Goal: Task Accomplishment & Management: Manage account settings

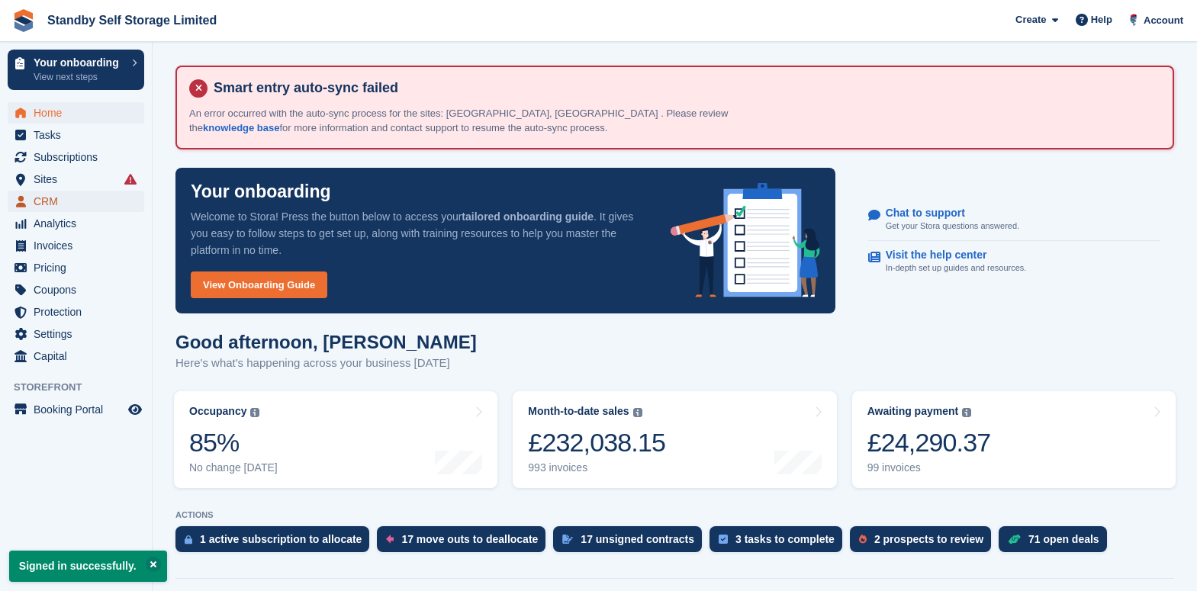
click at [53, 200] on span "CRM" at bounding box center [80, 201] width 92 height 21
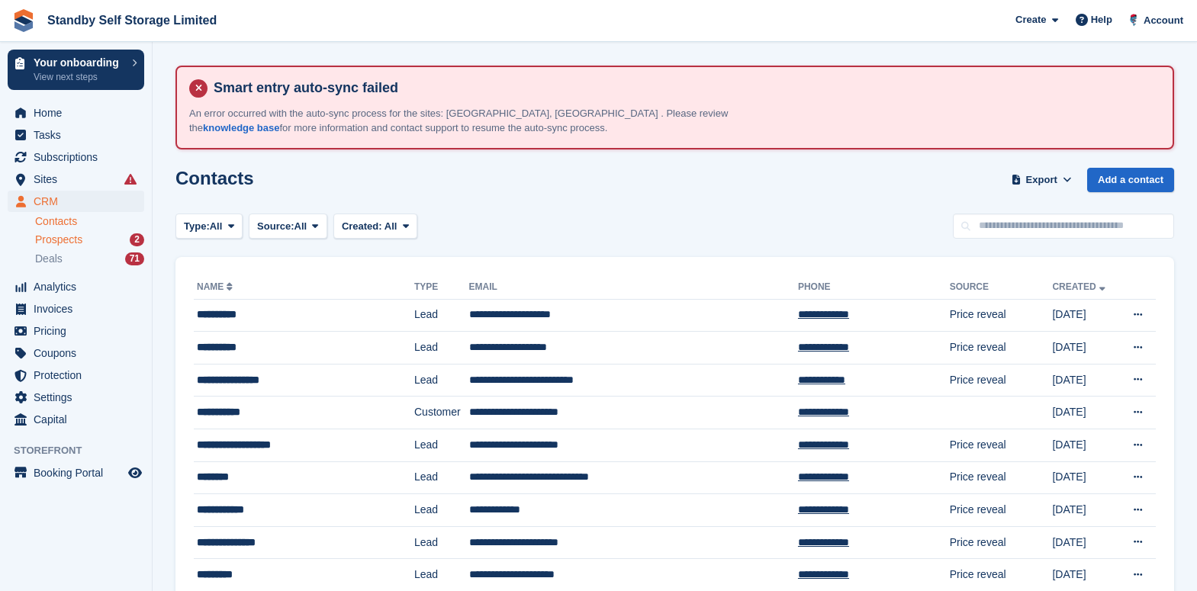
click at [79, 239] on span "Prospects" at bounding box center [58, 240] width 47 height 14
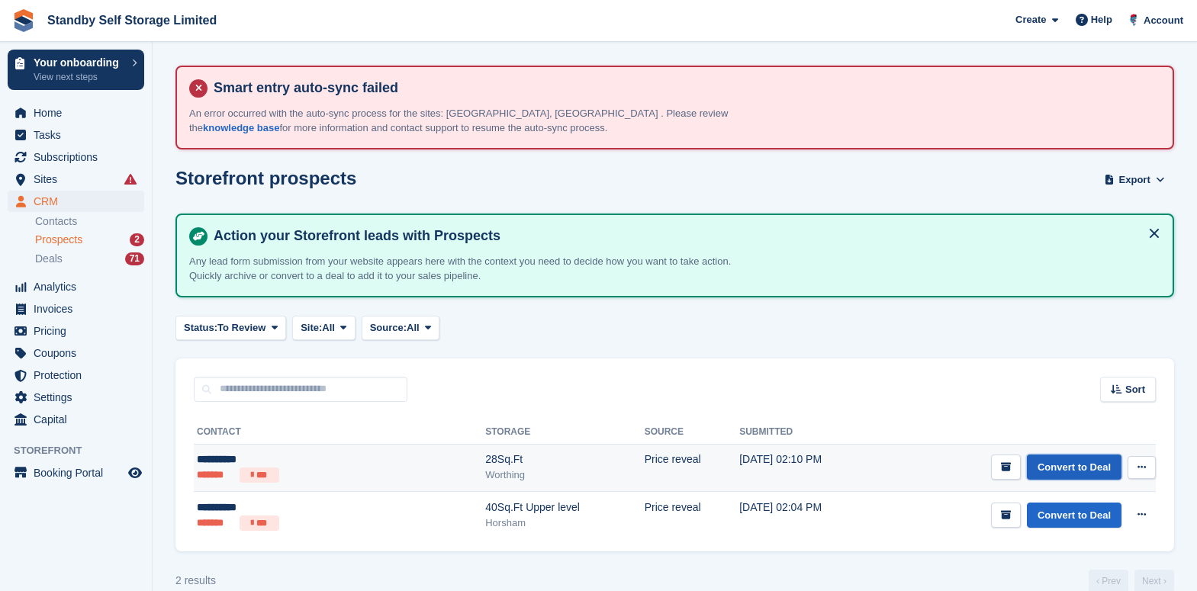
click at [1090, 463] on link "Convert to Deal" at bounding box center [1074, 467] width 95 height 25
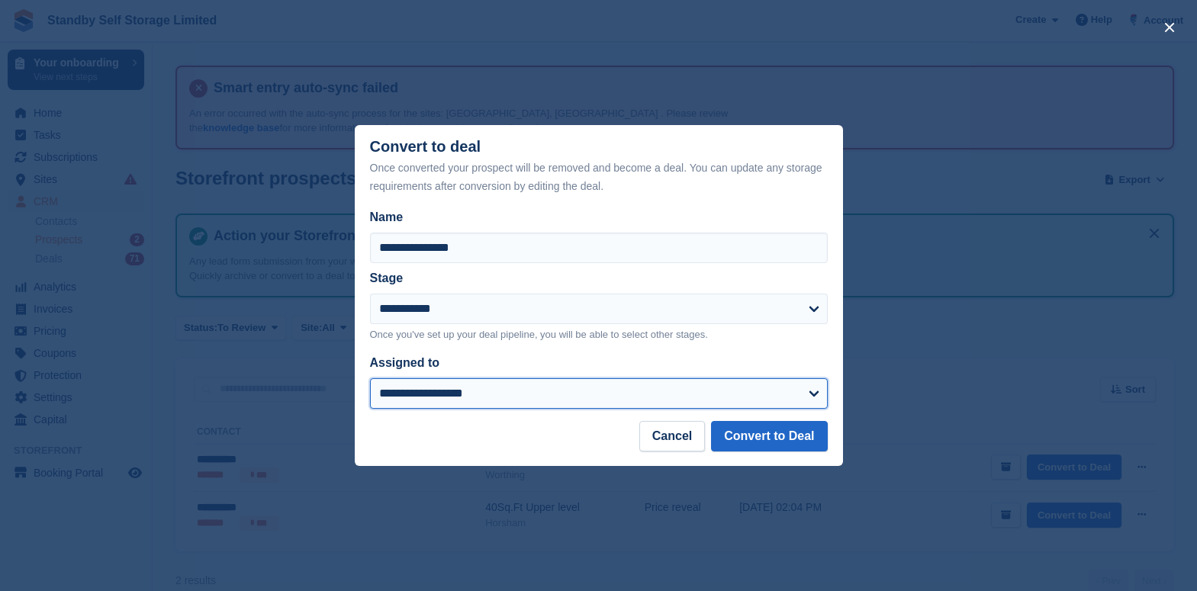
click at [494, 389] on select "**********" at bounding box center [599, 393] width 458 height 31
select select "****"
click at [370, 380] on select "**********" at bounding box center [599, 393] width 458 height 31
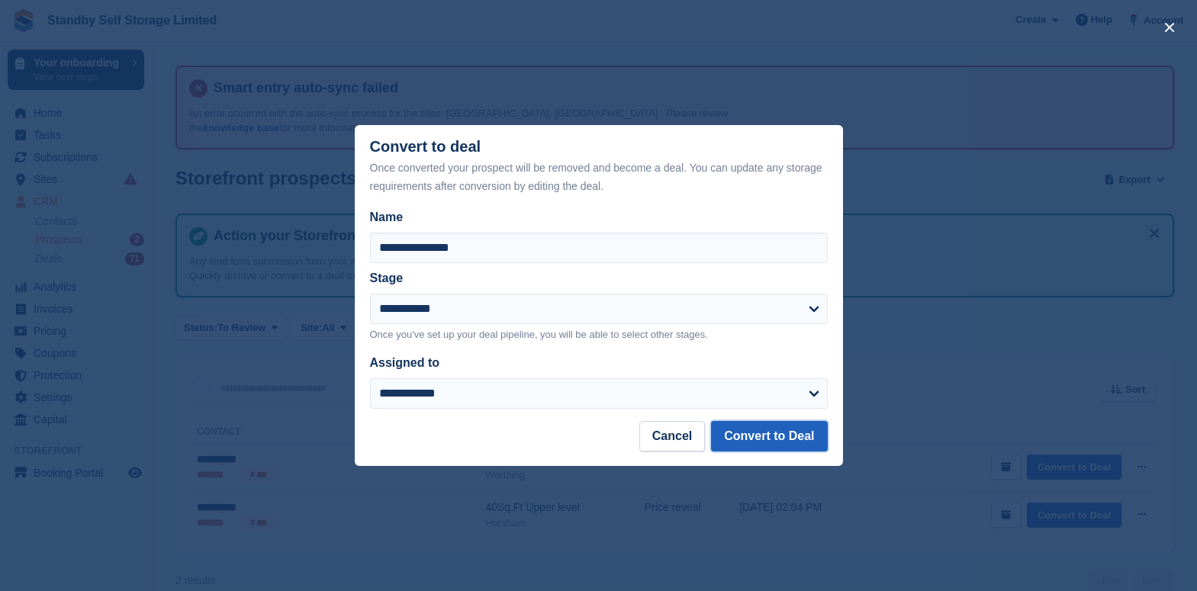
click at [811, 432] on button "Convert to Deal" at bounding box center [769, 436] width 116 height 31
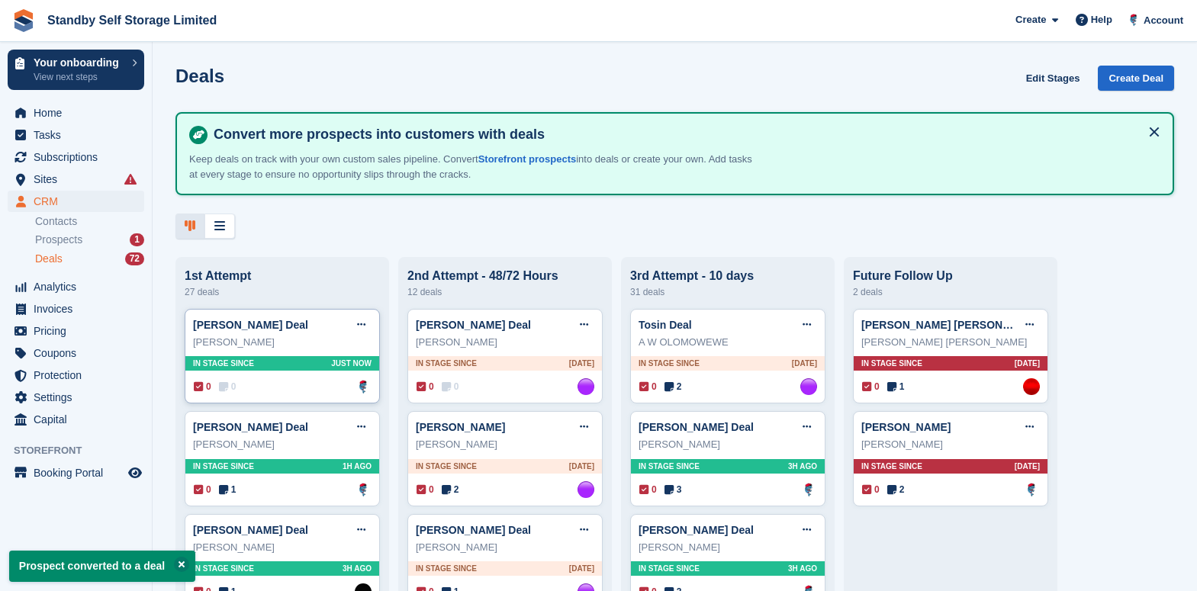
click at [321, 387] on div "0 0 Assigned to Glenn Fisher" at bounding box center [283, 386] width 178 height 17
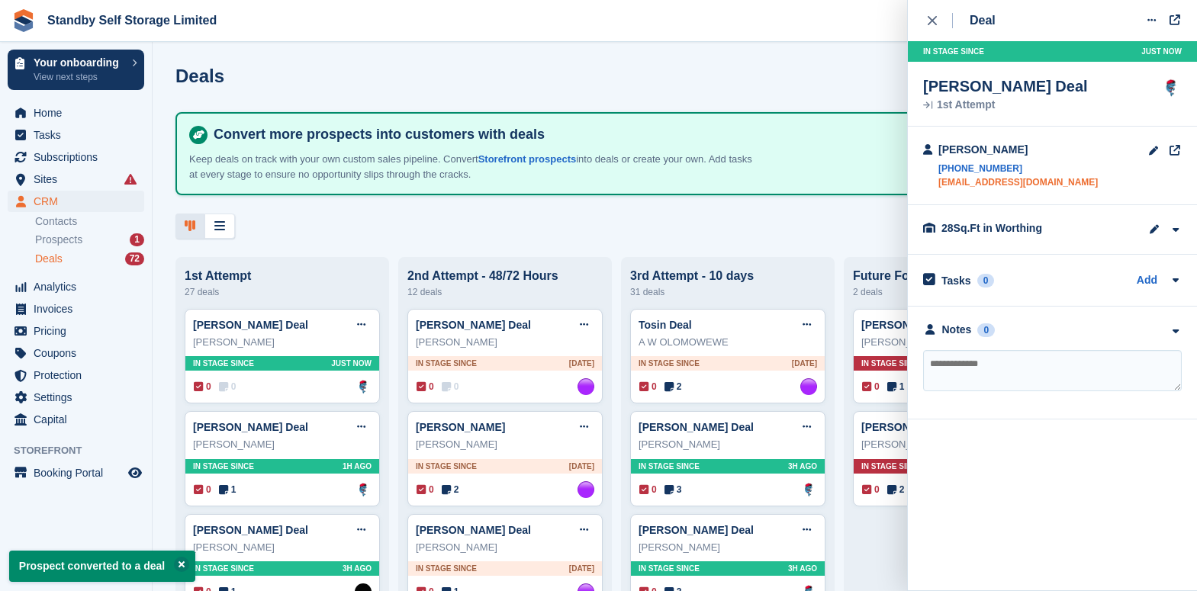
click at [1027, 179] on link "dyermegan14@gmail.com" at bounding box center [1017, 182] width 159 height 14
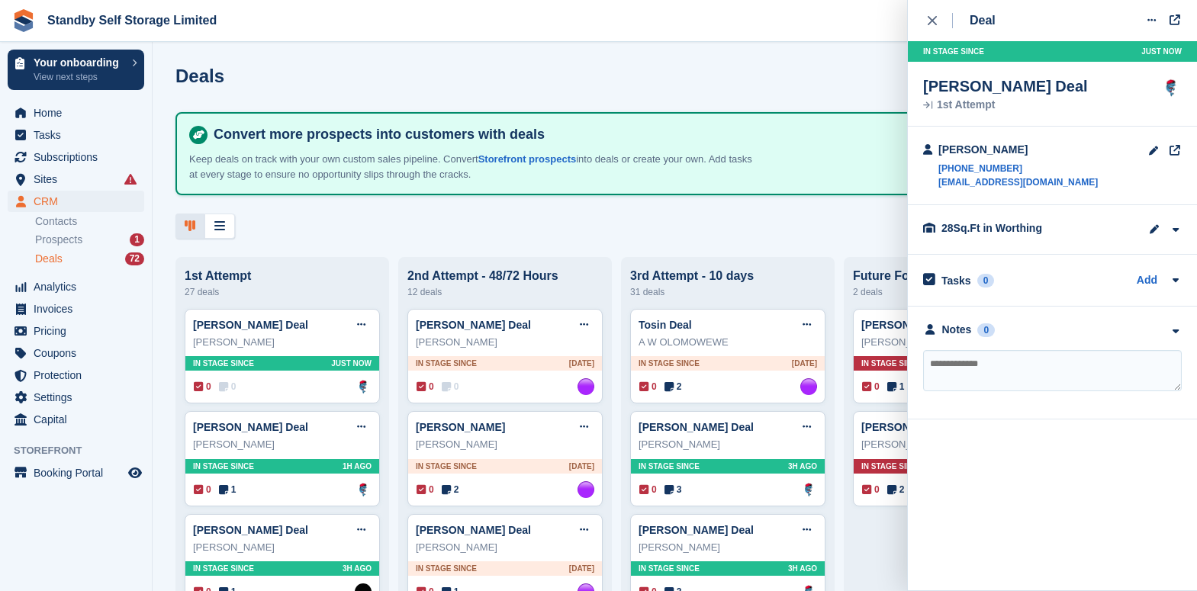
click at [959, 365] on textarea at bounding box center [1052, 370] width 259 height 41
type textarea "**********"
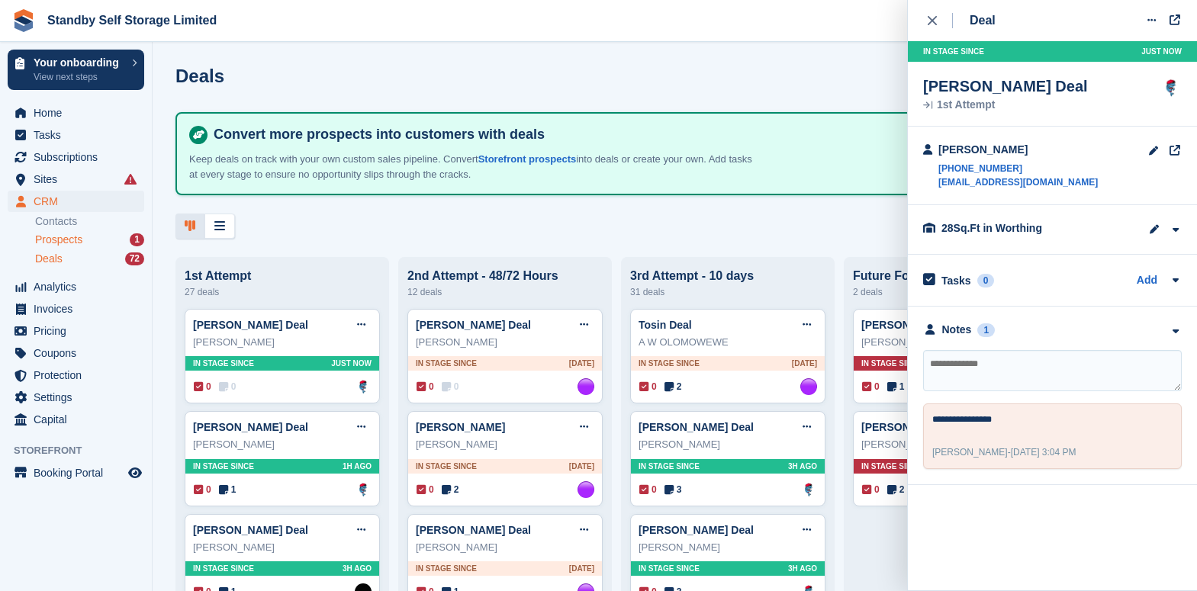
click at [96, 240] on div "Prospects 1" at bounding box center [89, 240] width 109 height 14
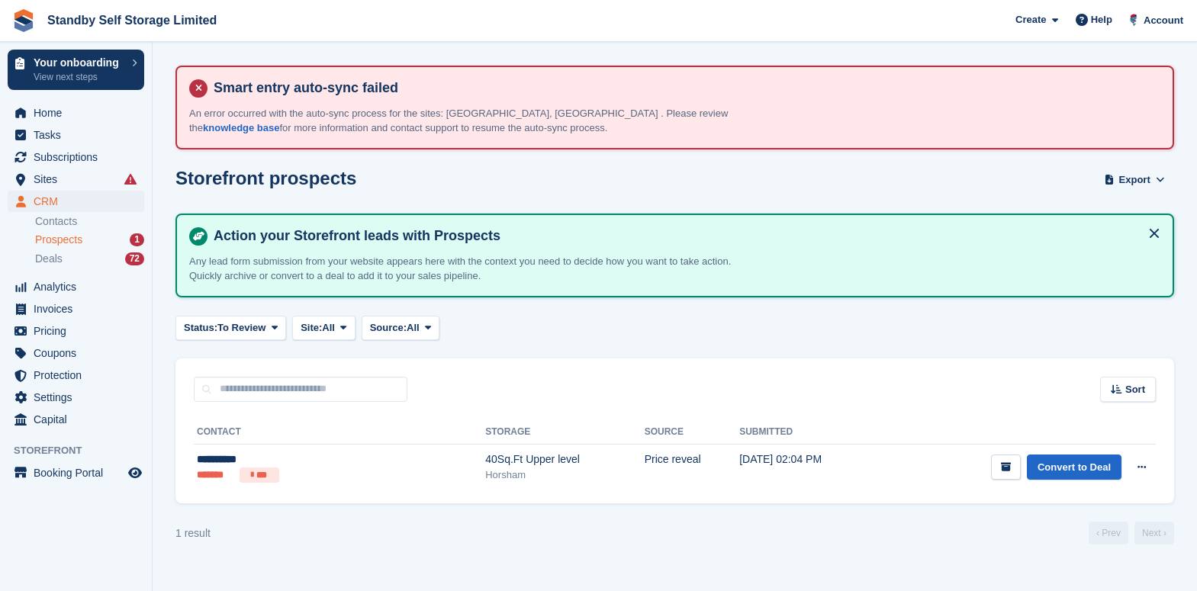
click at [59, 239] on span "Prospects" at bounding box center [58, 240] width 47 height 14
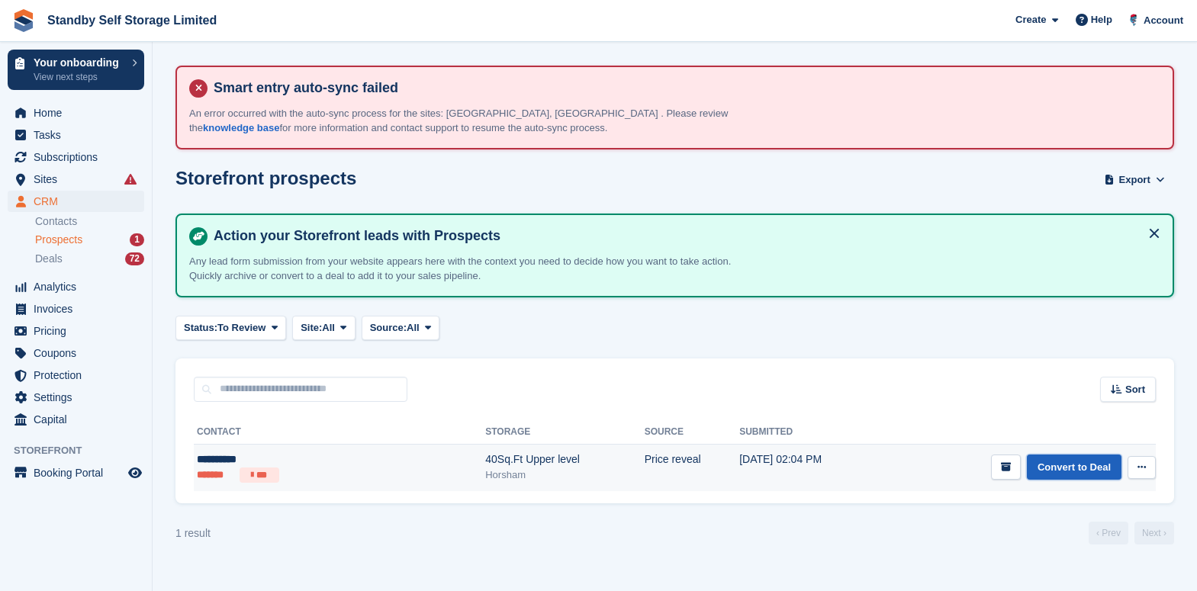
click at [1072, 471] on link "Convert to Deal" at bounding box center [1074, 467] width 95 height 25
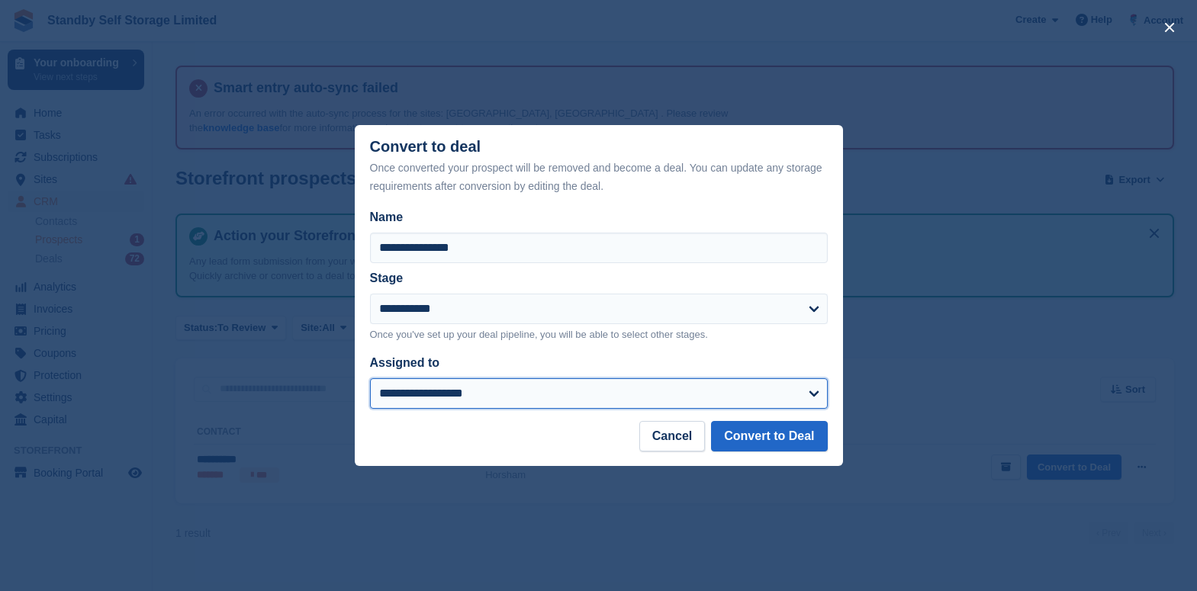
click at [598, 394] on select "**********" at bounding box center [599, 393] width 458 height 31
select select "****"
click at [370, 380] on select "**********" at bounding box center [599, 393] width 458 height 31
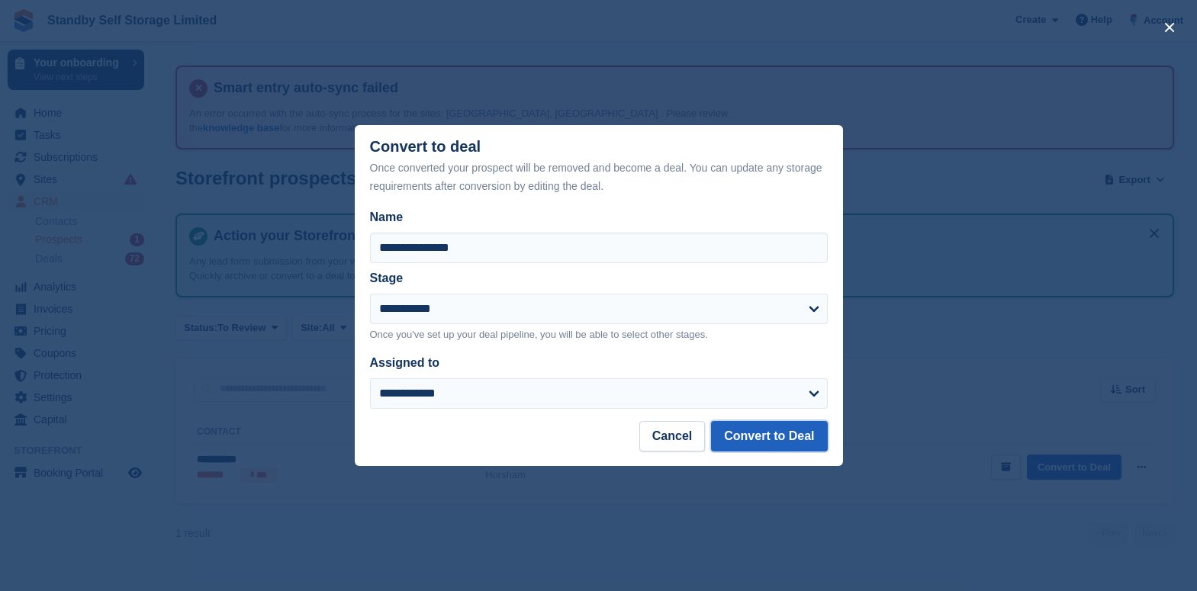
click at [808, 430] on button "Convert to Deal" at bounding box center [769, 436] width 116 height 31
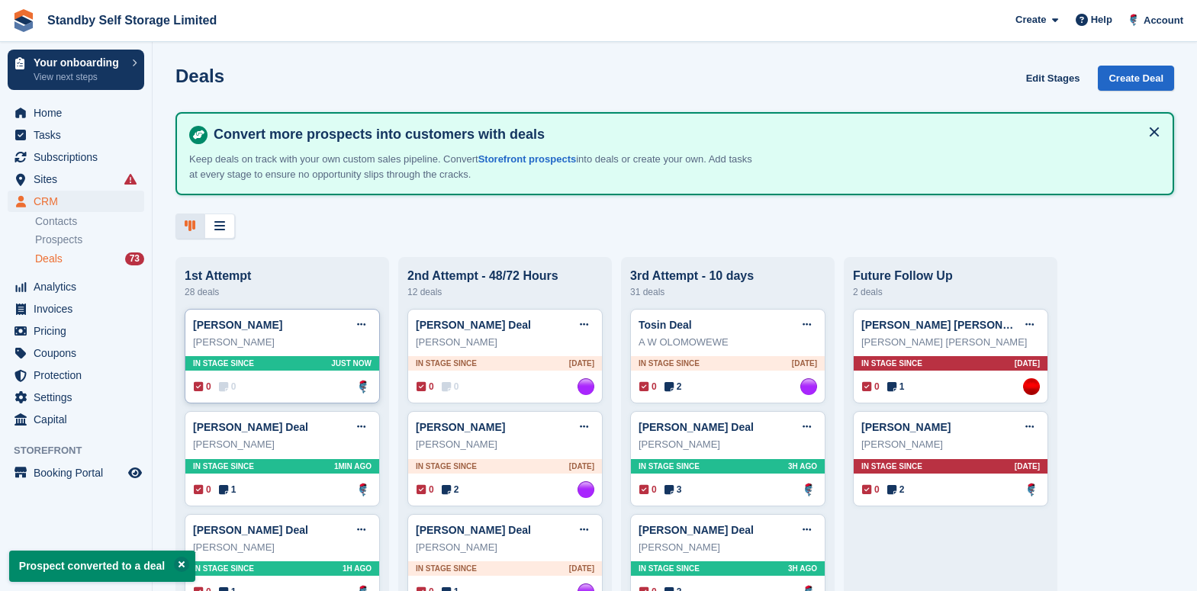
click at [299, 384] on div "0 0 Assigned to Glenn Fisher" at bounding box center [283, 386] width 178 height 17
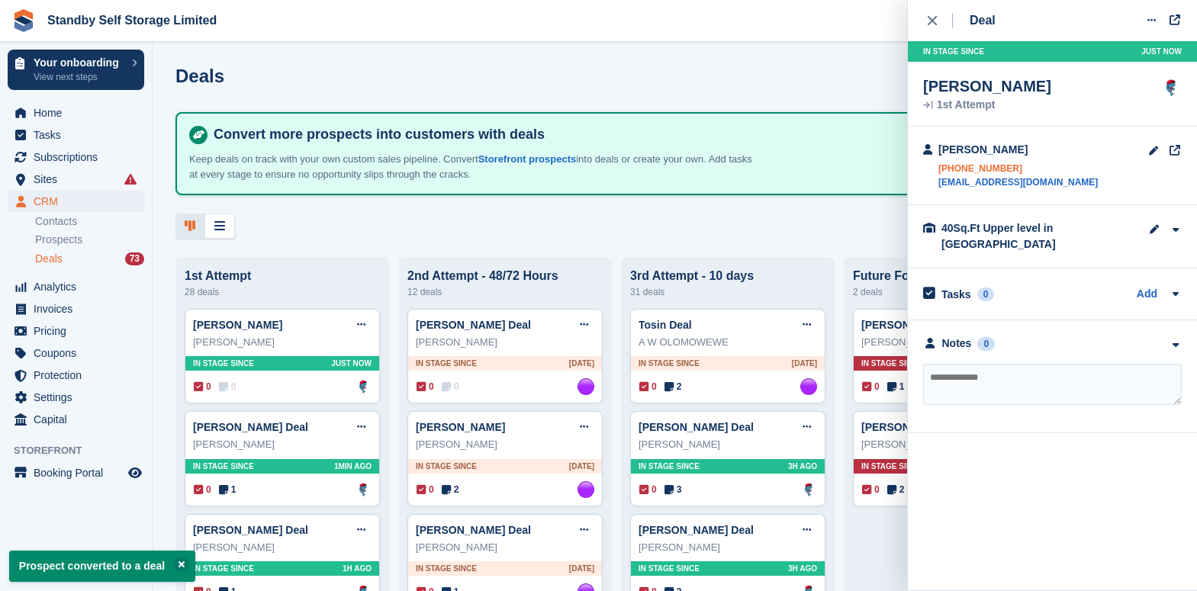
click at [979, 169] on link "[PHONE_NUMBER]" at bounding box center [1017, 169] width 159 height 14
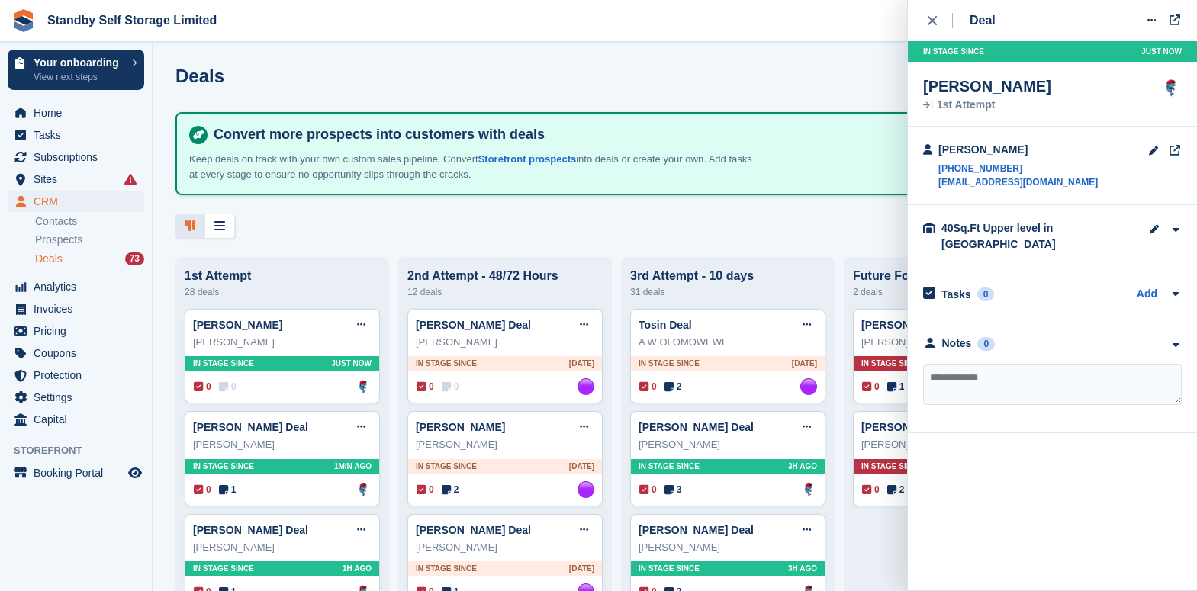
click at [987, 378] on textarea at bounding box center [1052, 384] width 259 height 41
click at [1152, 27] on button at bounding box center [1151, 20] width 28 height 23
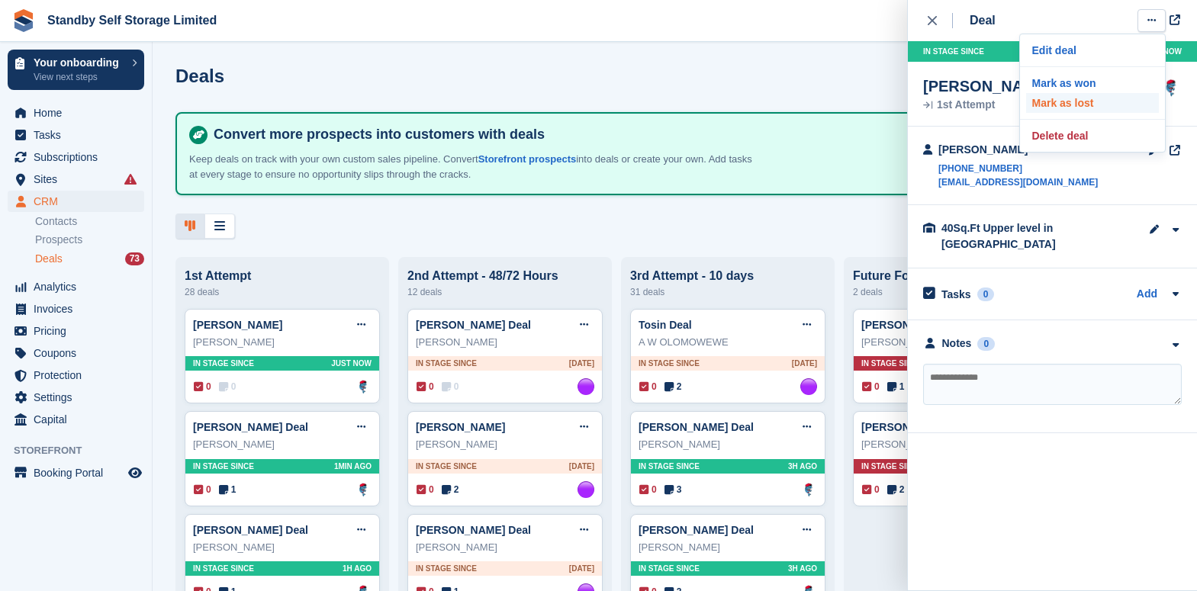
click at [1089, 103] on p "Mark as lost" at bounding box center [1092, 103] width 133 height 20
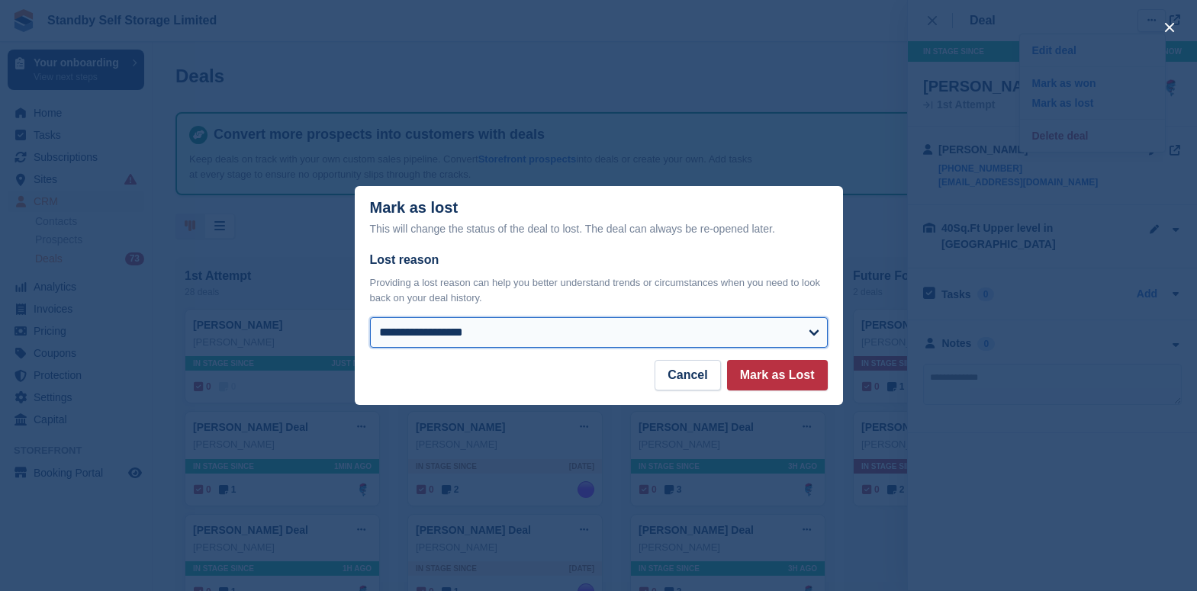
click at [448, 348] on select "**********" at bounding box center [599, 332] width 458 height 31
select select "******"
click at [370, 319] on select "**********" at bounding box center [599, 332] width 458 height 31
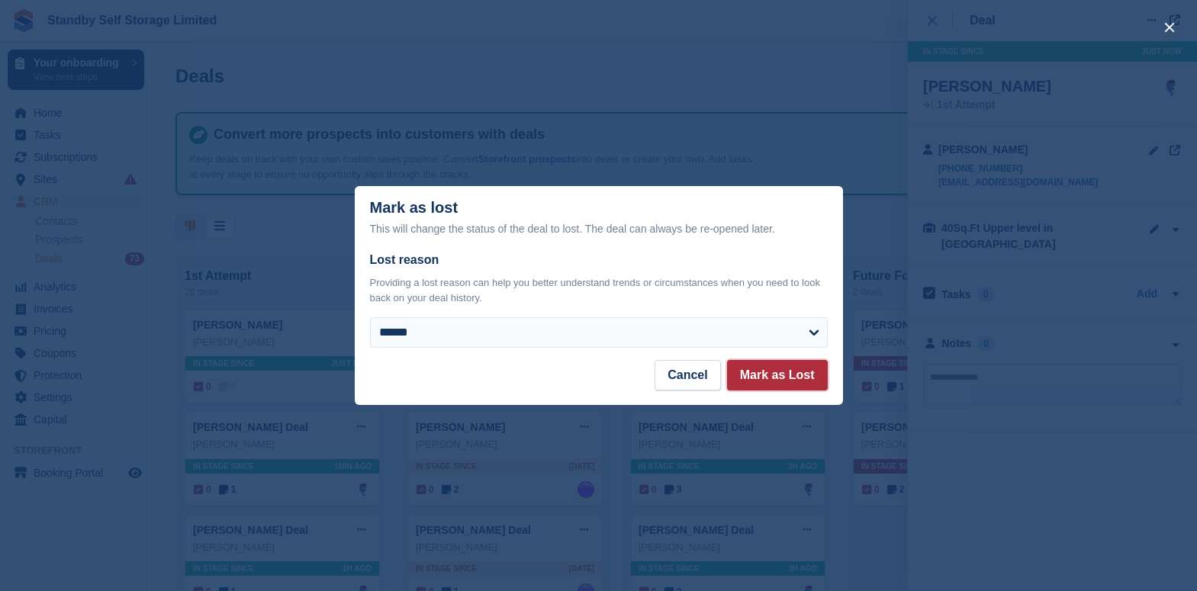
click at [772, 376] on button "Mark as Lost" at bounding box center [777, 375] width 101 height 31
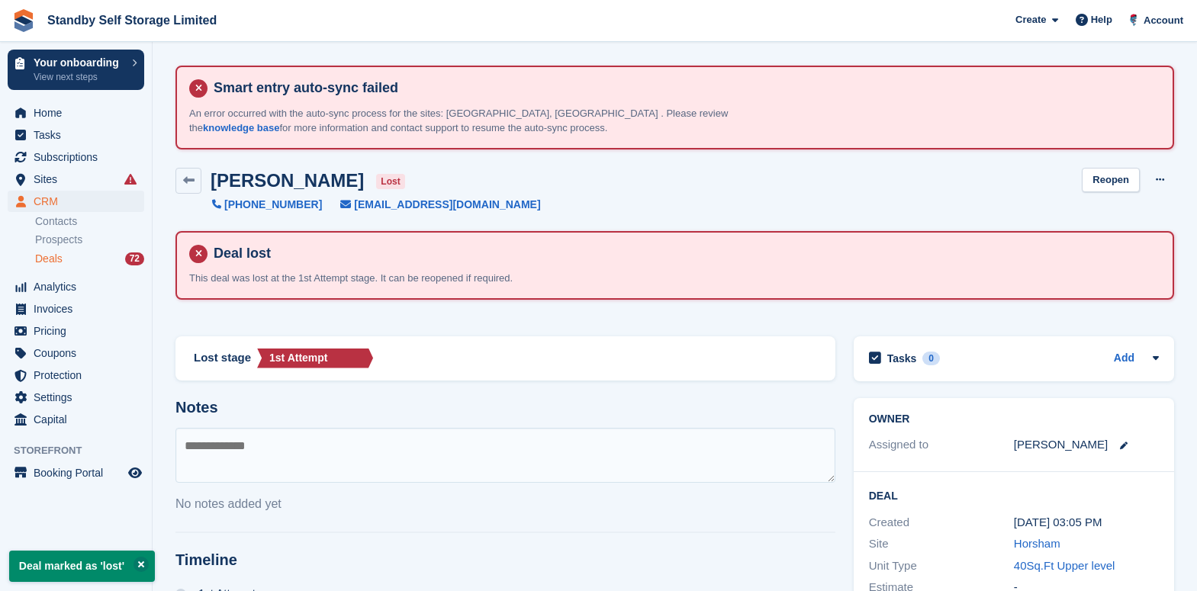
click at [266, 452] on textarea at bounding box center [505, 455] width 660 height 55
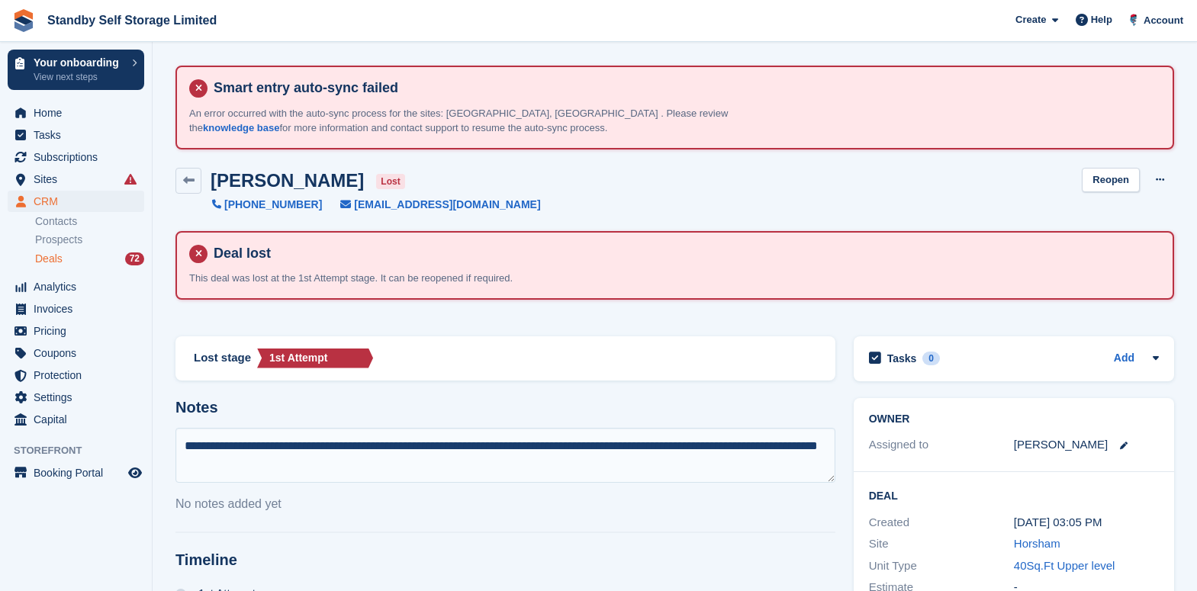
type textarea "**********"
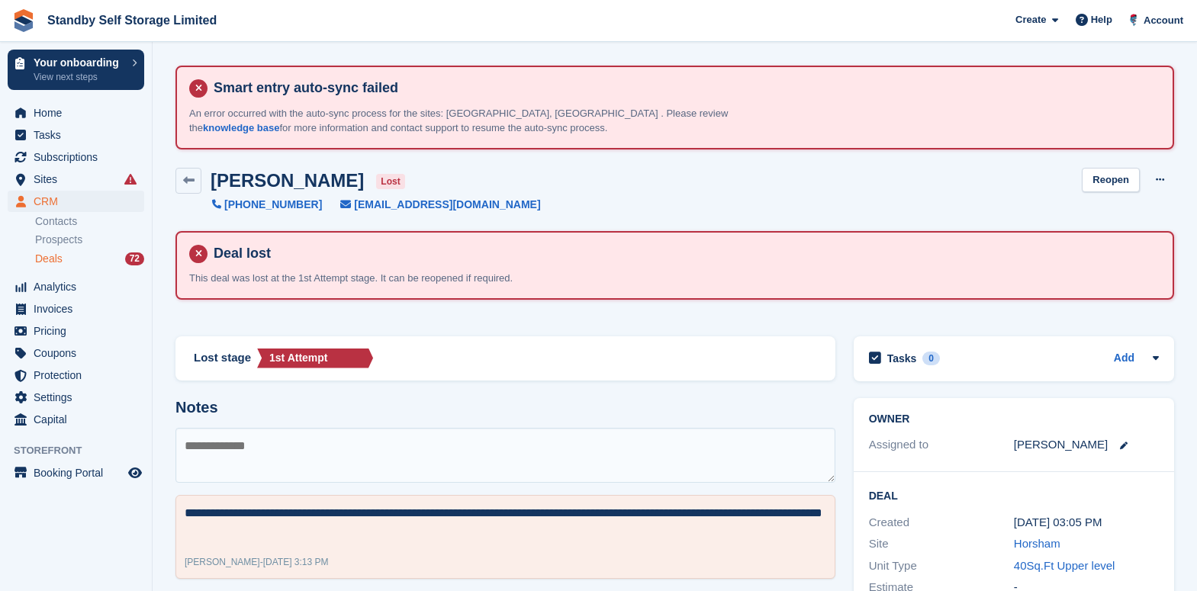
click at [62, 214] on li "Contacts" at bounding box center [93, 222] width 117 height 16
click at [73, 262] on div "Deals 72" at bounding box center [89, 259] width 109 height 14
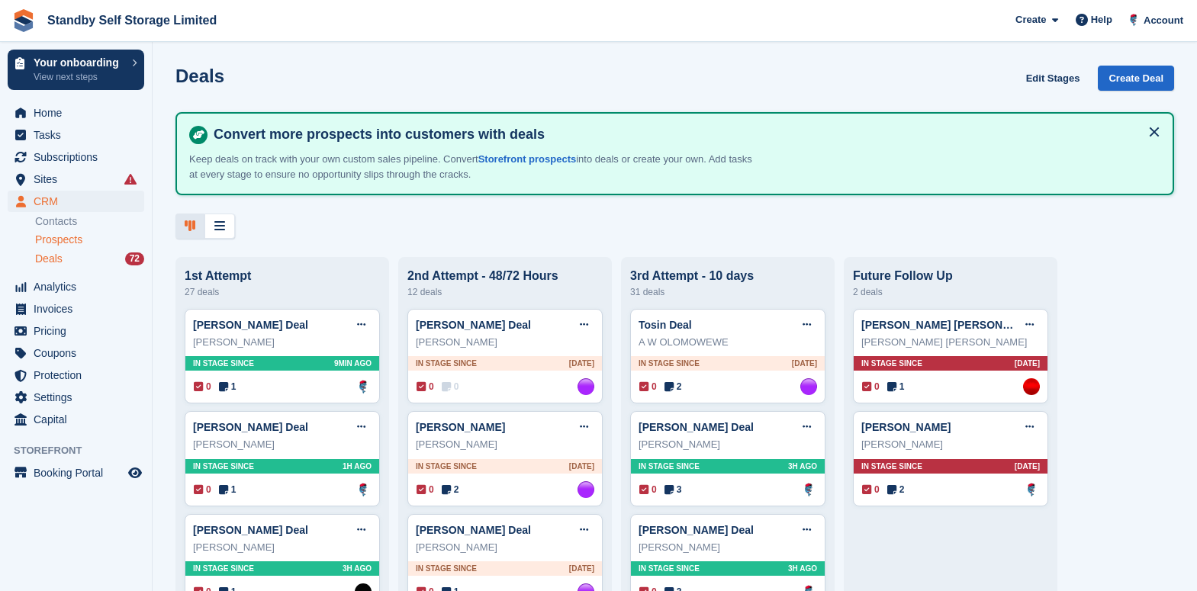
click at [48, 235] on span "Prospects" at bounding box center [58, 240] width 47 height 14
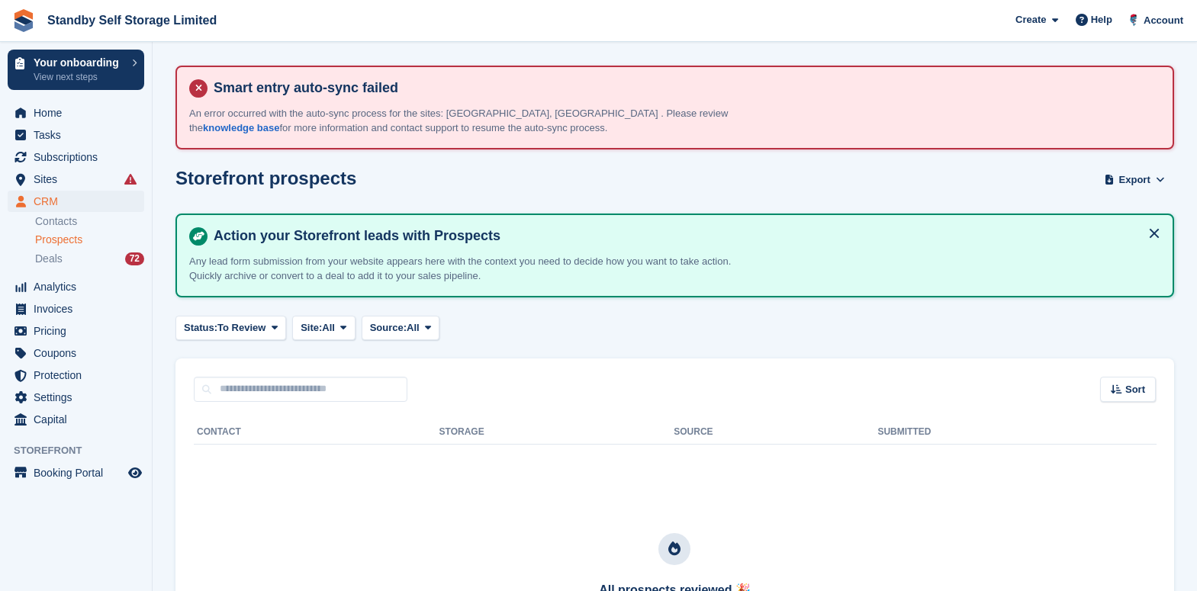
click at [591, 317] on div "Status: To Review All Archived To Review Site: All All Aylesbury Croydon Epsom …" at bounding box center [674, 328] width 998 height 25
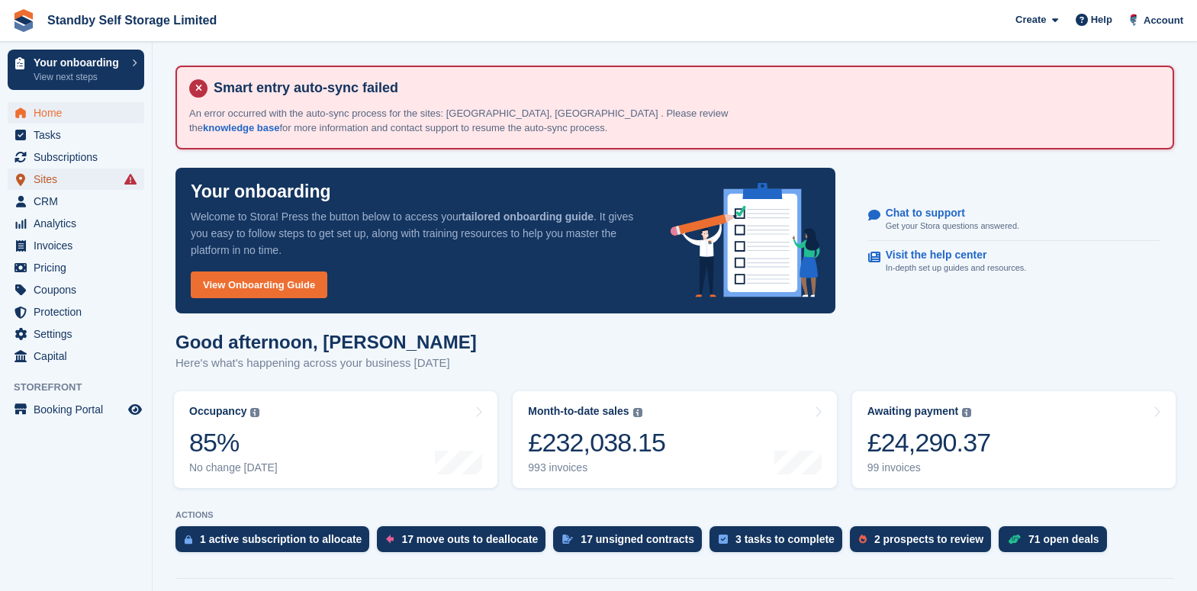
click at [66, 180] on span "Sites" at bounding box center [80, 179] width 92 height 21
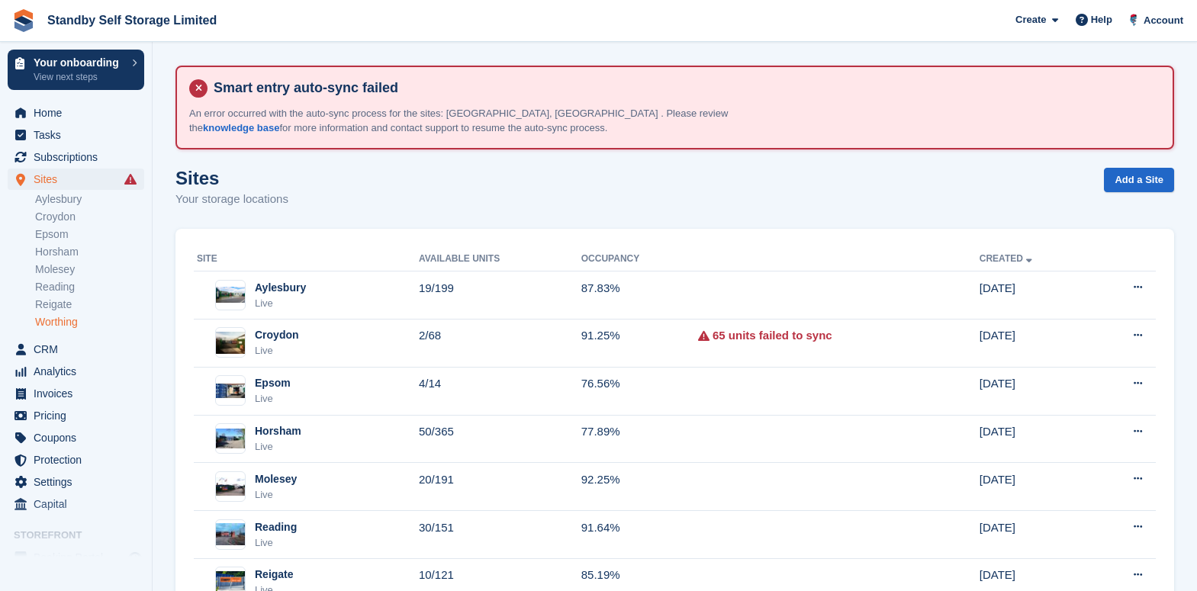
click at [64, 324] on link "Worthing" at bounding box center [89, 322] width 109 height 14
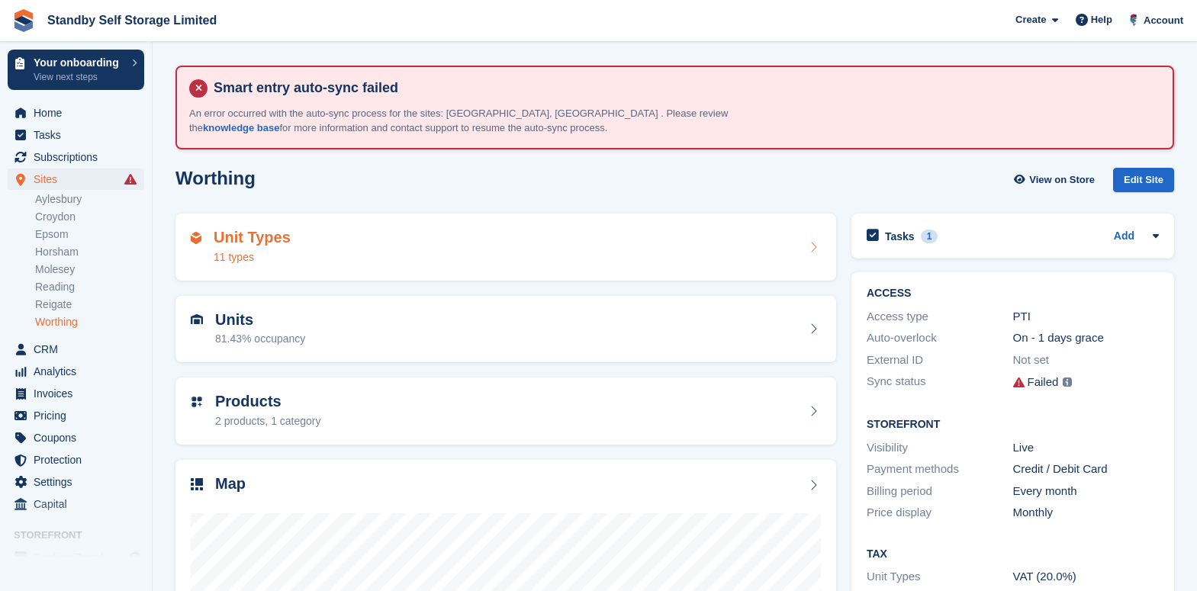
click at [305, 224] on div "Unit Types 11 types" at bounding box center [505, 247] width 661 height 67
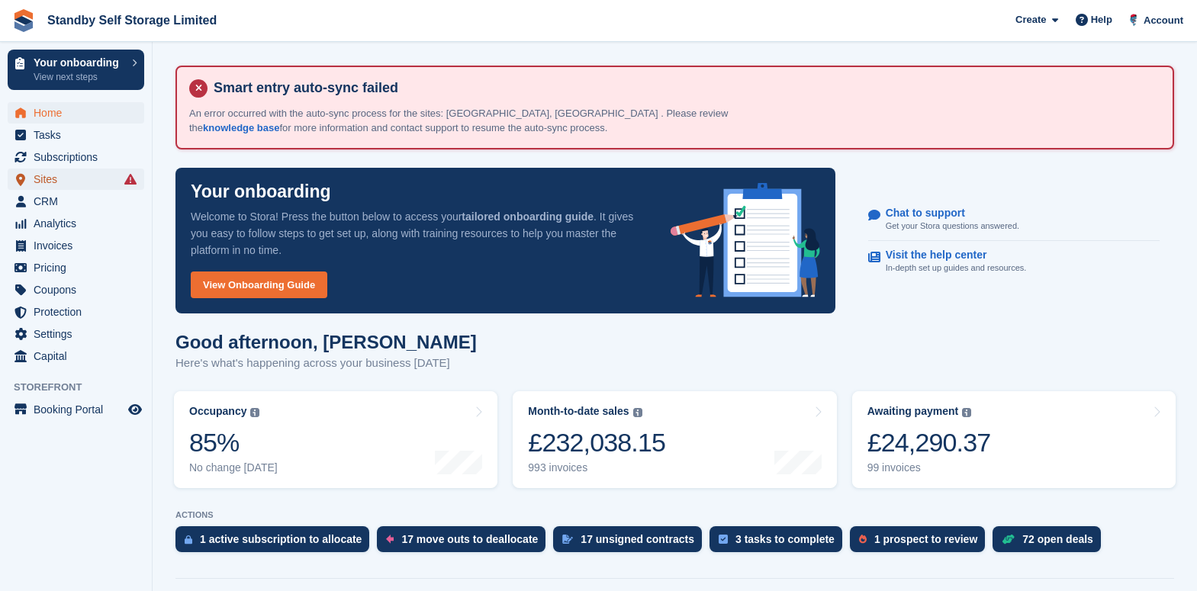
click at [55, 178] on span "Sites" at bounding box center [80, 179] width 92 height 21
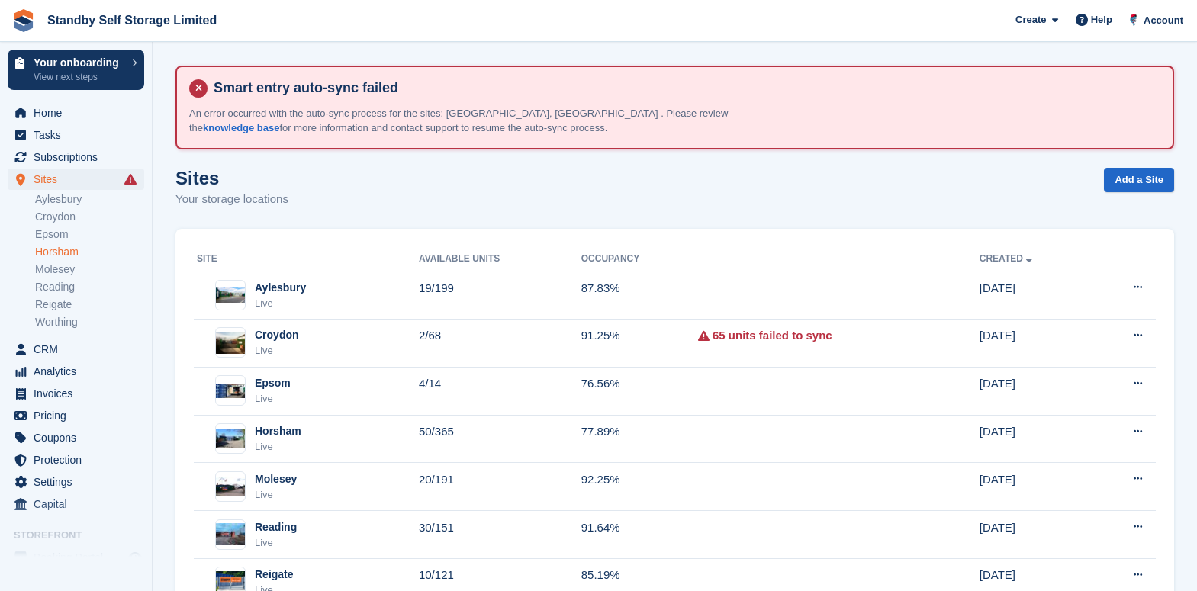
click at [79, 249] on link "Horsham" at bounding box center [89, 252] width 109 height 14
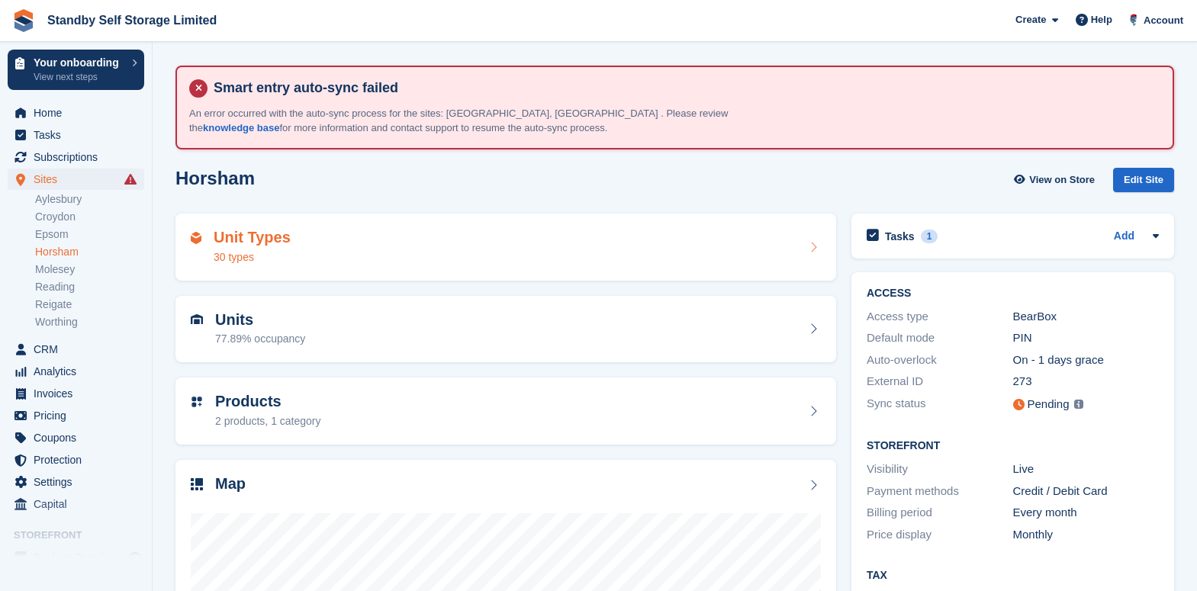
click at [284, 255] on div "30 types" at bounding box center [252, 257] width 77 height 16
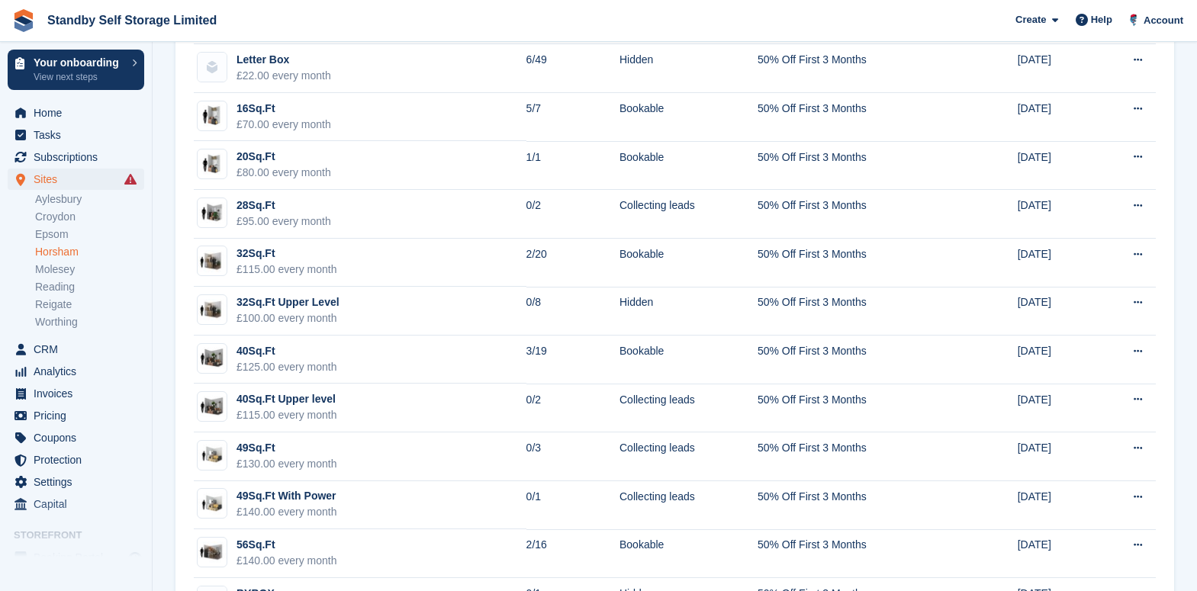
scroll to position [286, 0]
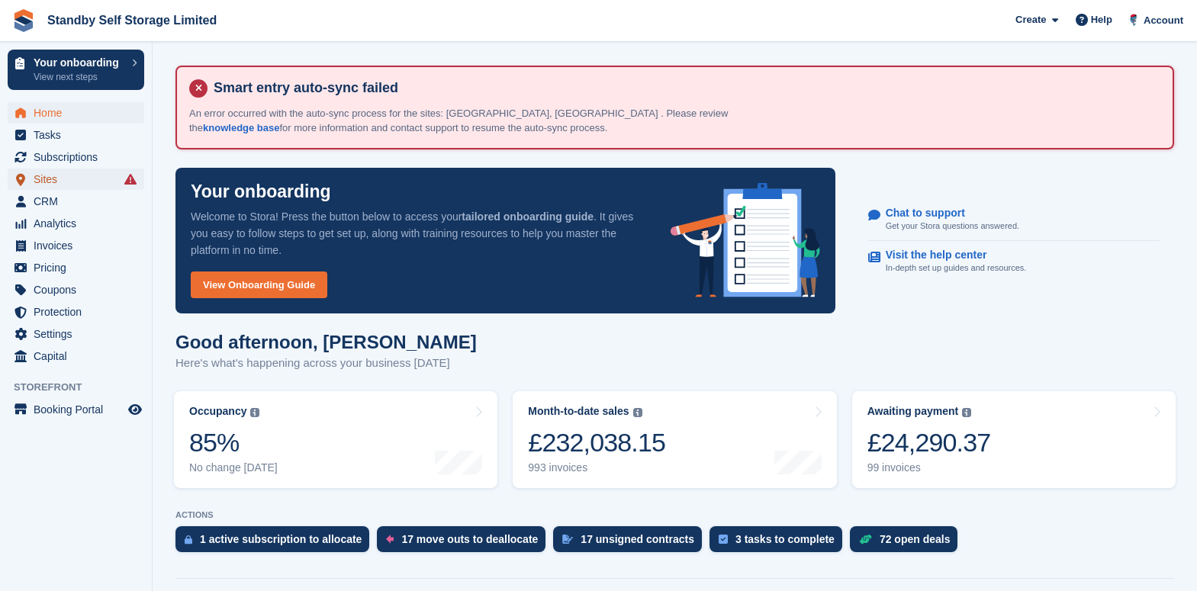
click at [47, 180] on span "Sites" at bounding box center [80, 179] width 92 height 21
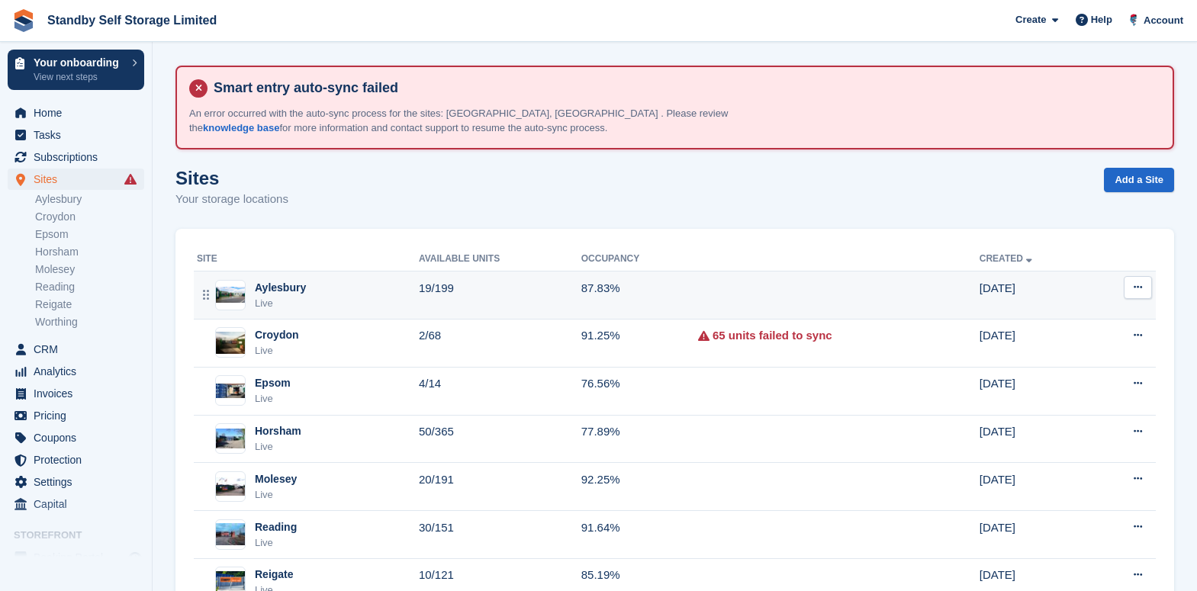
click at [360, 303] on div "Aylesbury Live" at bounding box center [308, 295] width 222 height 31
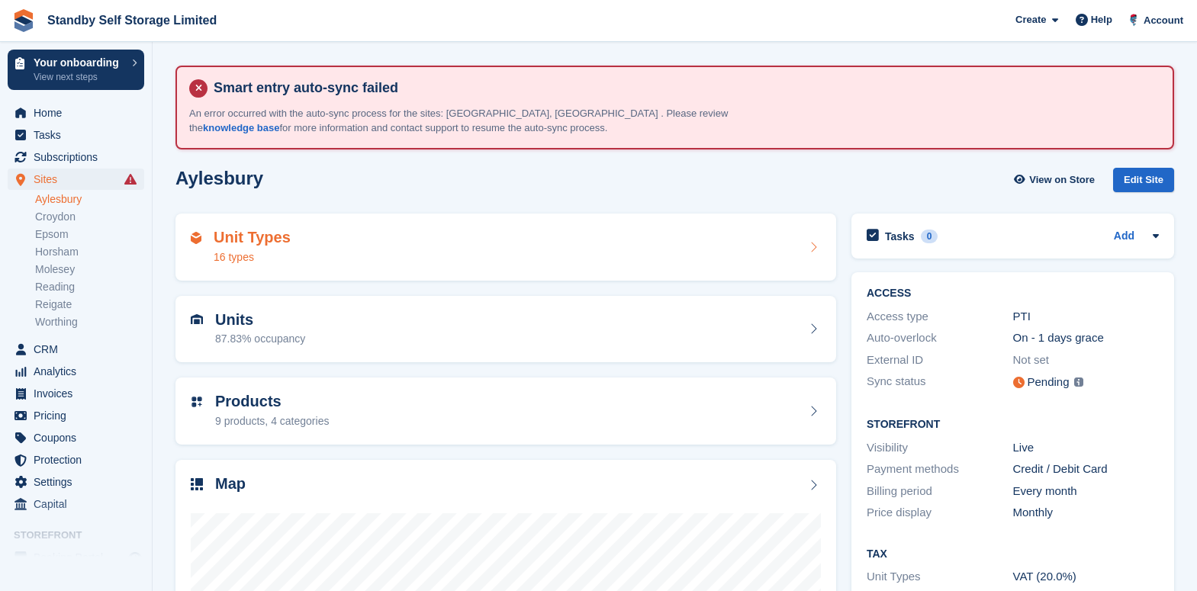
click at [369, 230] on div "Unit Types 16 types" at bounding box center [506, 247] width 630 height 37
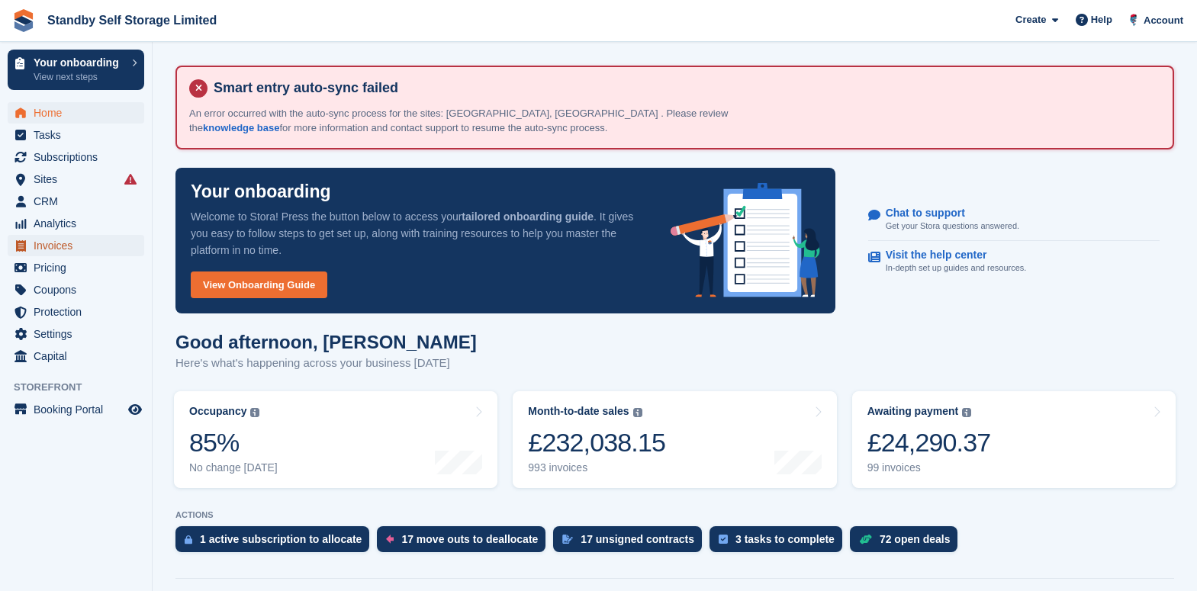
click at [84, 246] on span "Invoices" at bounding box center [80, 245] width 92 height 21
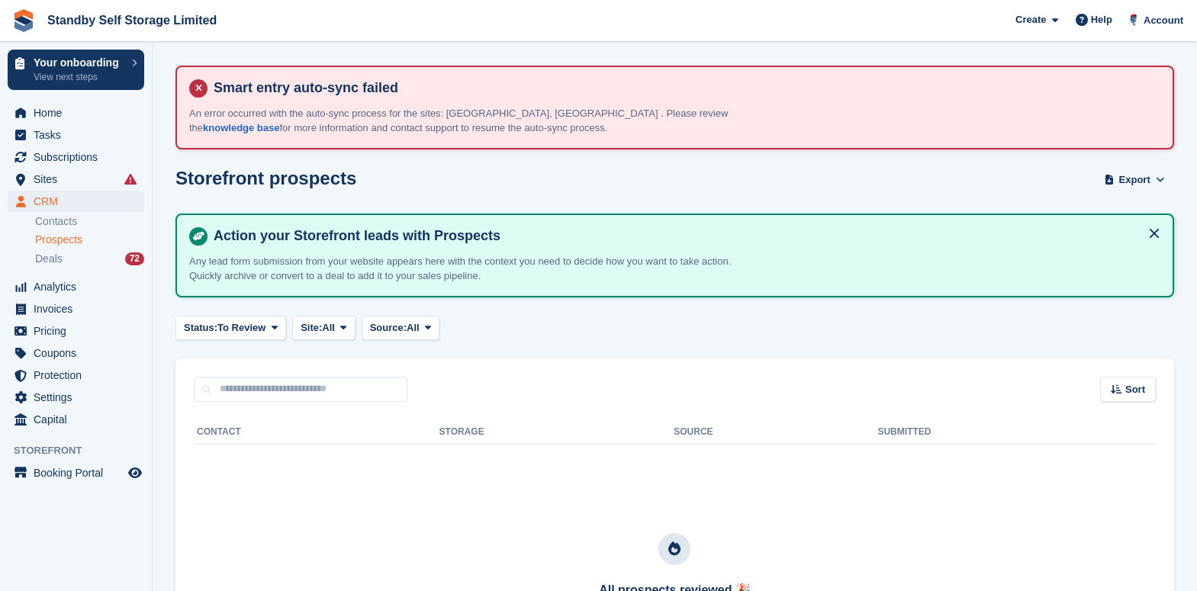
click at [76, 235] on span "Prospects" at bounding box center [58, 240] width 47 height 14
click at [165, 284] on section "Smart entry auto-sync failed An error occurred with the auto-sync process for t…" at bounding box center [675, 407] width 1044 height 815
click at [68, 241] on span "Prospects" at bounding box center [58, 240] width 47 height 14
click at [238, 378] on input "text" at bounding box center [301, 389] width 214 height 25
type input "****"
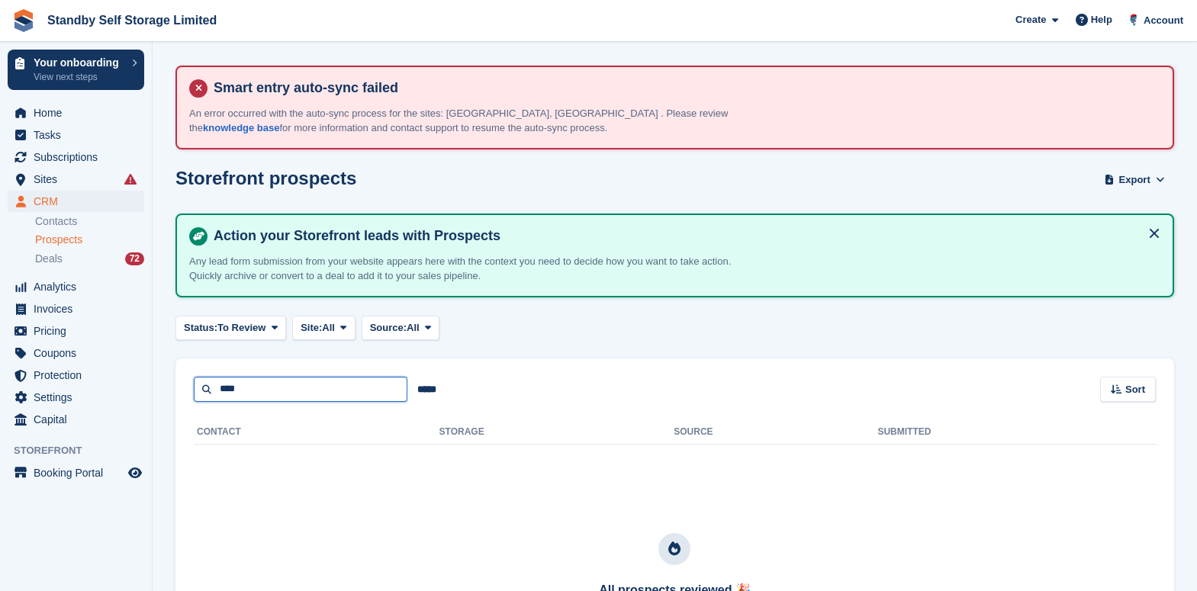
click at [282, 381] on input "****" at bounding box center [301, 389] width 214 height 25
click at [72, 151] on span "Subscriptions" at bounding box center [80, 156] width 92 height 21
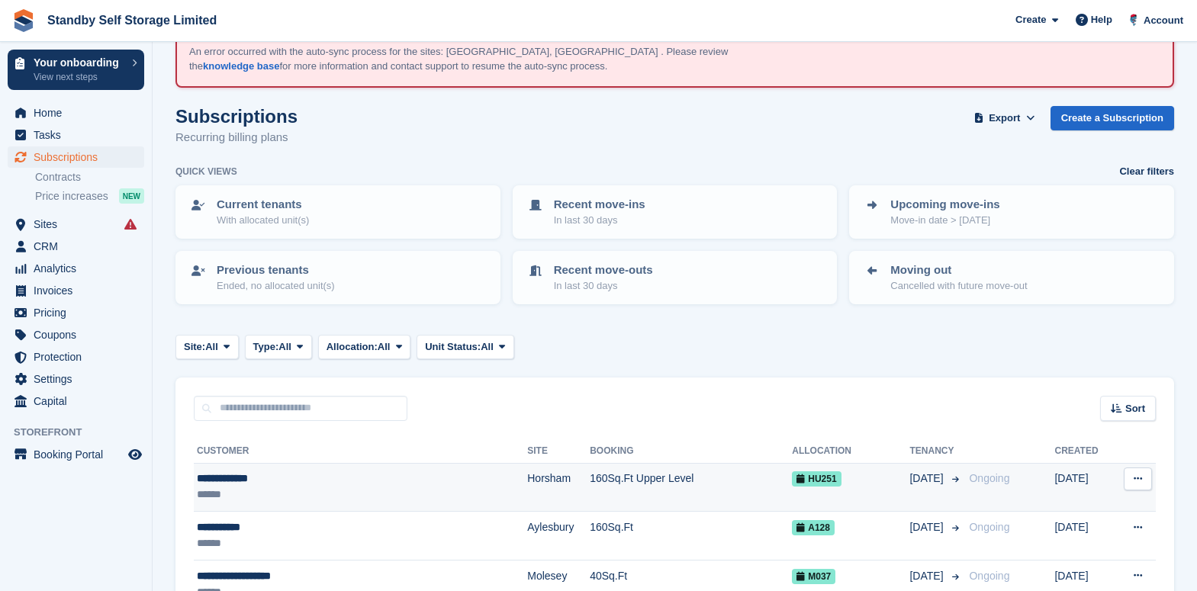
scroll to position [95, 0]
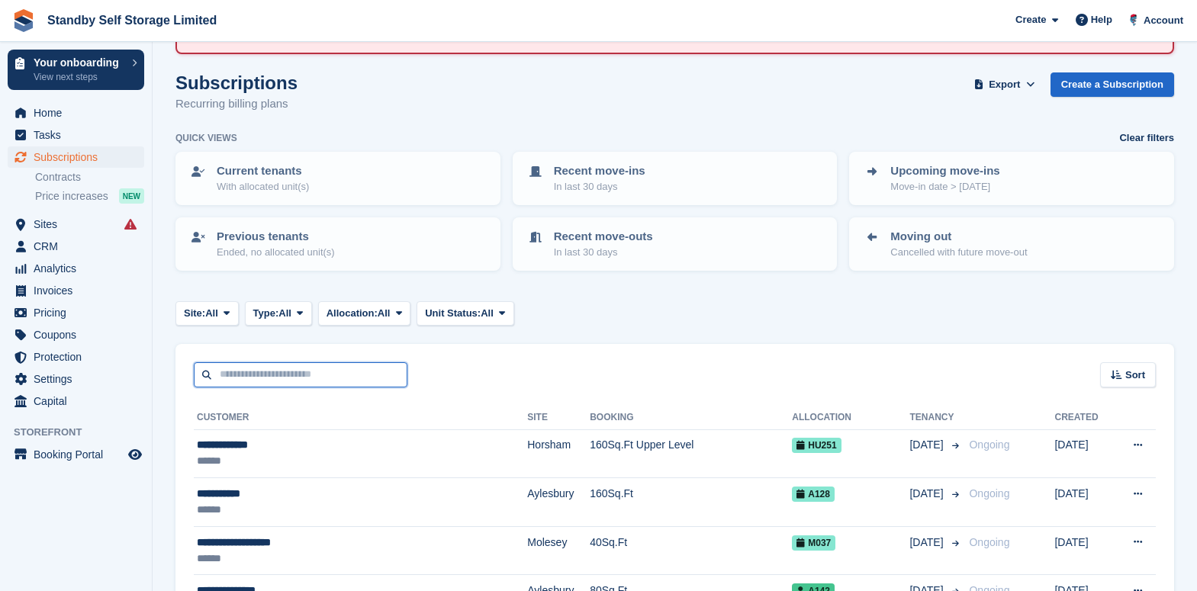
click at [259, 376] on input "text" at bounding box center [301, 374] width 214 height 25
type input "*****"
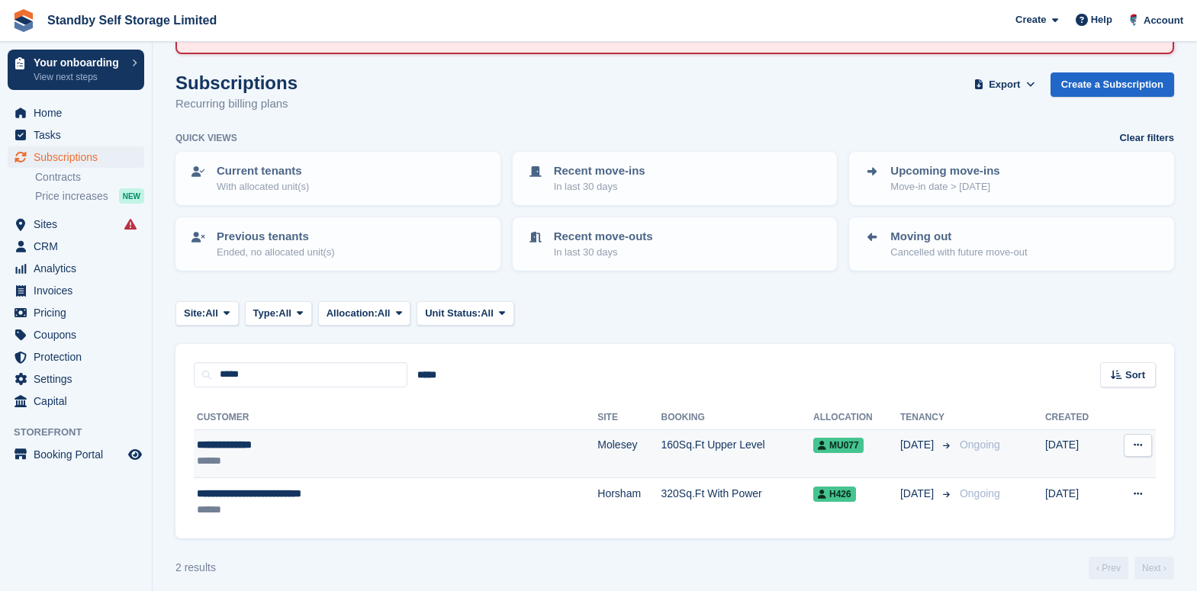
click at [661, 445] on td "160Sq.Ft Upper Level" at bounding box center [737, 453] width 153 height 49
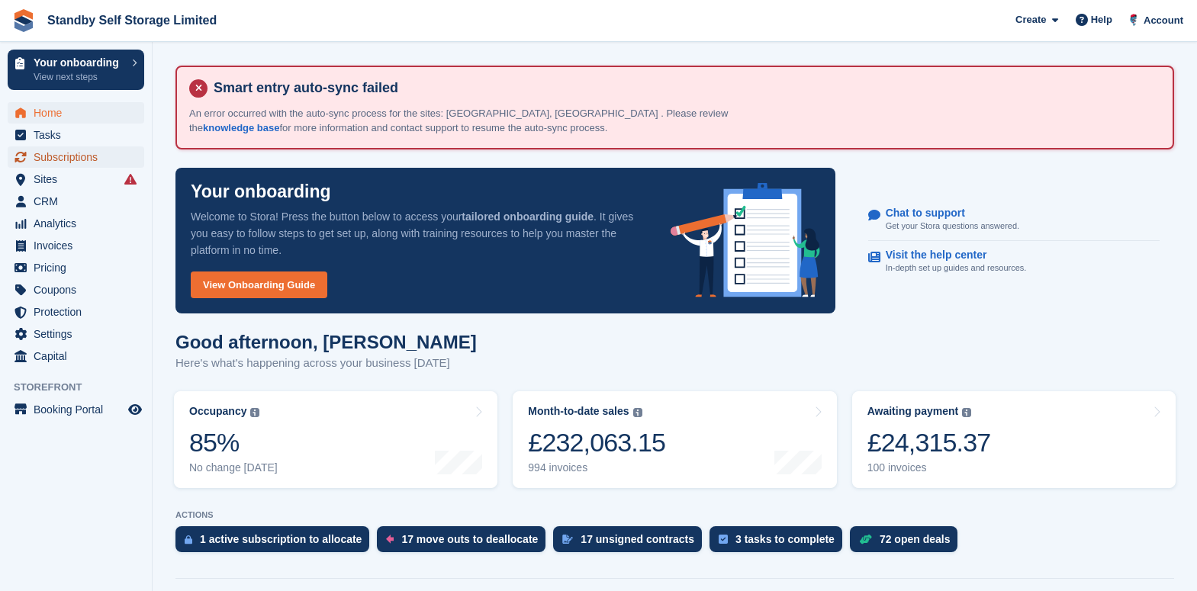
click at [69, 160] on span "Subscriptions" at bounding box center [80, 156] width 92 height 21
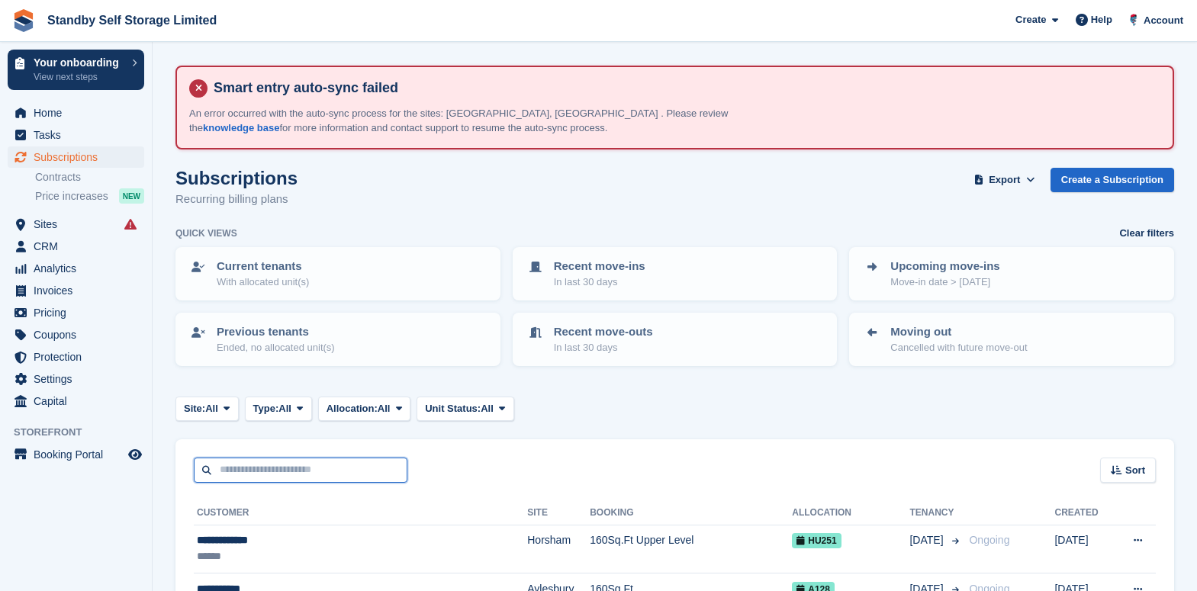
click at [278, 468] on input "text" at bounding box center [301, 470] width 214 height 25
type input "*******"
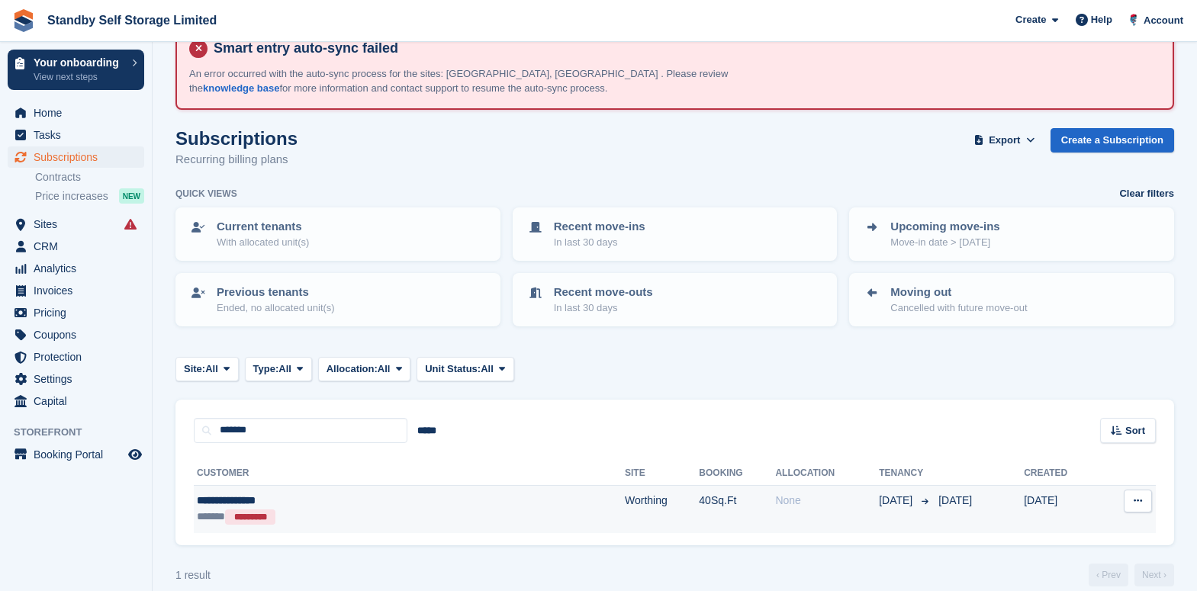
scroll to position [58, 0]
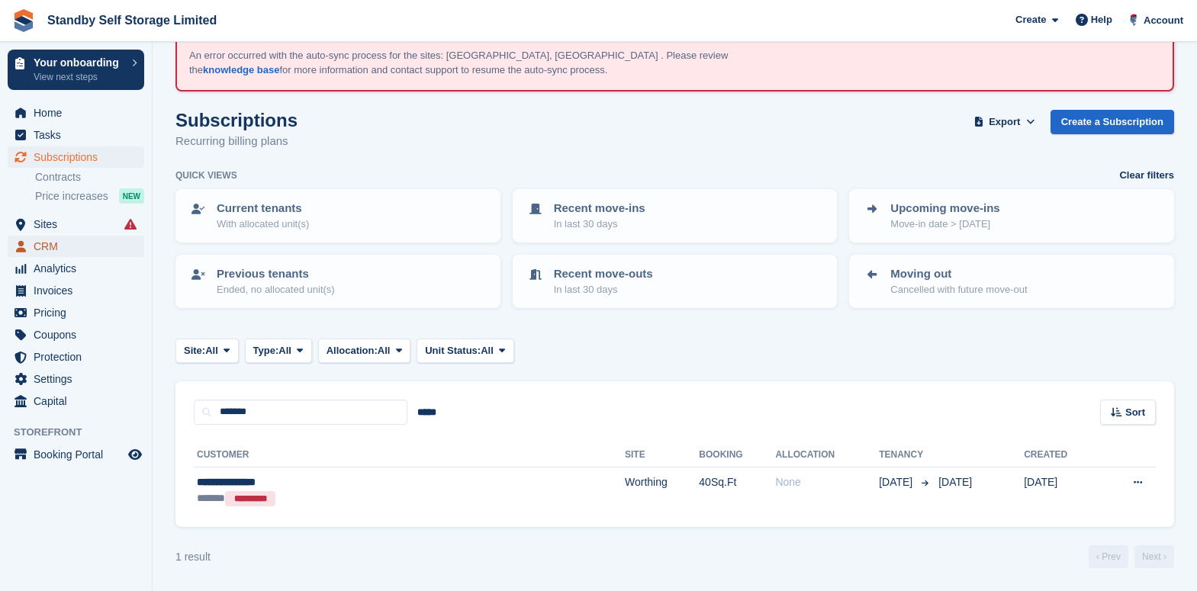
click at [60, 249] on span "CRM" at bounding box center [80, 246] width 92 height 21
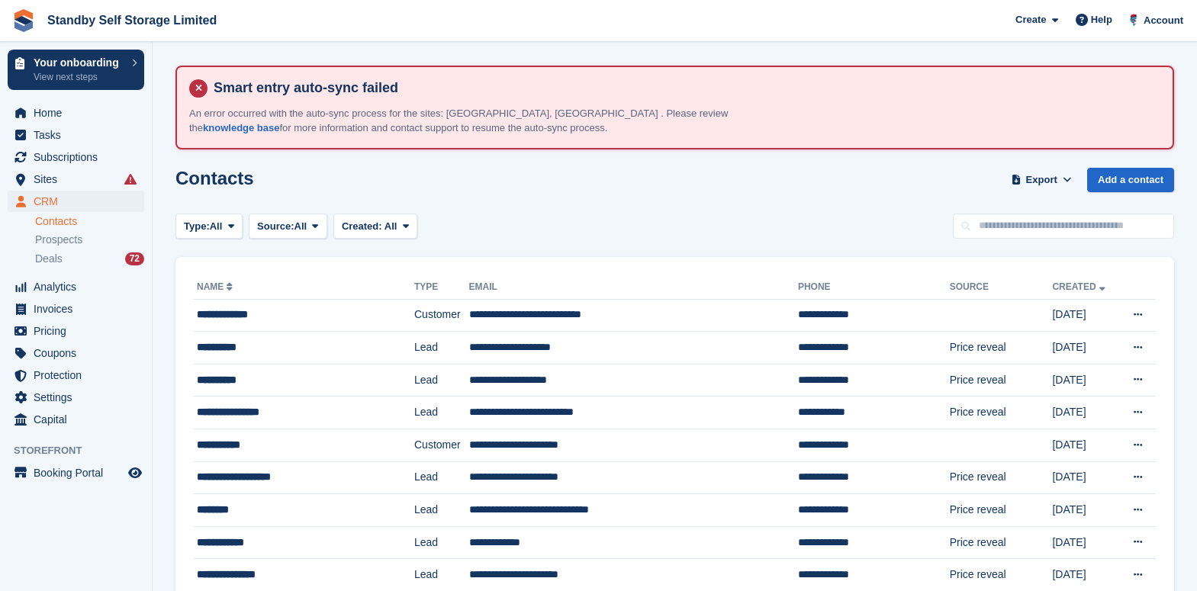
click at [67, 218] on link "Contacts" at bounding box center [89, 221] width 109 height 14
click at [1013, 214] on input "text" at bounding box center [1063, 226] width 221 height 25
type input "*******"
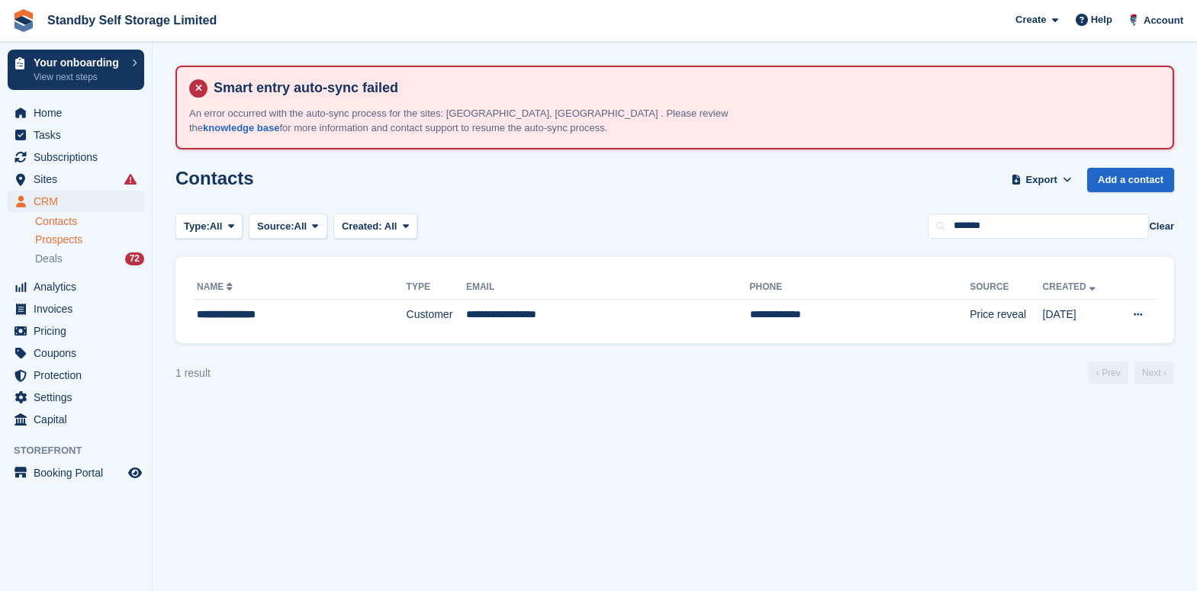
click at [76, 239] on span "Prospects" at bounding box center [58, 240] width 47 height 14
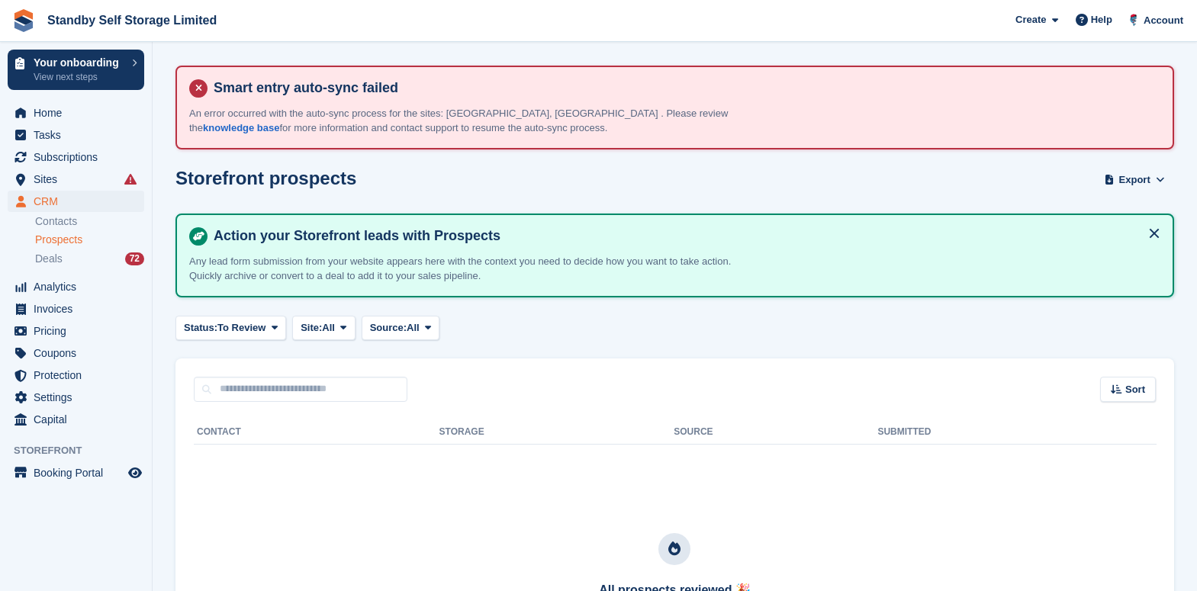
click at [154, 309] on section "Smart entry auto-sync failed An error occurred with the auto-sync process for t…" at bounding box center [675, 407] width 1044 height 815
click at [67, 240] on span "Prospects" at bounding box center [58, 240] width 47 height 14
click at [156, 244] on section "Smart entry auto-sync failed An error occurred with the auto-sync process for t…" at bounding box center [675, 407] width 1044 height 815
click at [66, 238] on span "Prospects" at bounding box center [58, 240] width 47 height 14
click at [82, 159] on span "Subscriptions" at bounding box center [80, 156] width 92 height 21
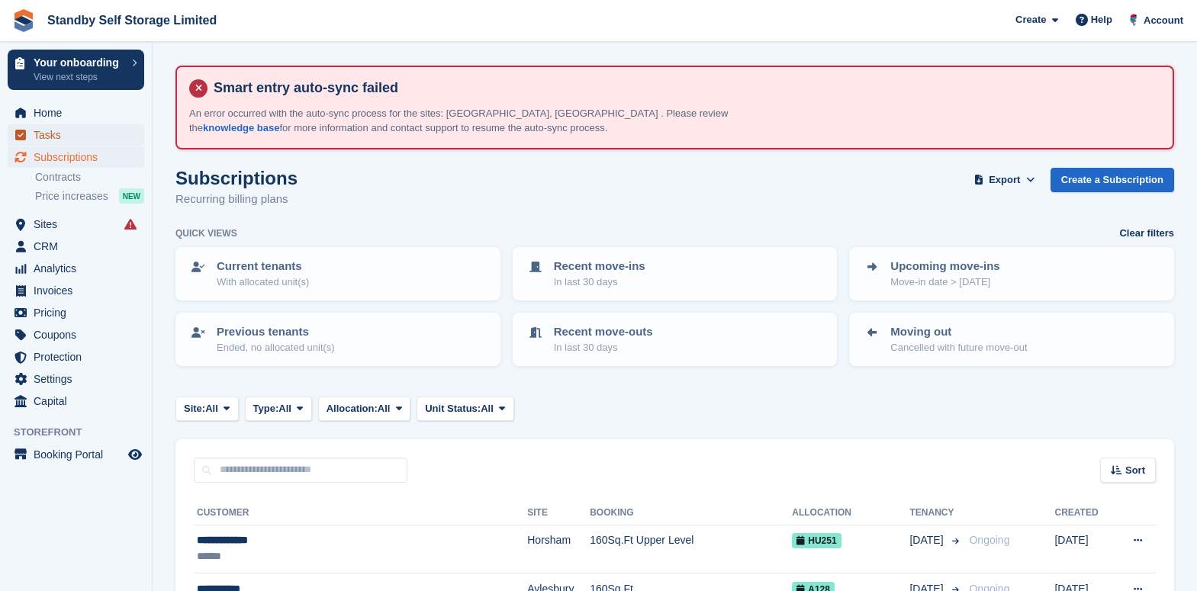
click at [81, 145] on span "Tasks" at bounding box center [80, 134] width 92 height 21
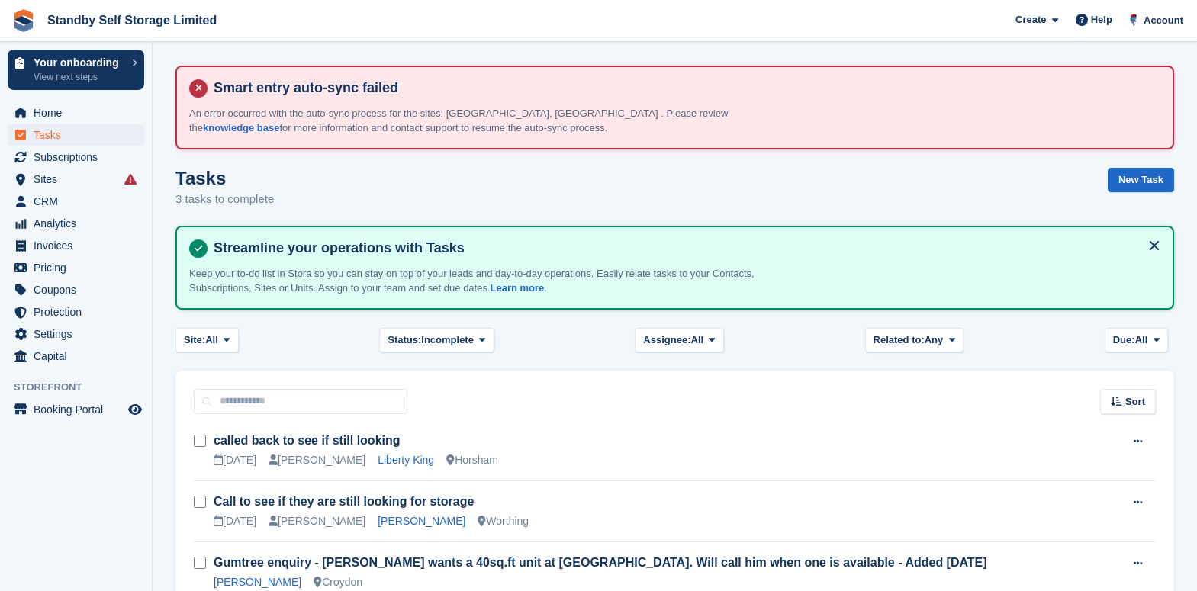
click at [82, 154] on span "Subscriptions" at bounding box center [80, 156] width 92 height 21
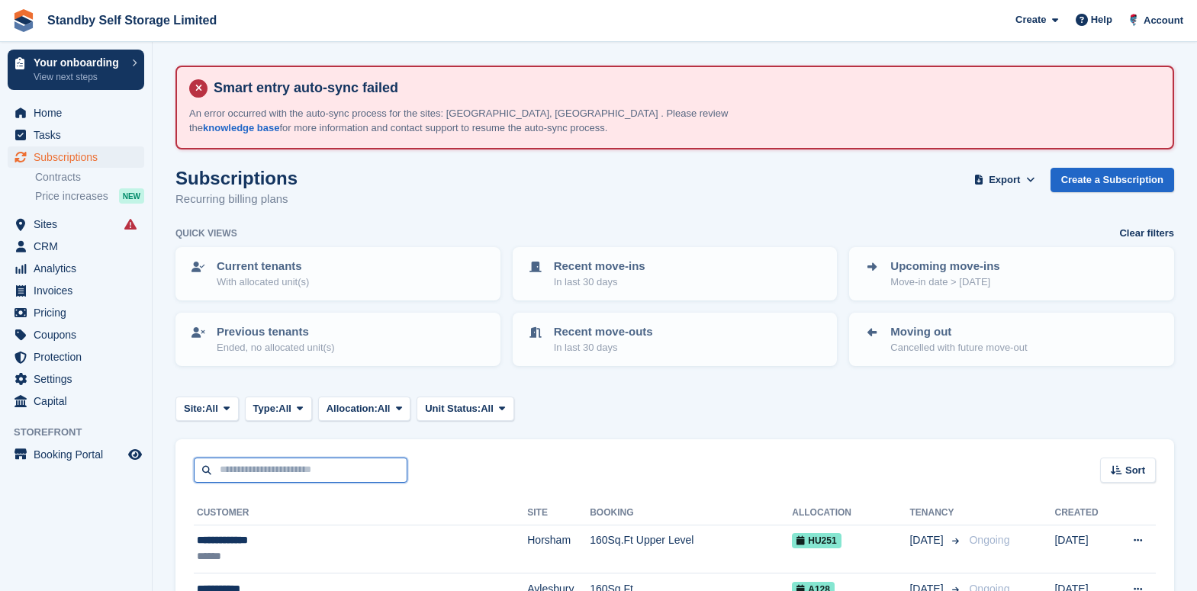
click at [295, 477] on input "text" at bounding box center [301, 470] width 214 height 25
type input "*****"
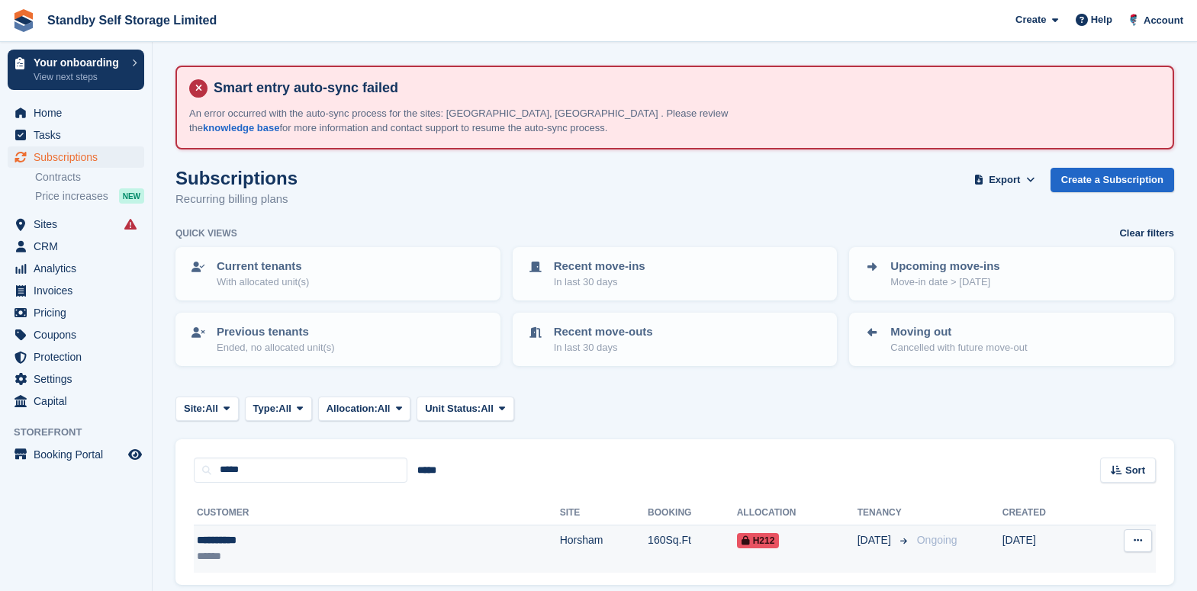
click at [328, 551] on div "******" at bounding box center [285, 556] width 177 height 16
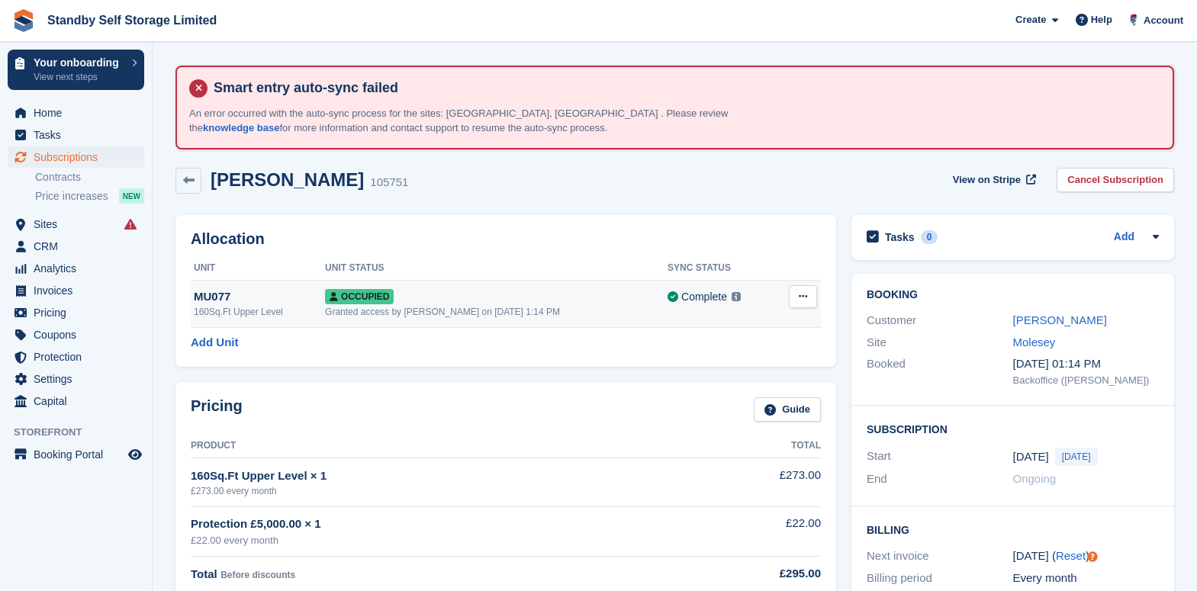
click at [449, 301] on div "Occupied" at bounding box center [496, 296] width 342 height 16
click at [1044, 313] on link "[PERSON_NAME]" at bounding box center [1060, 319] width 94 height 13
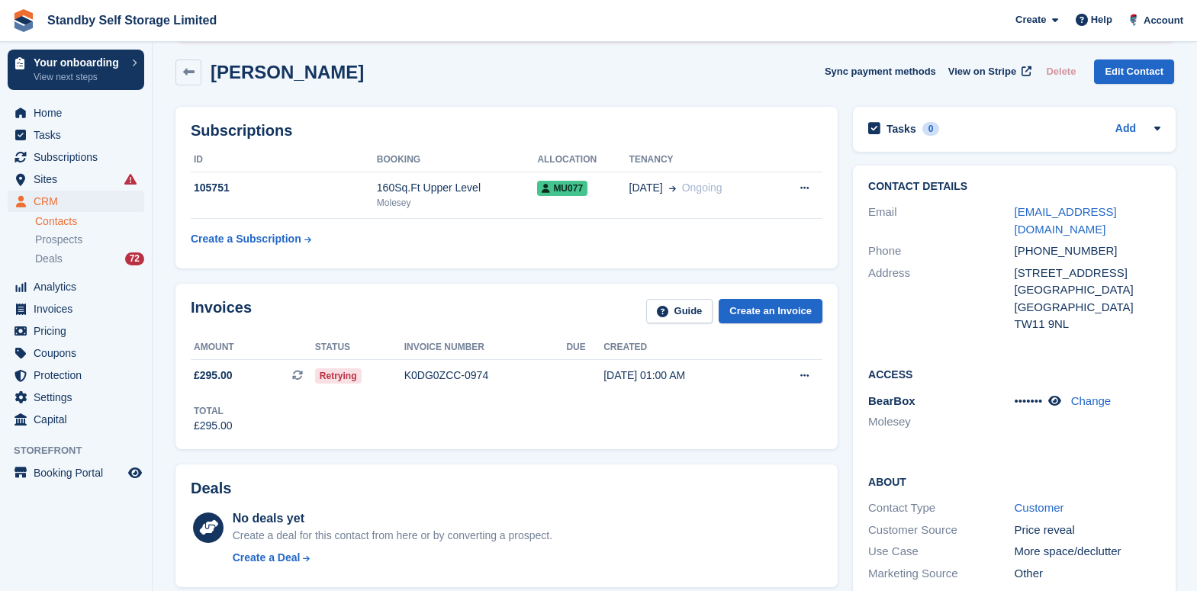
scroll to position [95, 0]
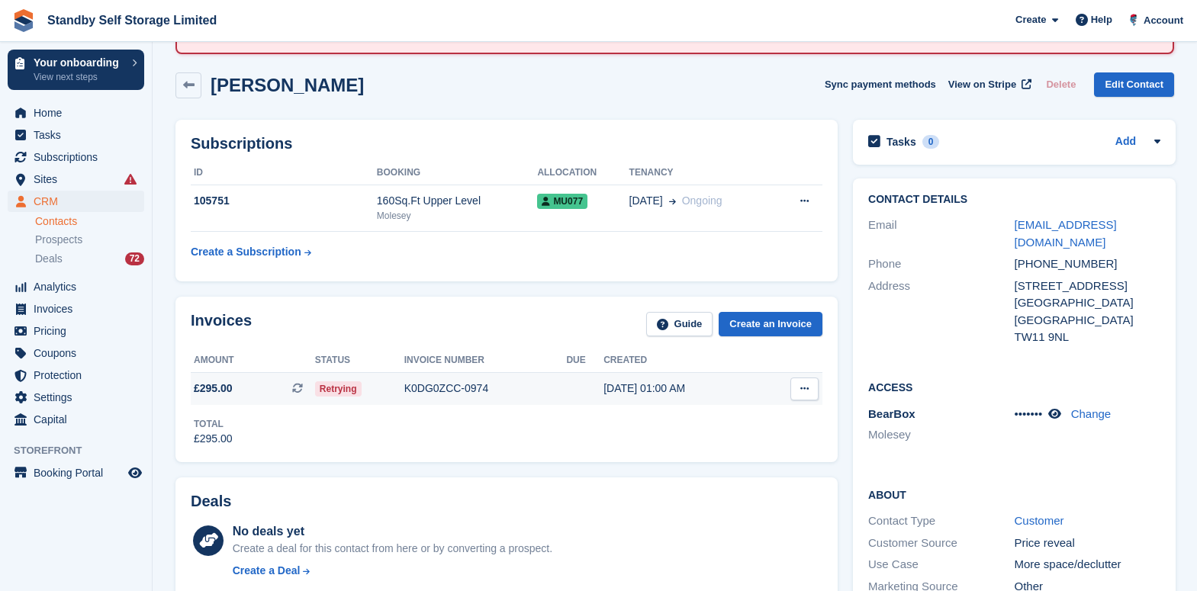
click at [452, 392] on div "K0DG0ZCC-0974" at bounding box center [485, 389] width 162 height 16
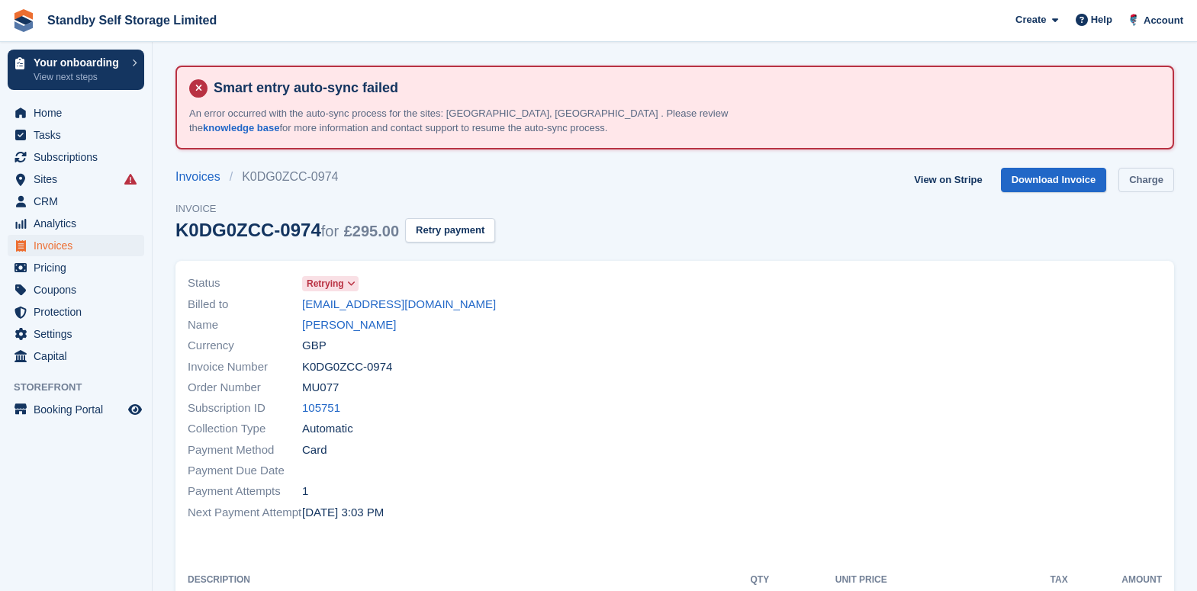
click at [1147, 177] on link "Charge" at bounding box center [1146, 180] width 56 height 25
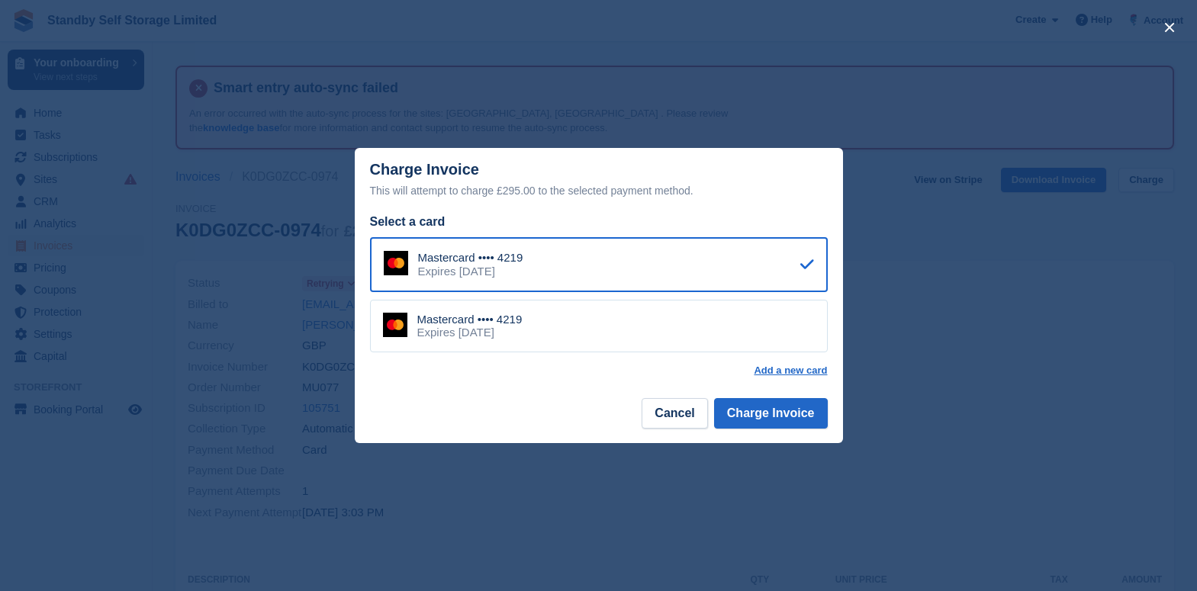
click at [781, 358] on div "Select a card Mastercard •••• 4219 Expires September 2027 Mastercard •••• 4219 …" at bounding box center [599, 295] width 488 height 164
click at [800, 383] on div "Select a card Mastercard •••• 4219 Expires September 2027 Mastercard •••• 4219 …" at bounding box center [599, 304] width 488 height 182
click at [802, 375] on link "Add a new card" at bounding box center [790, 371] width 73 height 12
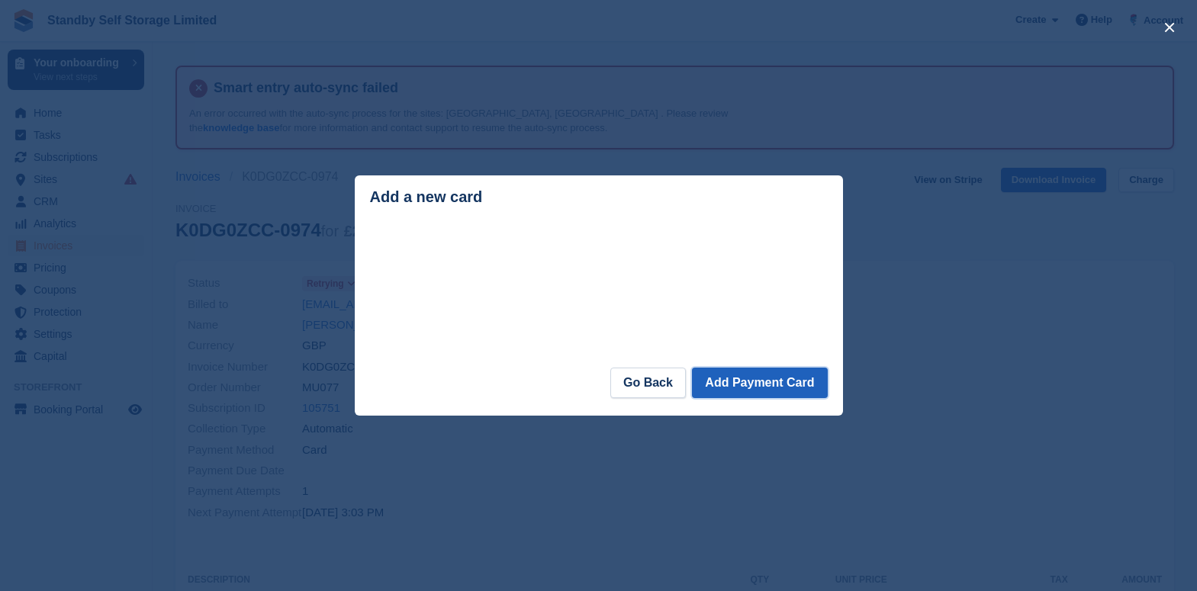
click at [793, 380] on button "Add Payment Card" at bounding box center [759, 383] width 135 height 31
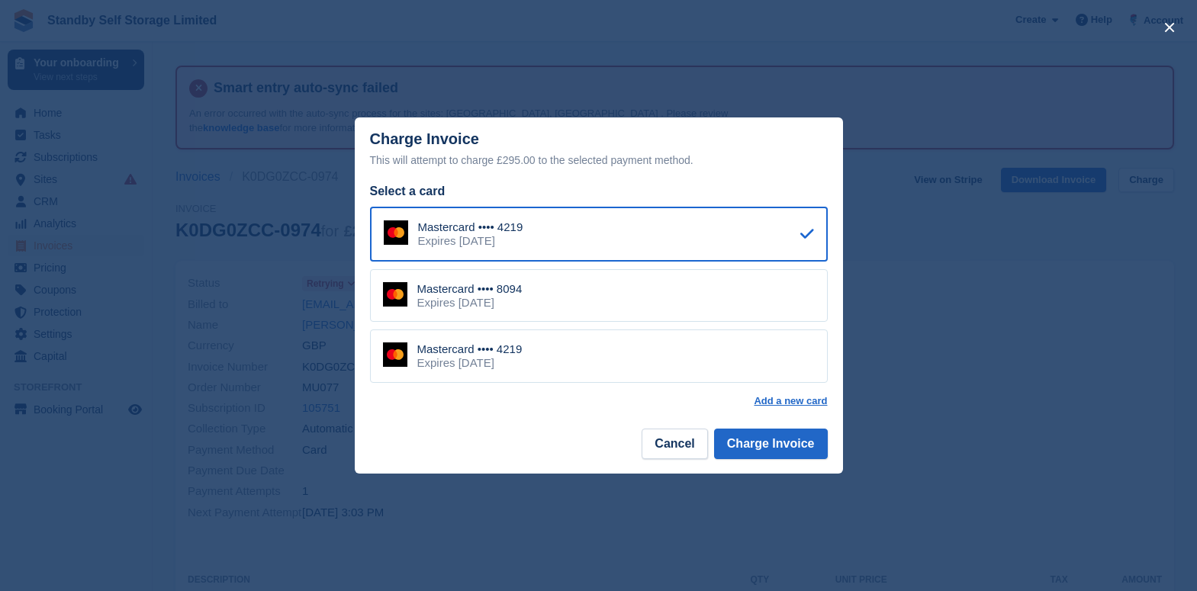
click at [691, 287] on div "Mastercard •••• 8094 Expires January 2029" at bounding box center [599, 295] width 458 height 53
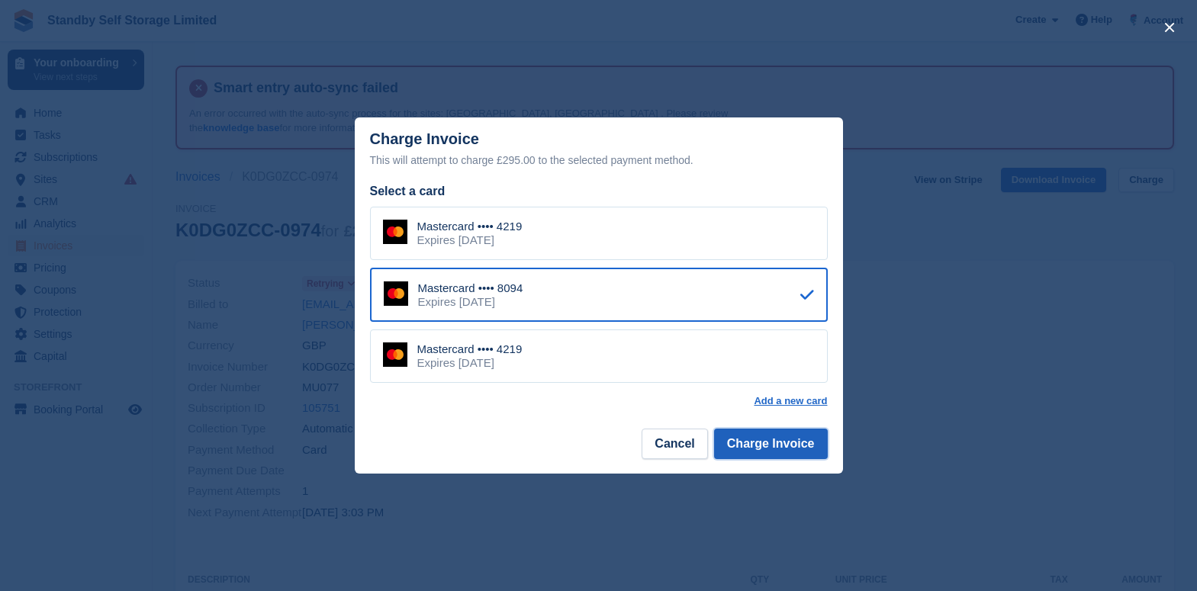
click at [795, 446] on button "Charge Invoice" at bounding box center [771, 444] width 114 height 31
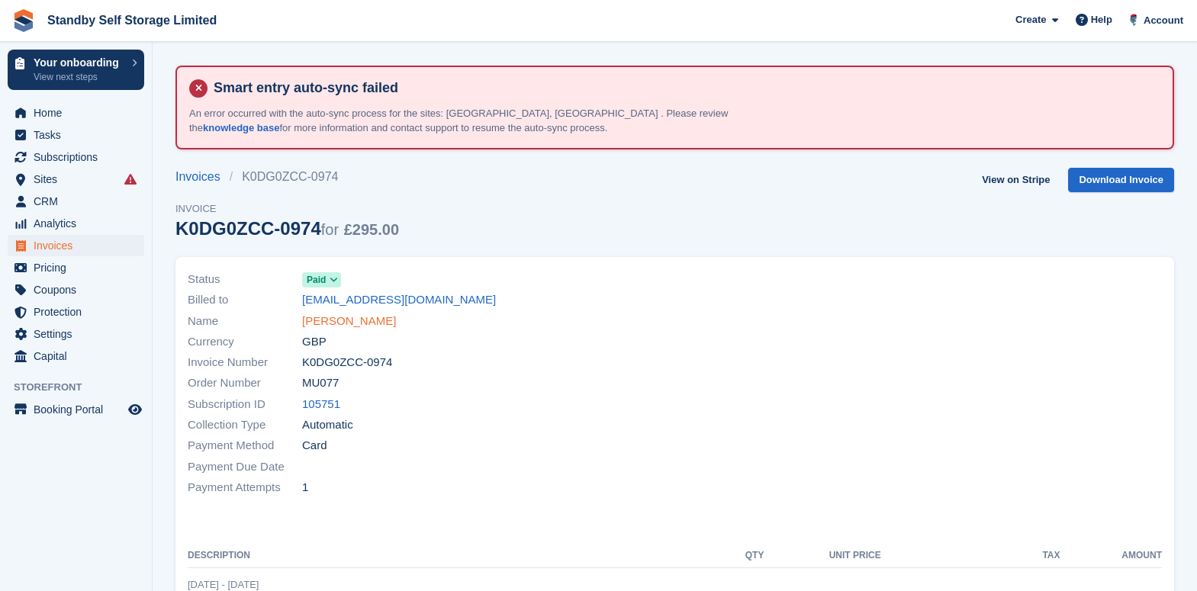
click at [349, 313] on link "Nicholas Potts" at bounding box center [349, 322] width 94 height 18
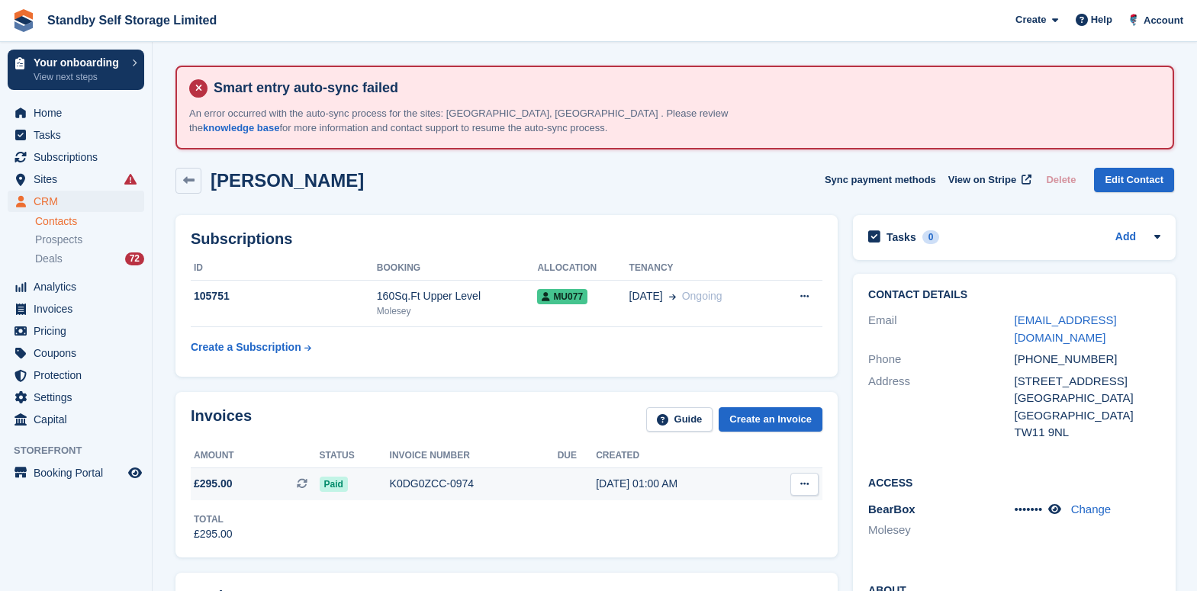
click at [791, 484] on button at bounding box center [804, 484] width 28 height 23
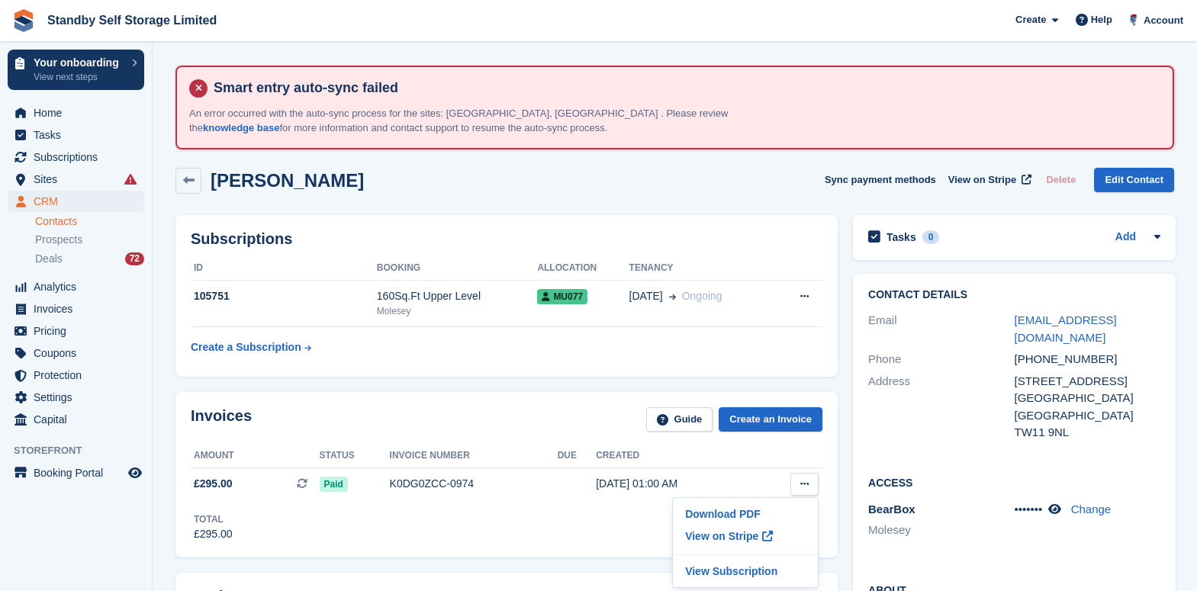
click at [845, 374] on div "Contact Details Email nicholaspotts@hotmail.com Phone +447868723828 Address 53 …" at bounding box center [1014, 594] width 338 height 657
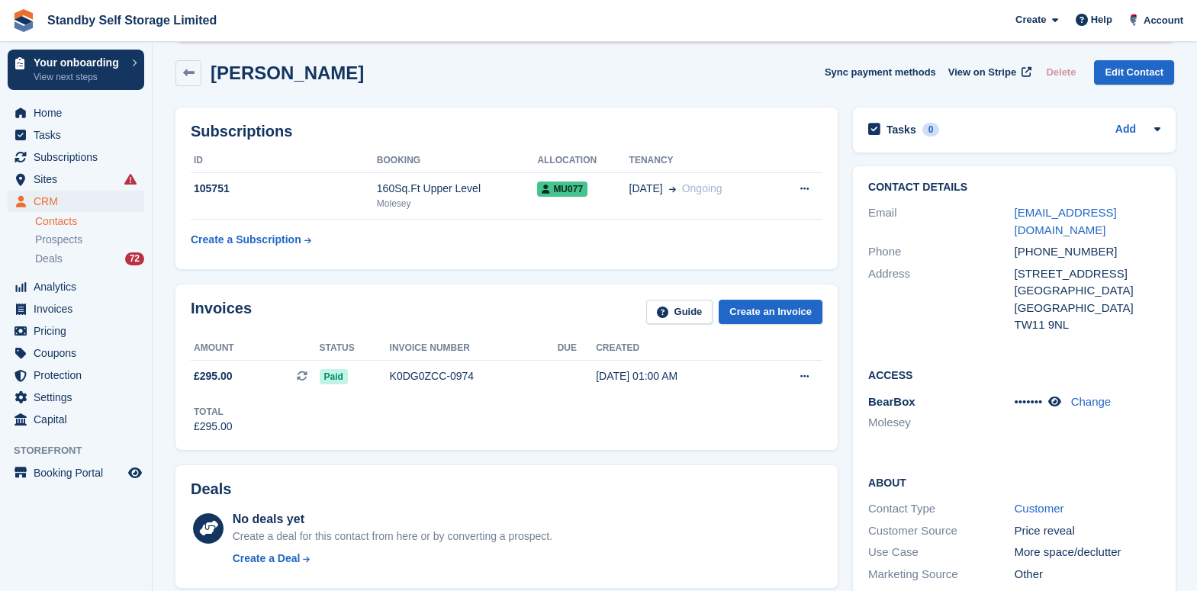
scroll to position [95, 0]
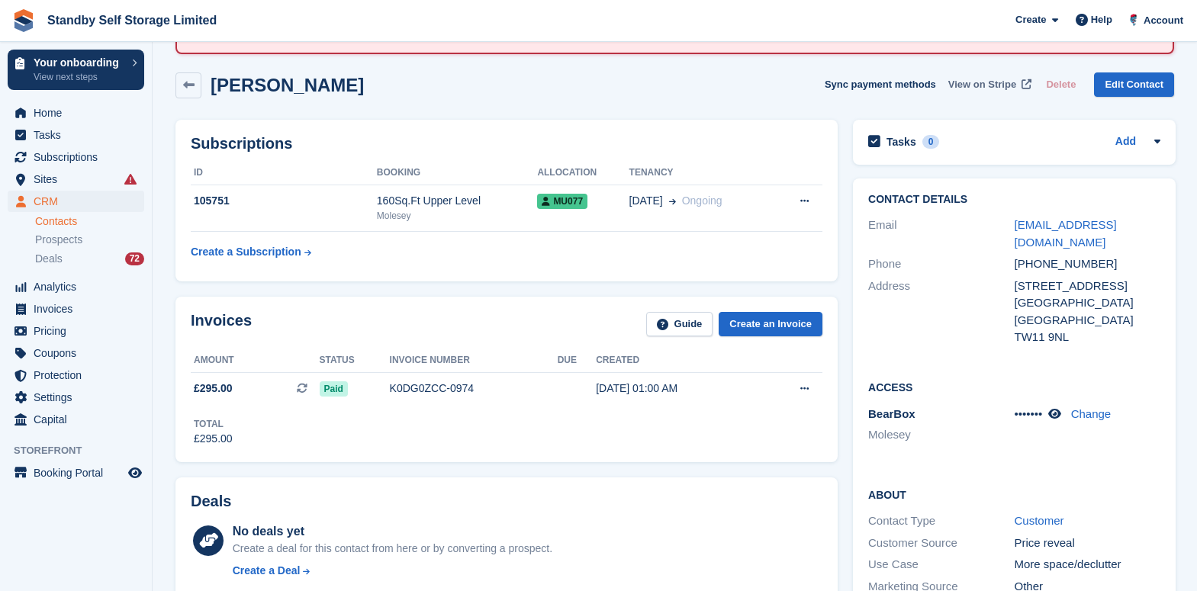
click span "View on Stripe"
click div "K0DG0ZCC-0974"
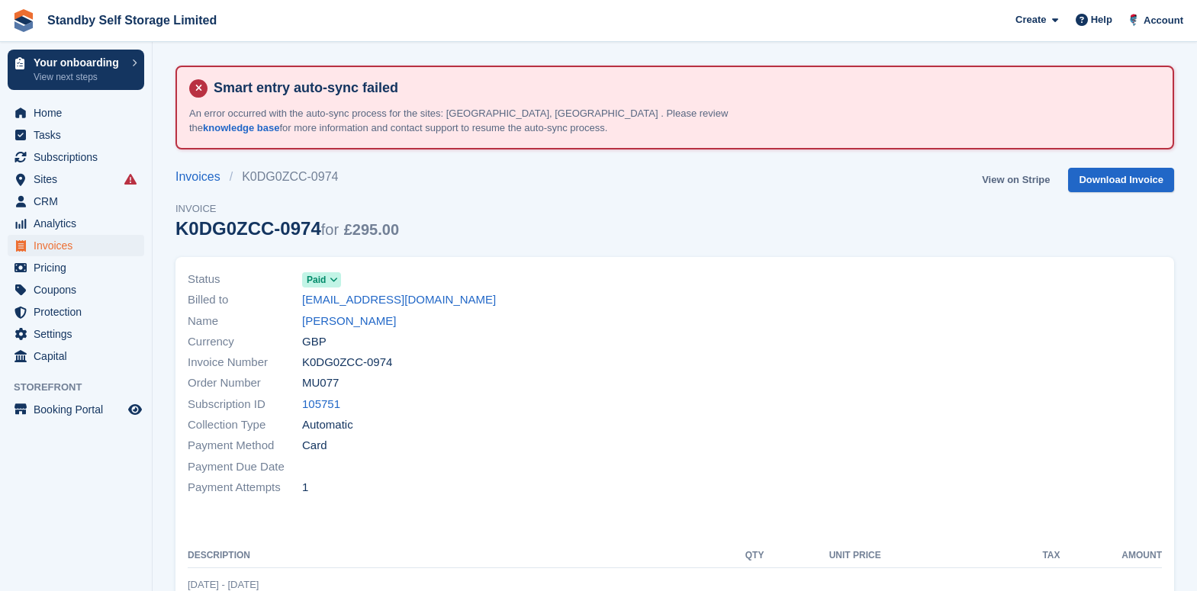
click at [1032, 184] on link "View on Stripe" at bounding box center [1015, 180] width 80 height 25
click at [64, 205] on span "CRM" at bounding box center [80, 201] width 92 height 21
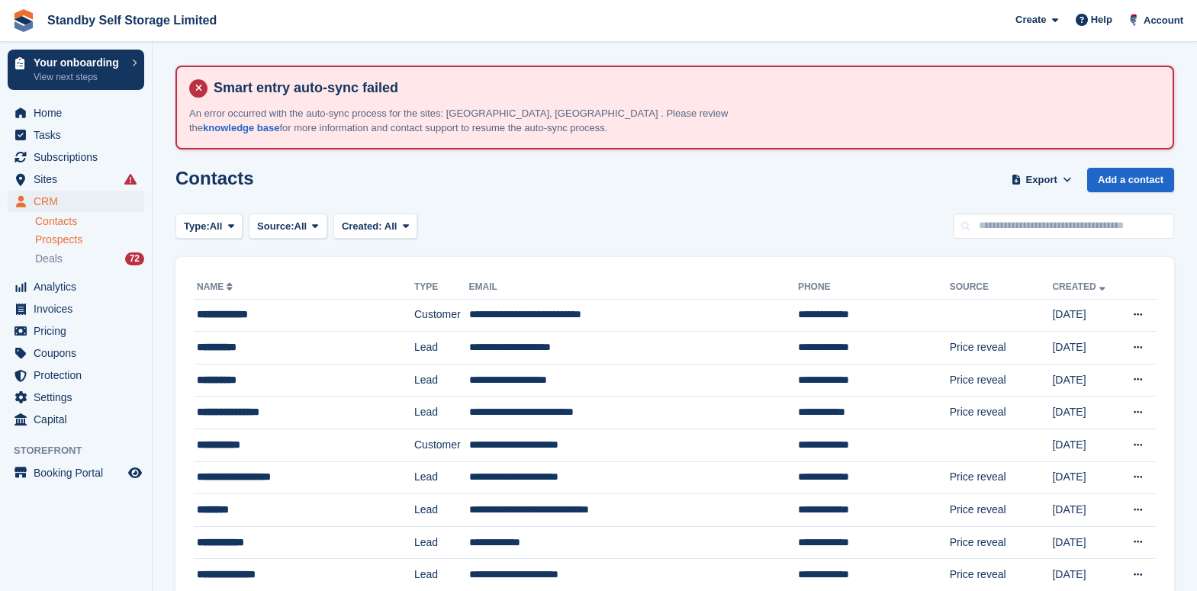
click at [64, 239] on span "Prospects" at bounding box center [58, 240] width 47 height 14
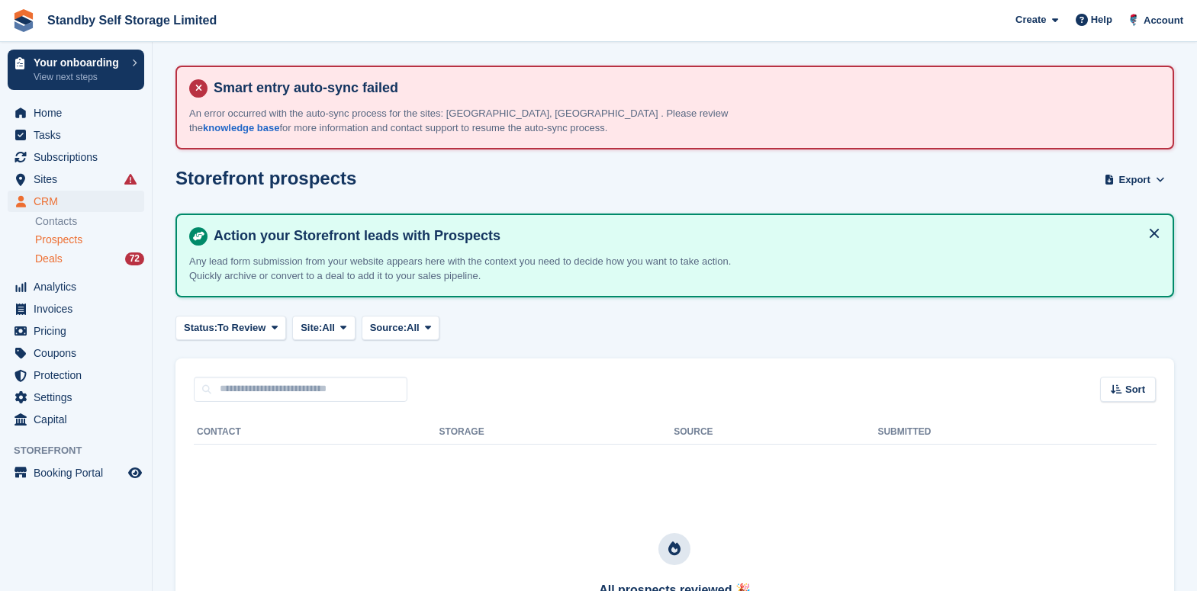
click at [56, 258] on span "Deals" at bounding box center [48, 259] width 27 height 14
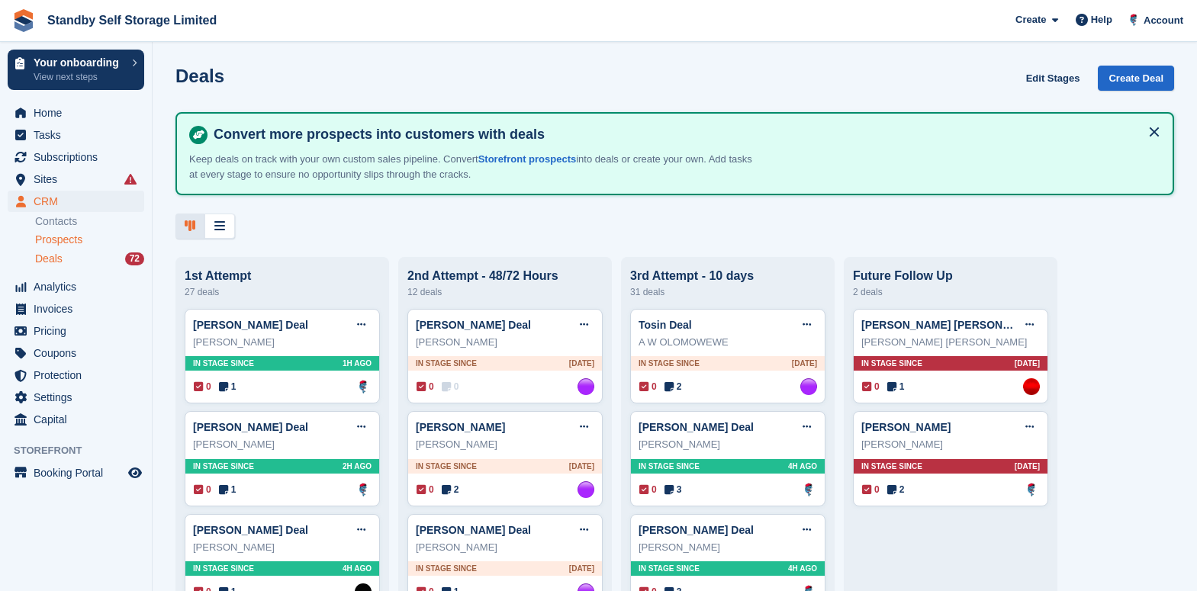
click at [87, 238] on div "Prospects" at bounding box center [89, 240] width 109 height 14
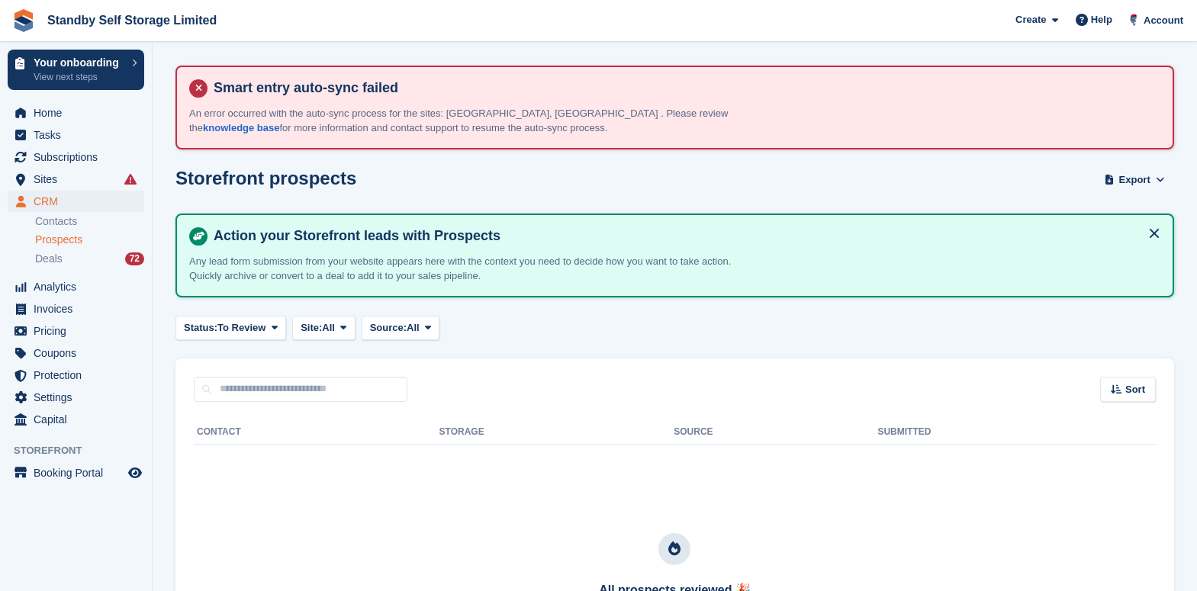
click at [843, 191] on div "Storefront prospects Export Export Prospects Export a CSV of all Prospects whic…" at bounding box center [674, 189] width 998 height 43
click at [1152, 230] on button at bounding box center [1154, 233] width 24 height 24
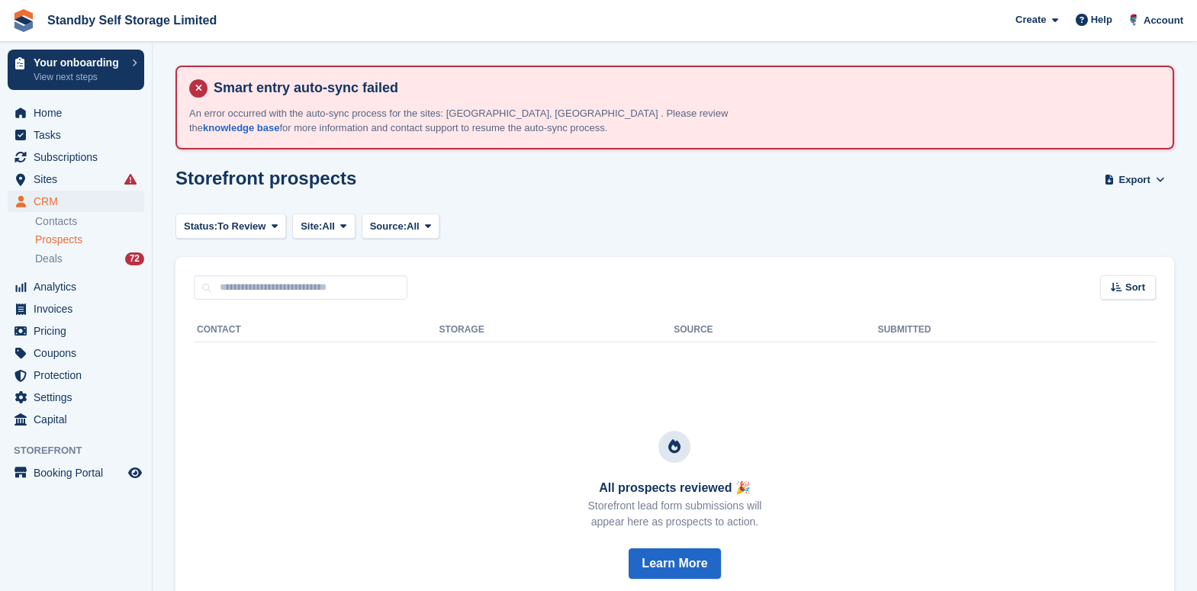
click at [59, 242] on span "Prospects" at bounding box center [58, 240] width 47 height 14
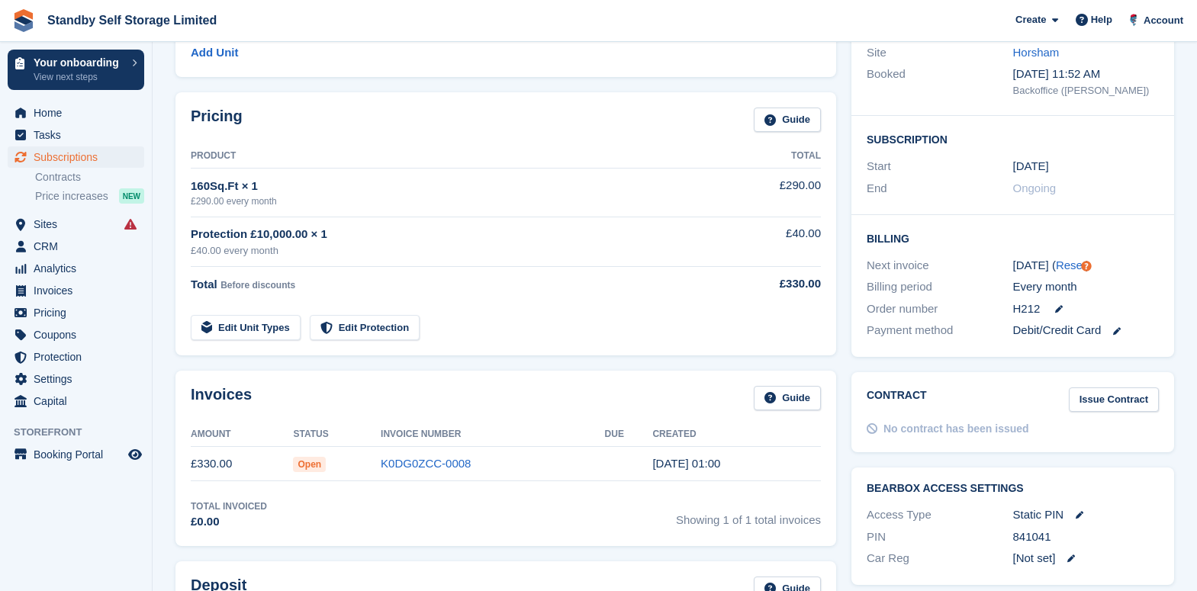
scroll to position [381, 0]
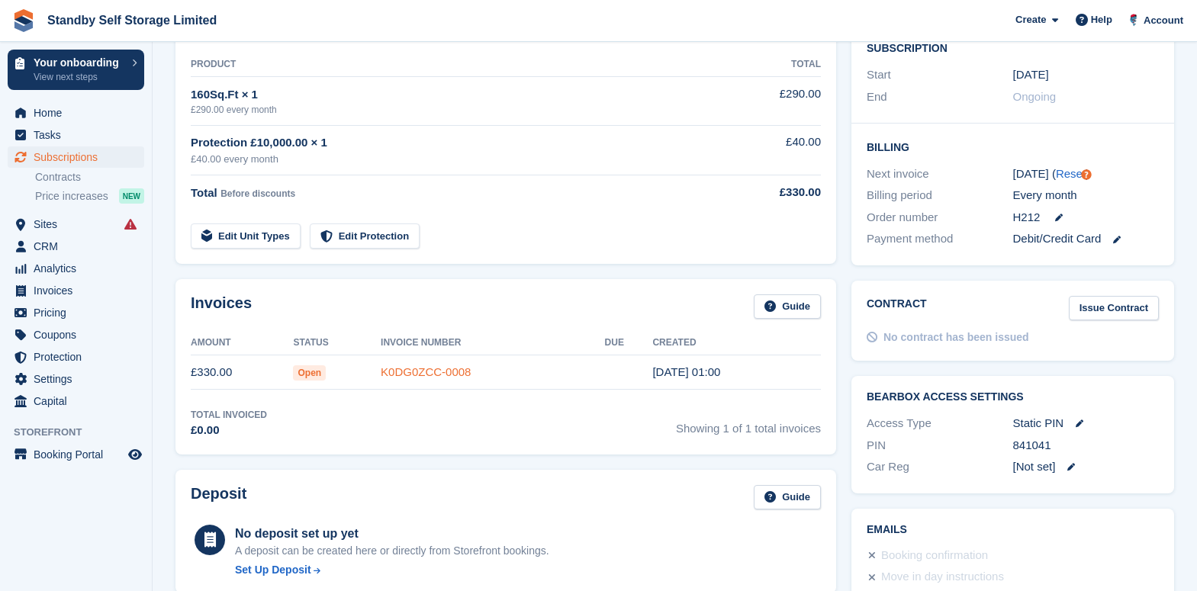
click at [417, 368] on link "K0DG0ZCC-0008" at bounding box center [426, 371] width 90 height 13
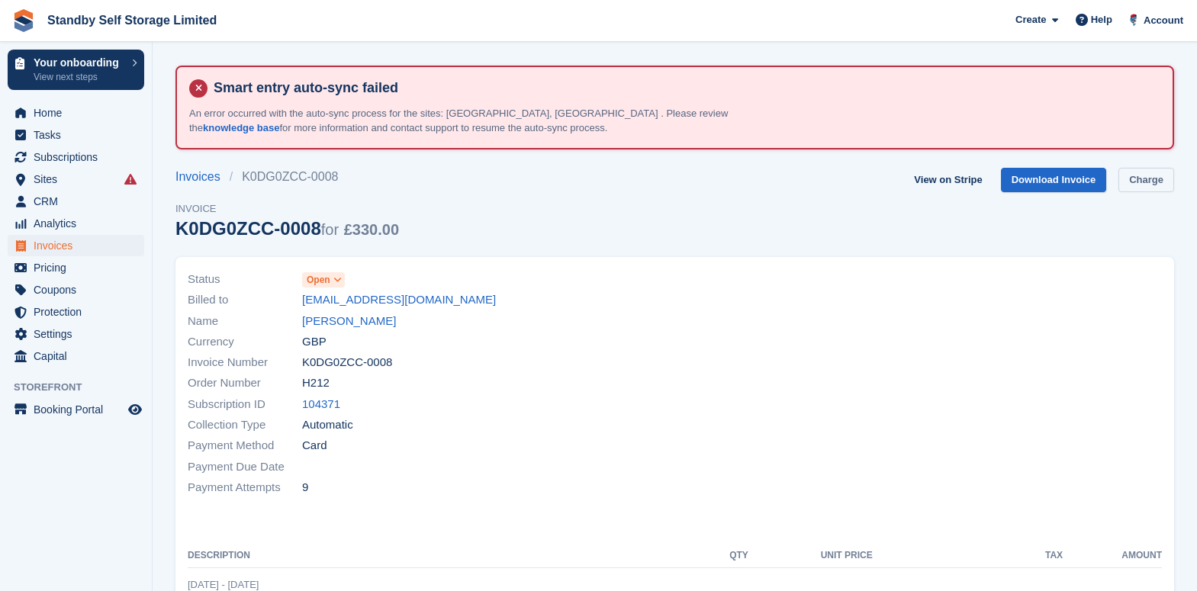
click at [1136, 172] on link "Charge" at bounding box center [1146, 180] width 56 height 25
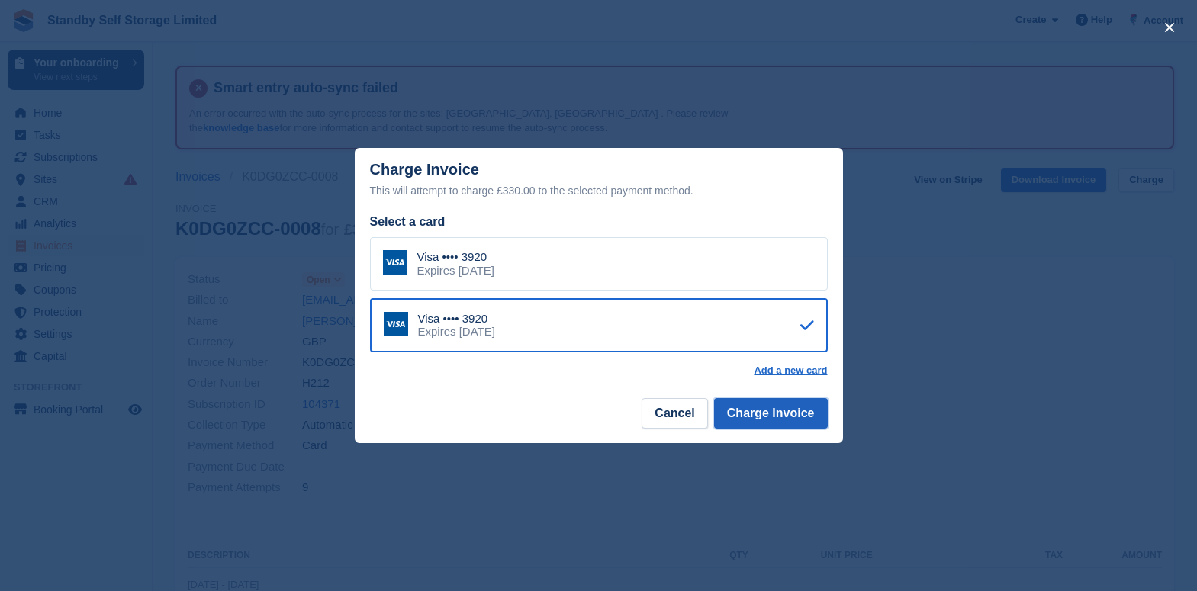
click at [799, 413] on button "Charge Invoice" at bounding box center [771, 413] width 114 height 31
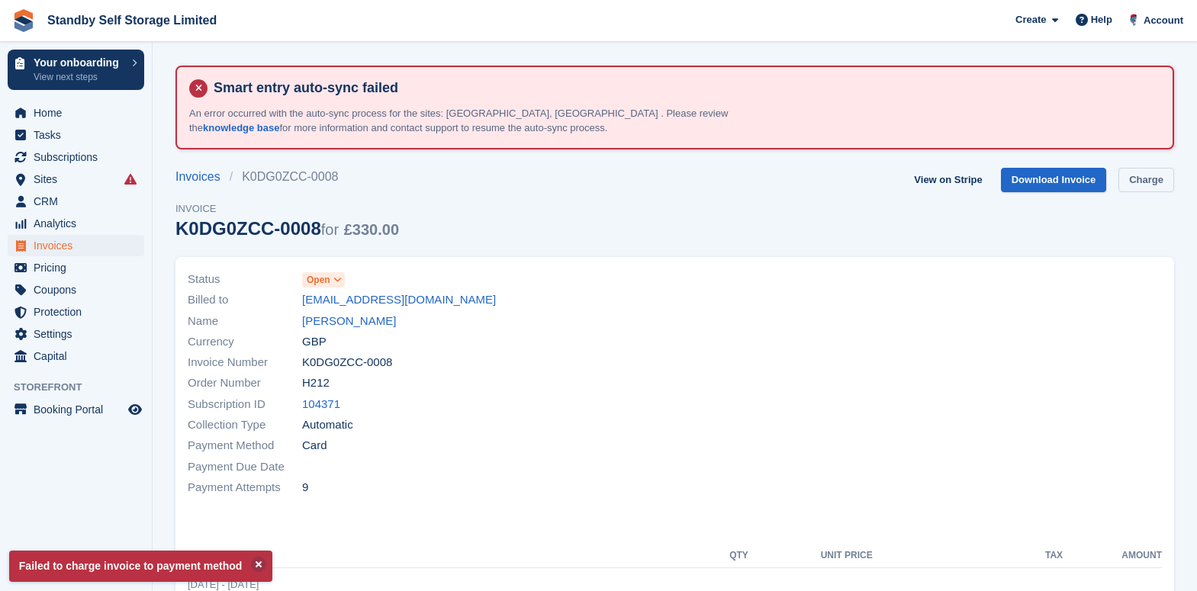
click at [1147, 179] on link "Charge" at bounding box center [1146, 180] width 56 height 25
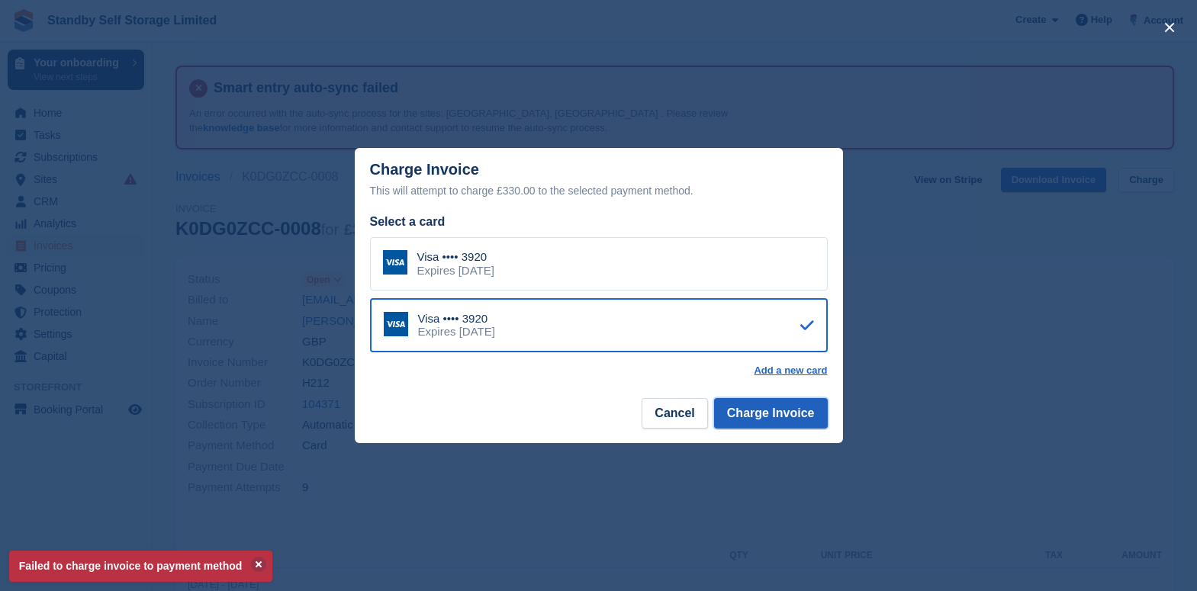
click at [757, 416] on button "Charge Invoice" at bounding box center [771, 413] width 114 height 31
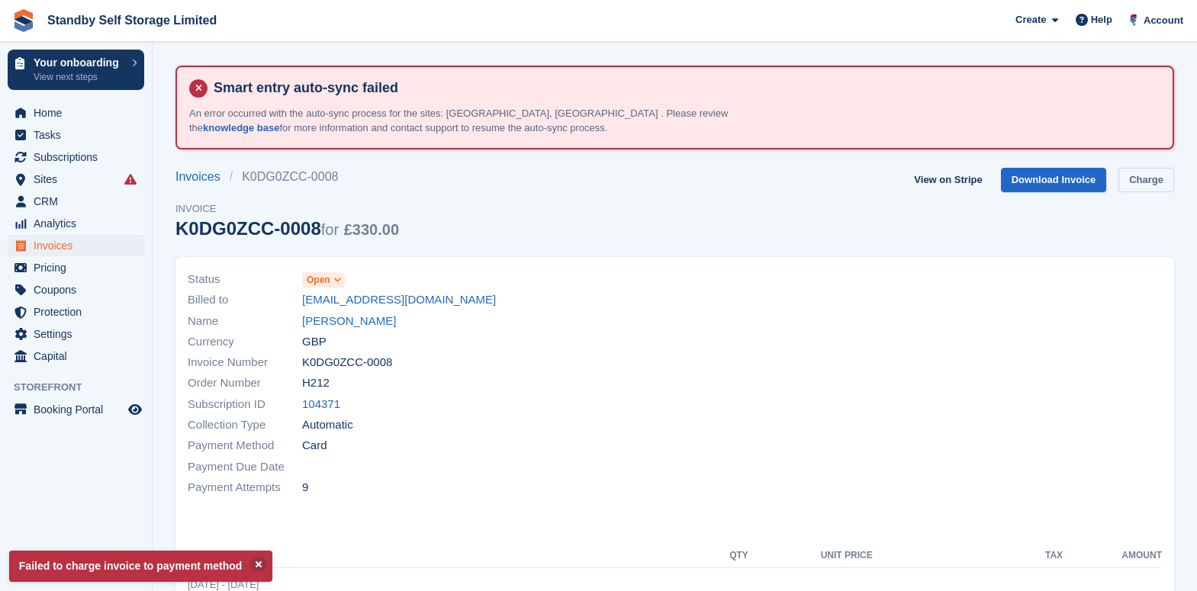
click at [1160, 178] on link "Charge" at bounding box center [1146, 180] width 56 height 25
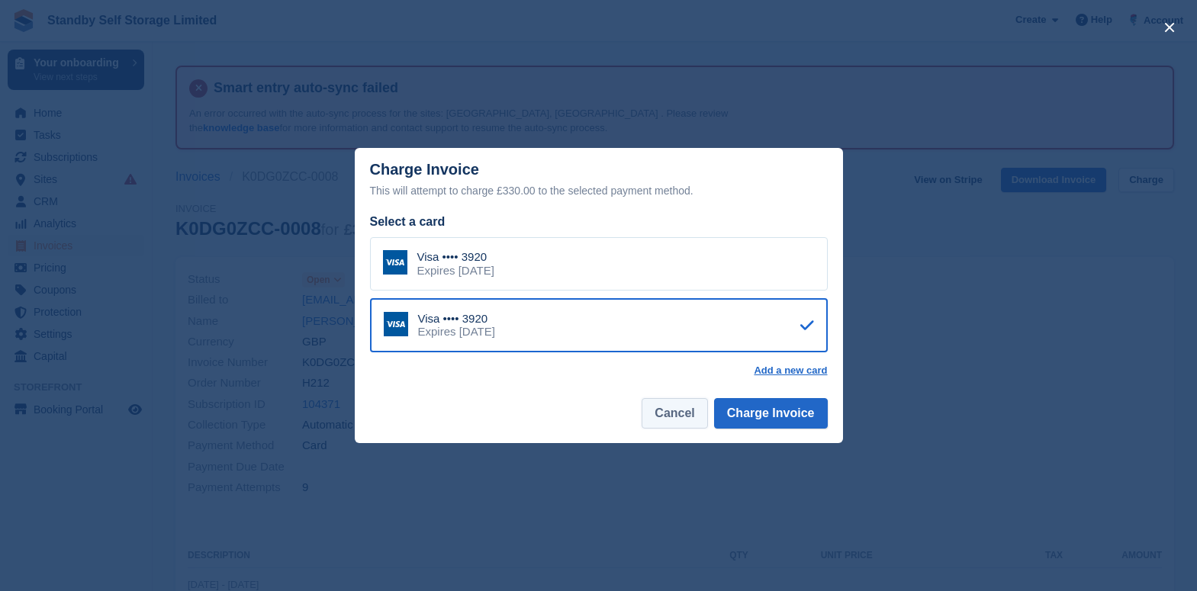
click at [654, 417] on button "Cancel" at bounding box center [674, 413] width 66 height 31
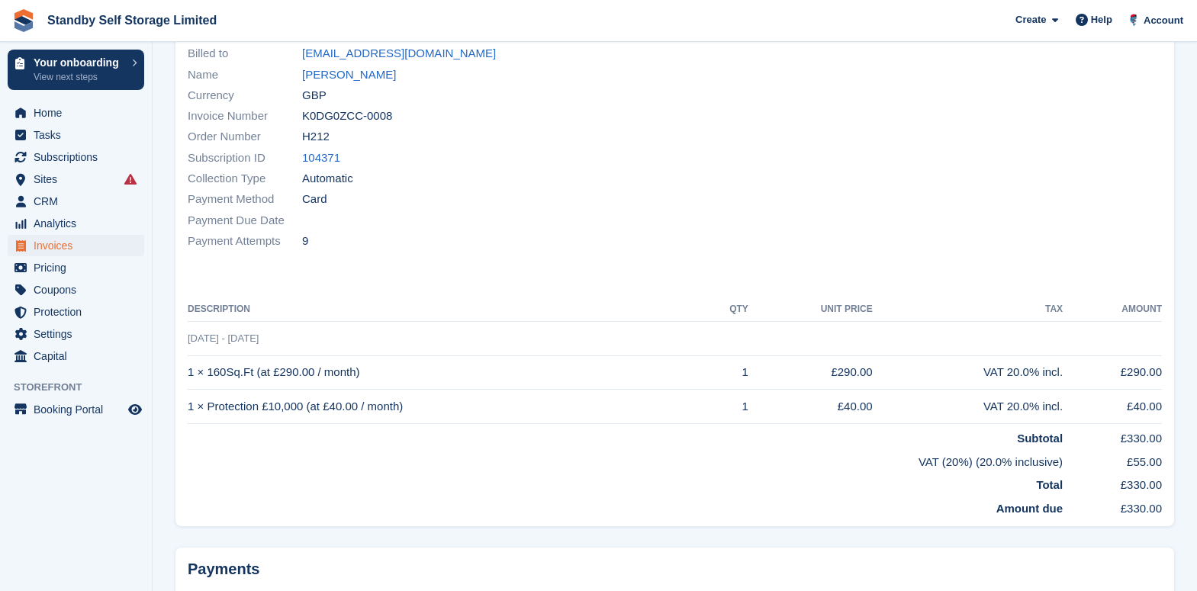
scroll to position [90, 0]
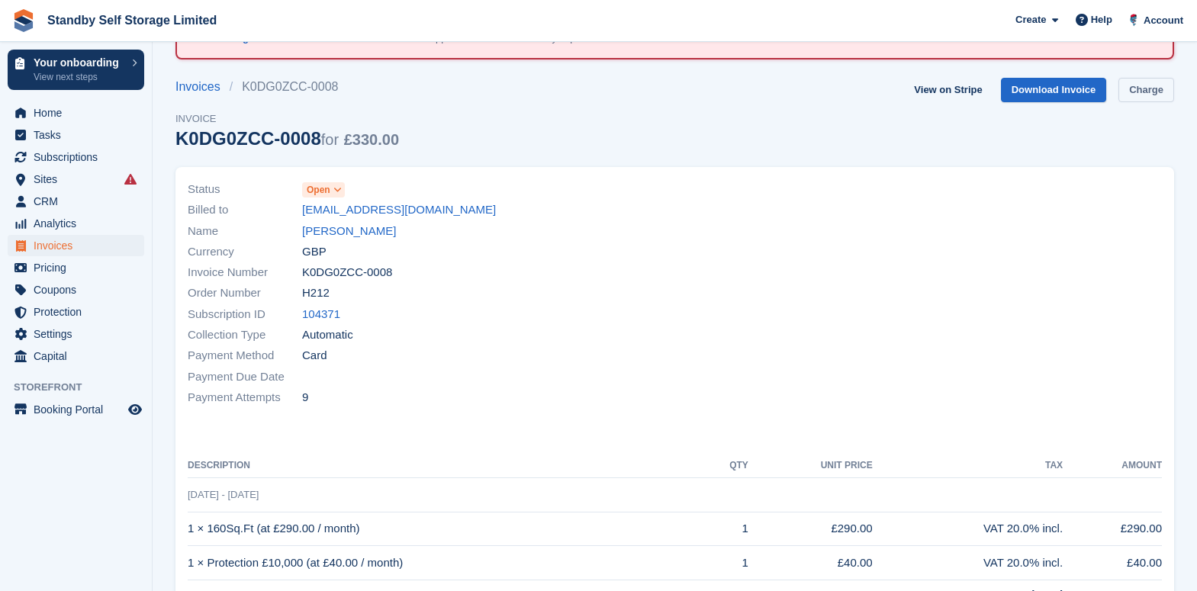
click at [1141, 96] on link "Charge" at bounding box center [1146, 90] width 56 height 25
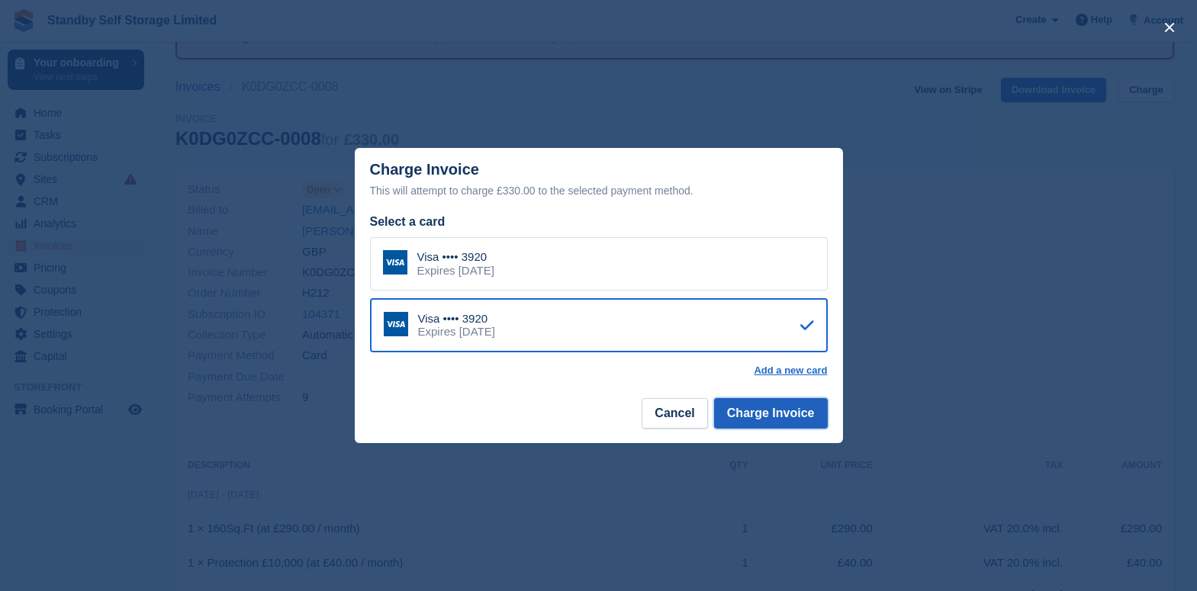
click at [799, 413] on button "Charge Invoice" at bounding box center [771, 413] width 114 height 31
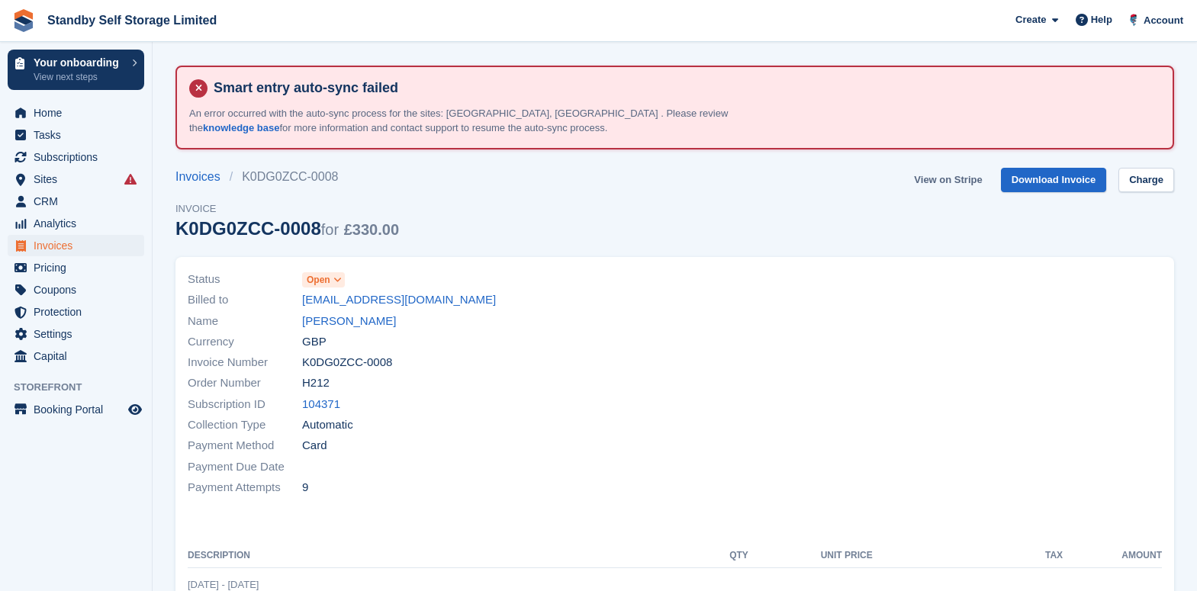
click at [978, 173] on link "View on Stripe" at bounding box center [948, 180] width 80 height 25
click at [349, 317] on link "[PERSON_NAME]" at bounding box center [349, 322] width 94 height 18
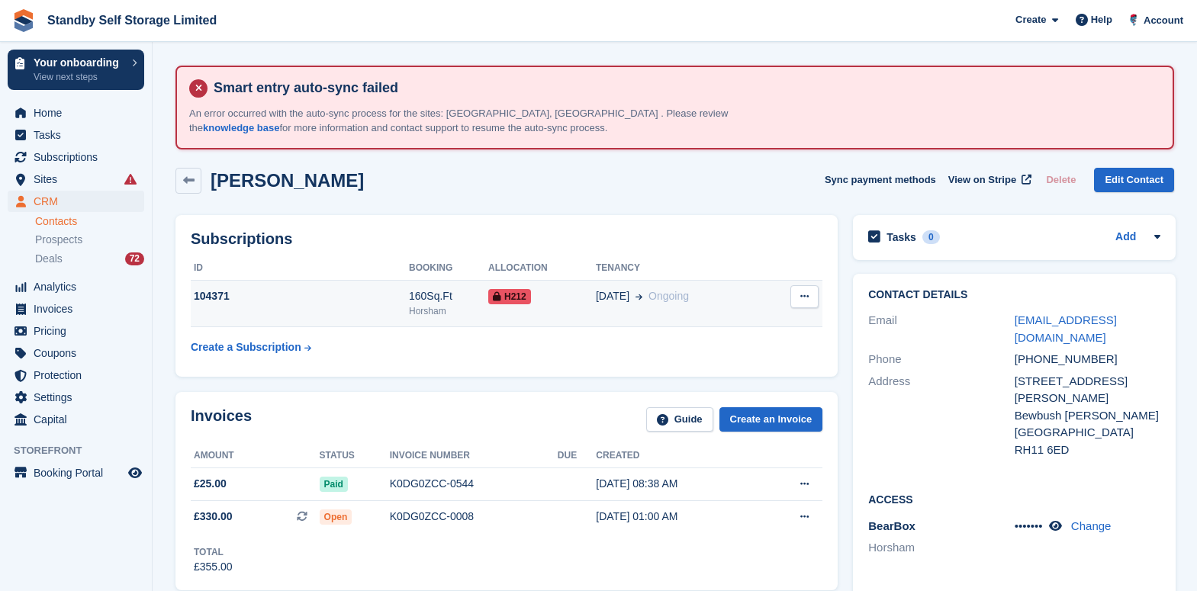
click at [806, 300] on icon at bounding box center [804, 296] width 8 height 10
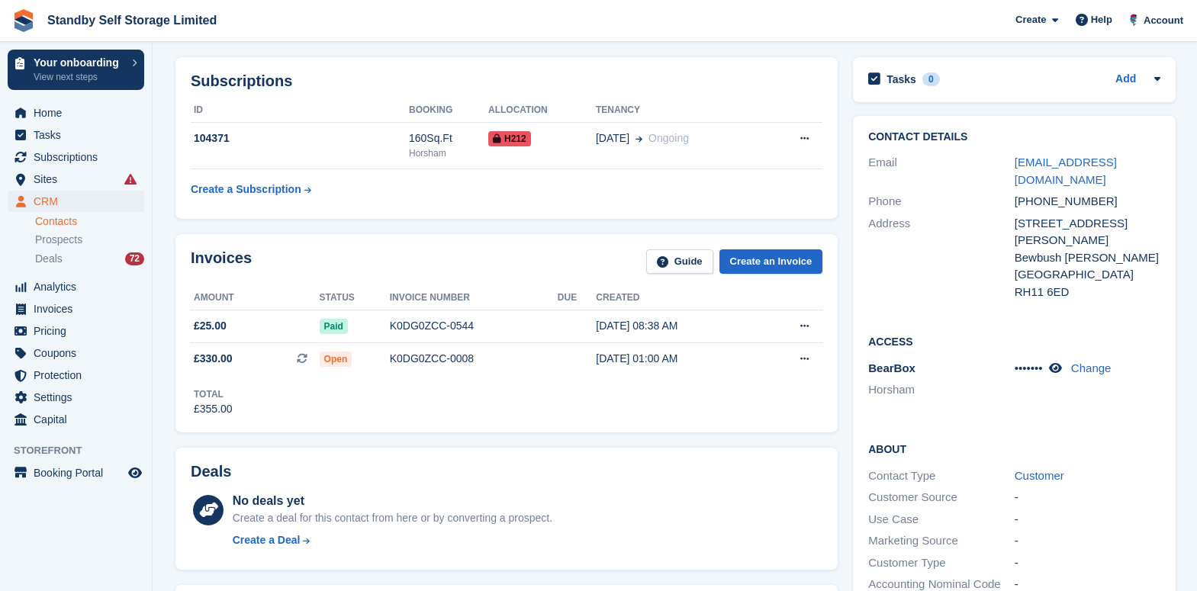
scroll to position [191, 0]
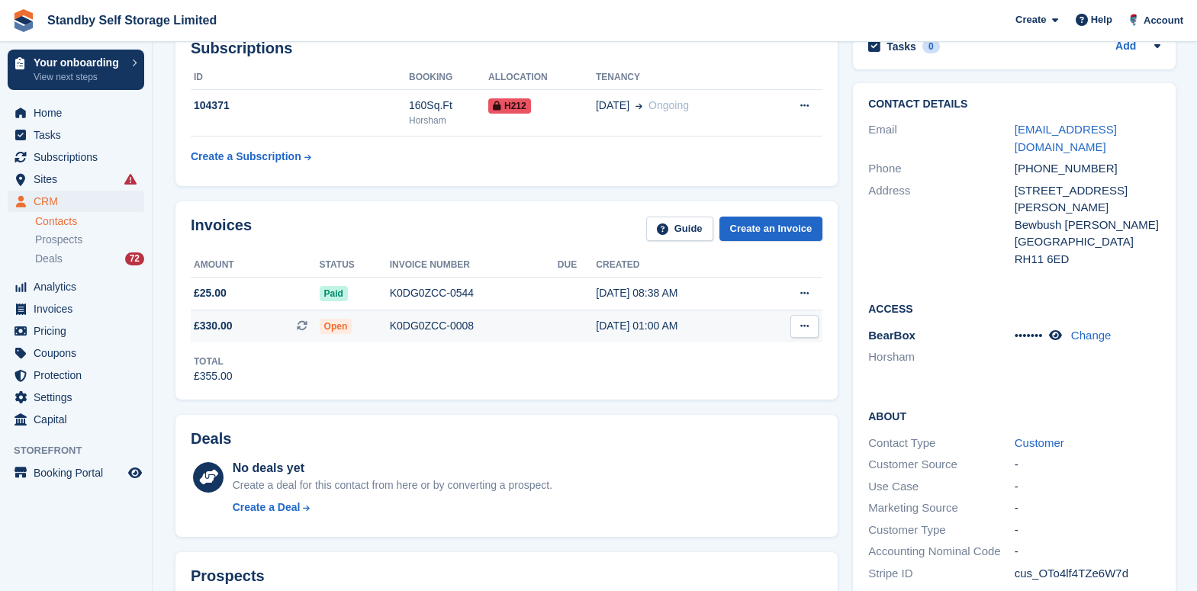
click at [802, 326] on icon at bounding box center [804, 326] width 8 height 10
click at [729, 374] on p "View on Stripe" at bounding box center [745, 378] width 133 height 24
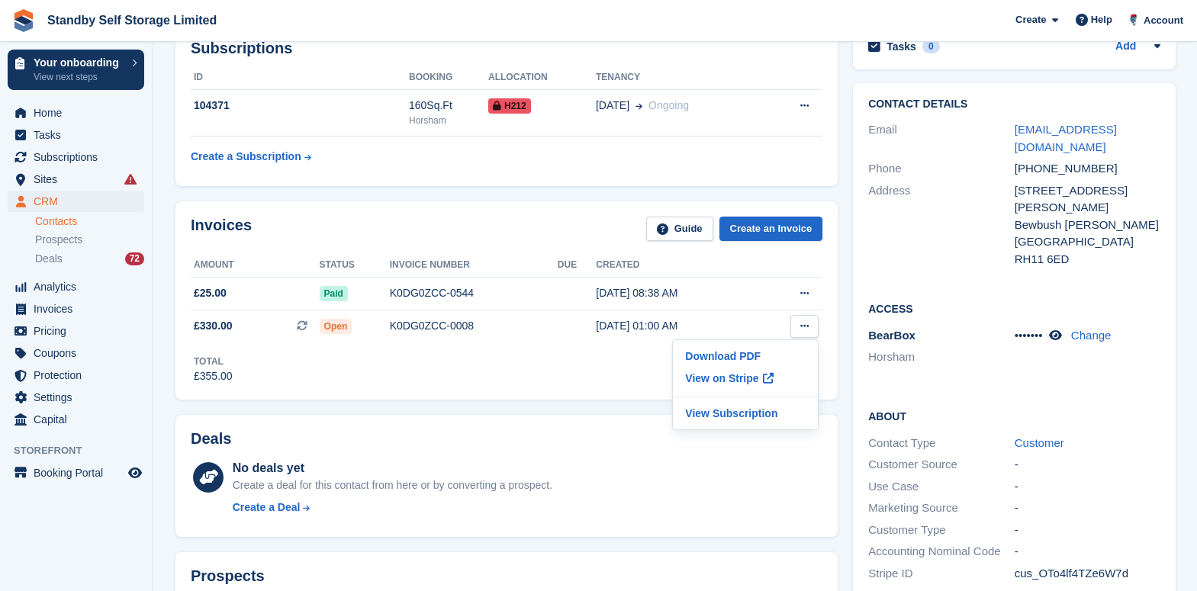
click at [744, 198] on div "Invoices Guide Create an Invoice Amount Status Invoice number Due Created £25.0…" at bounding box center [506, 301] width 677 height 214
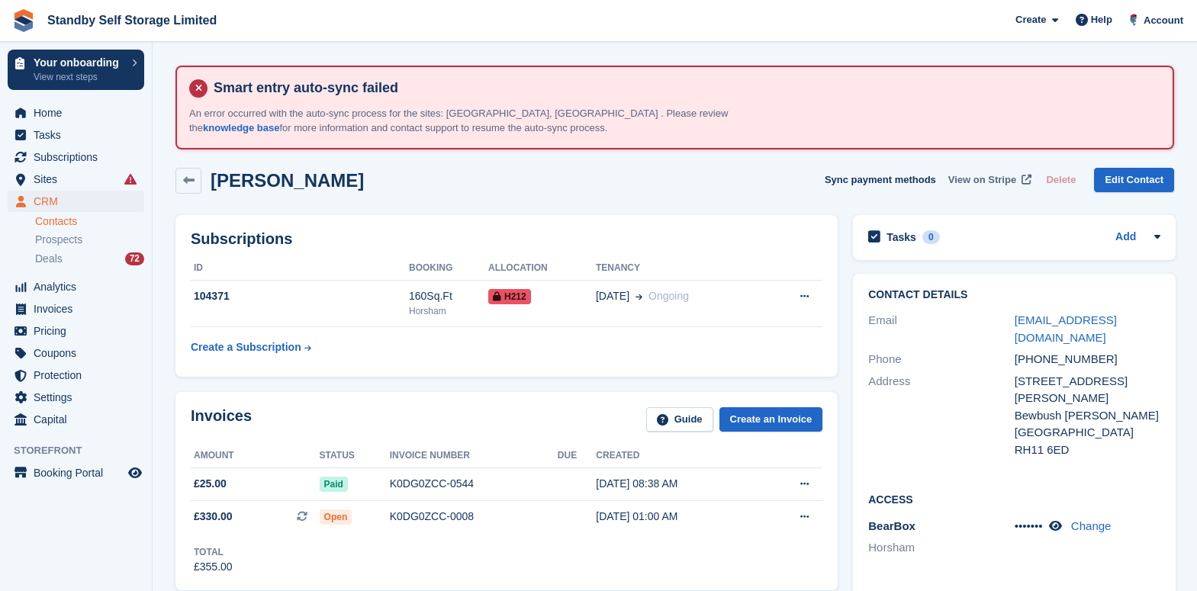
click at [983, 175] on span "View on Stripe" at bounding box center [982, 179] width 68 height 15
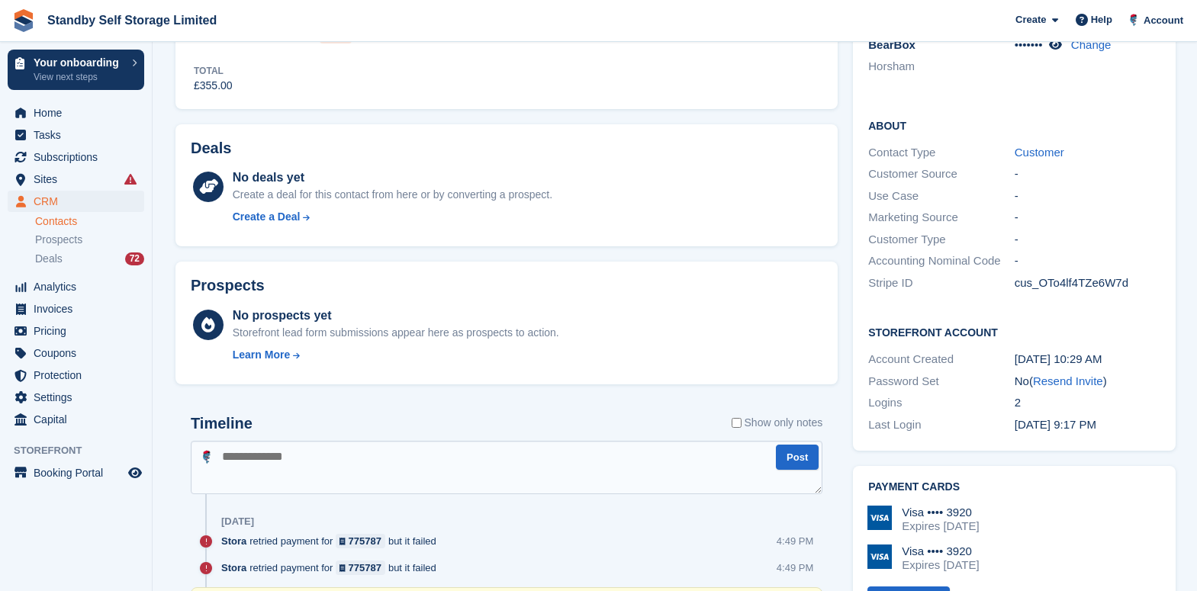
scroll to position [667, 0]
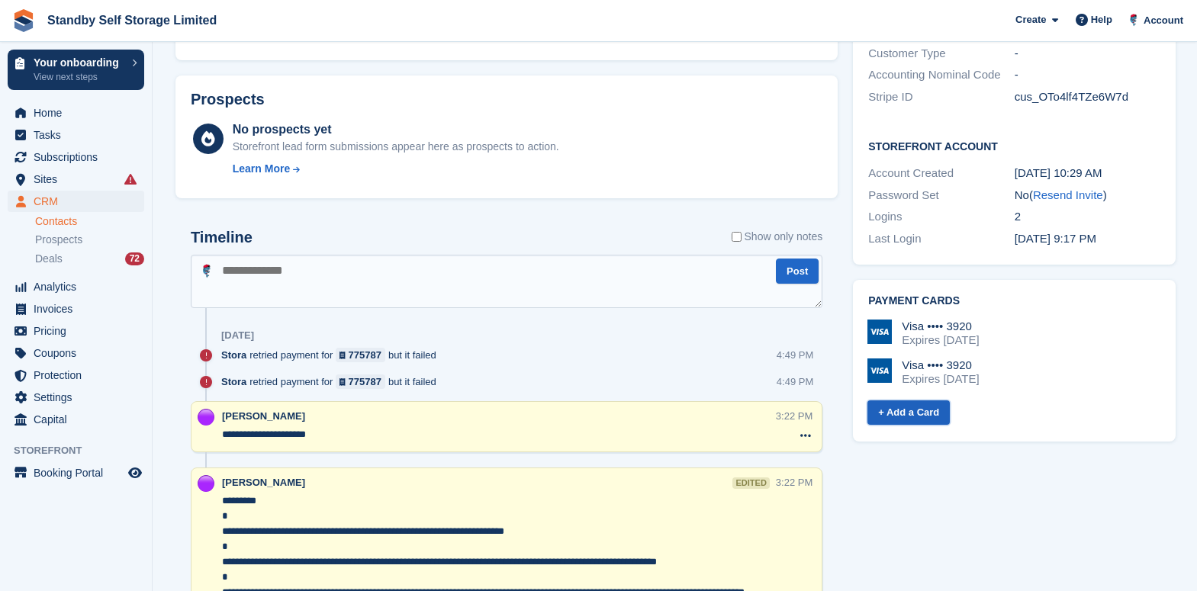
click at [914, 401] on link "+ Add a Card" at bounding box center [908, 412] width 82 height 25
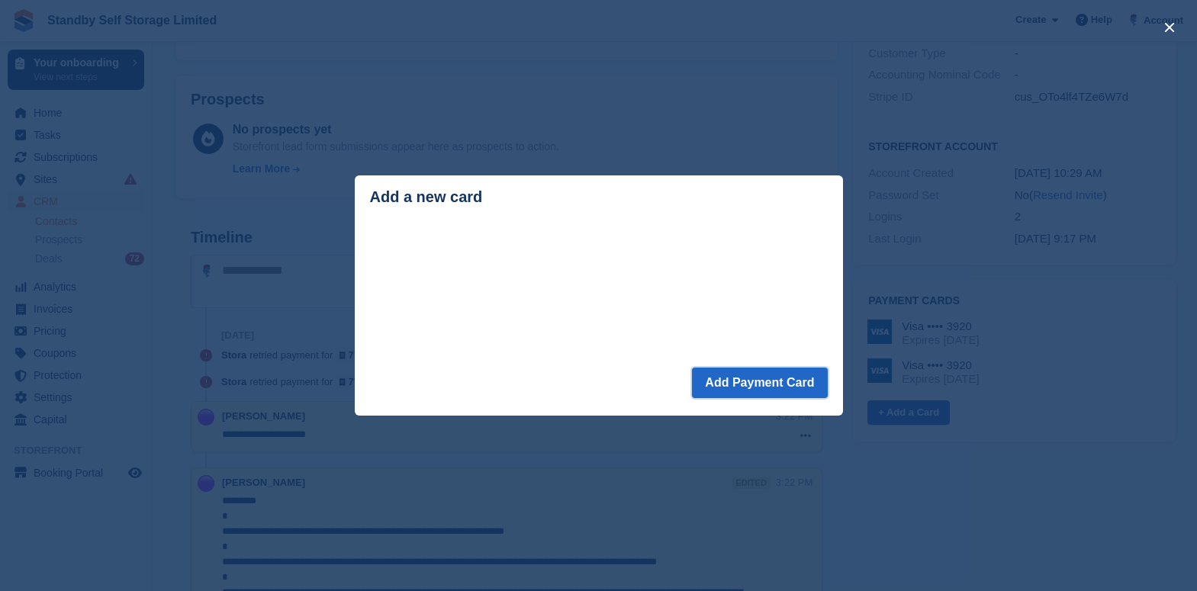
click at [784, 376] on button "Add Payment Card" at bounding box center [759, 383] width 135 height 31
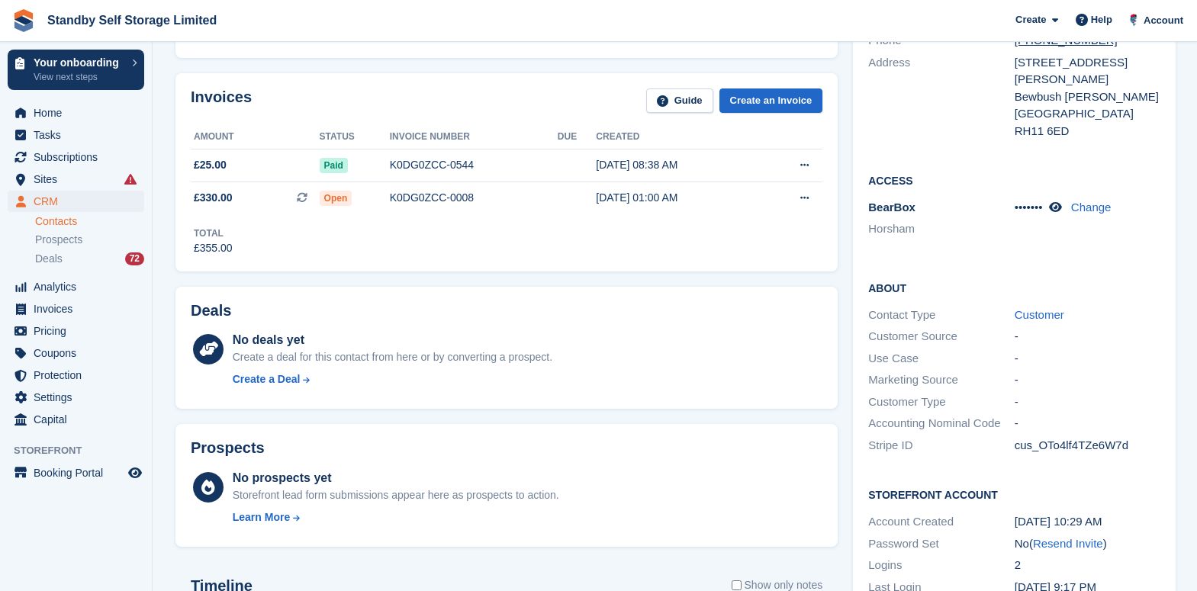
scroll to position [191, 0]
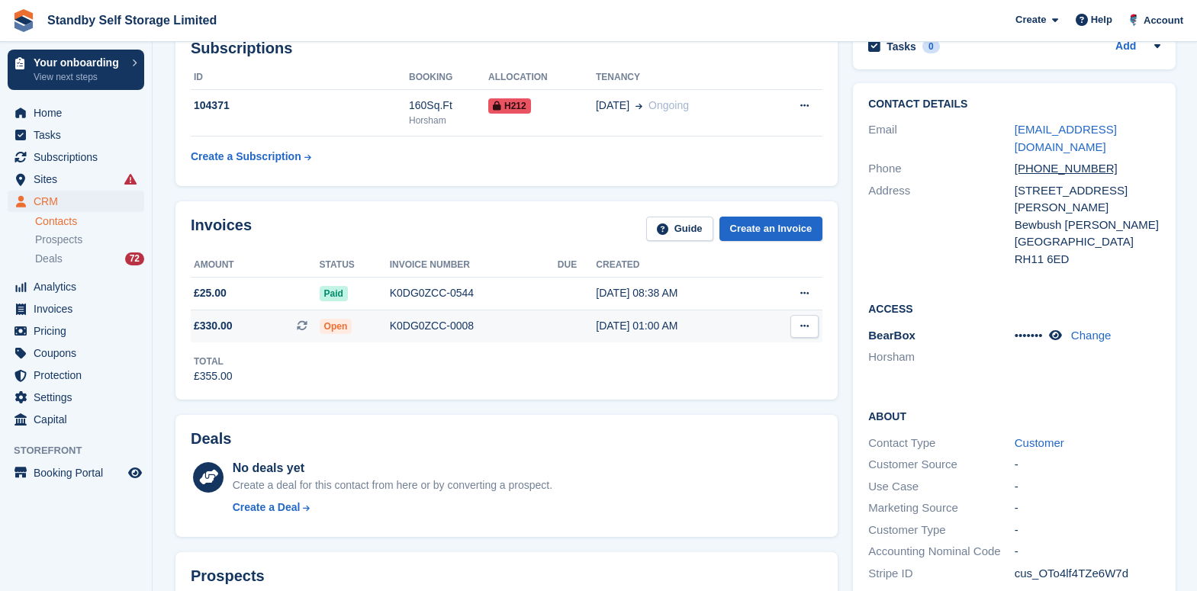
click at [410, 321] on div "K0DG0ZCC-0008" at bounding box center [474, 326] width 168 height 16
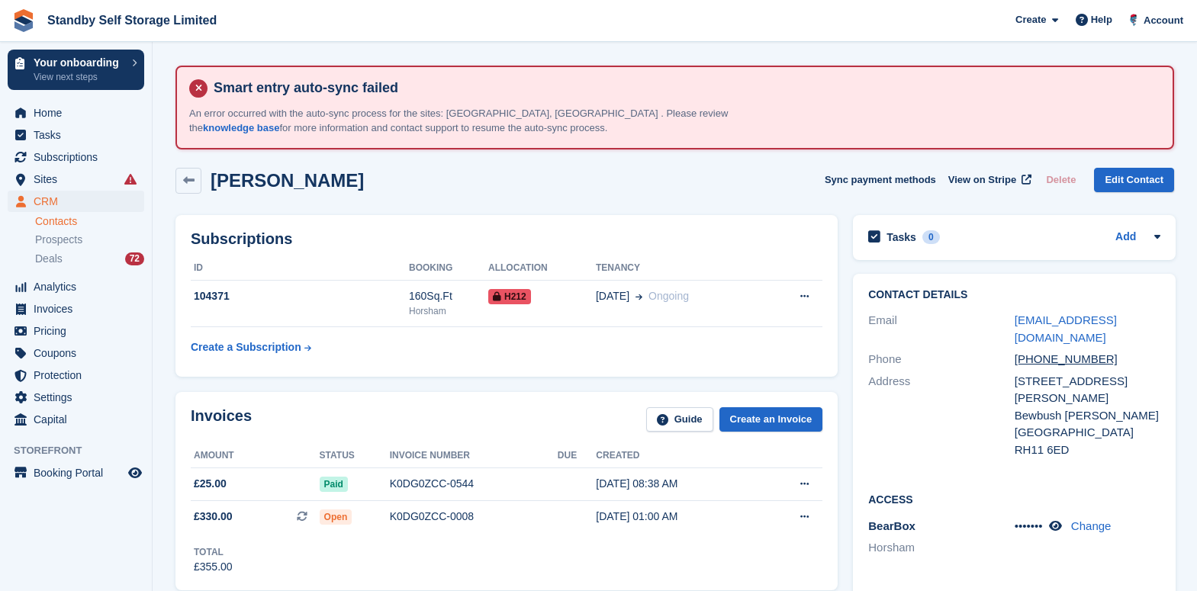
scroll to position [191, 0]
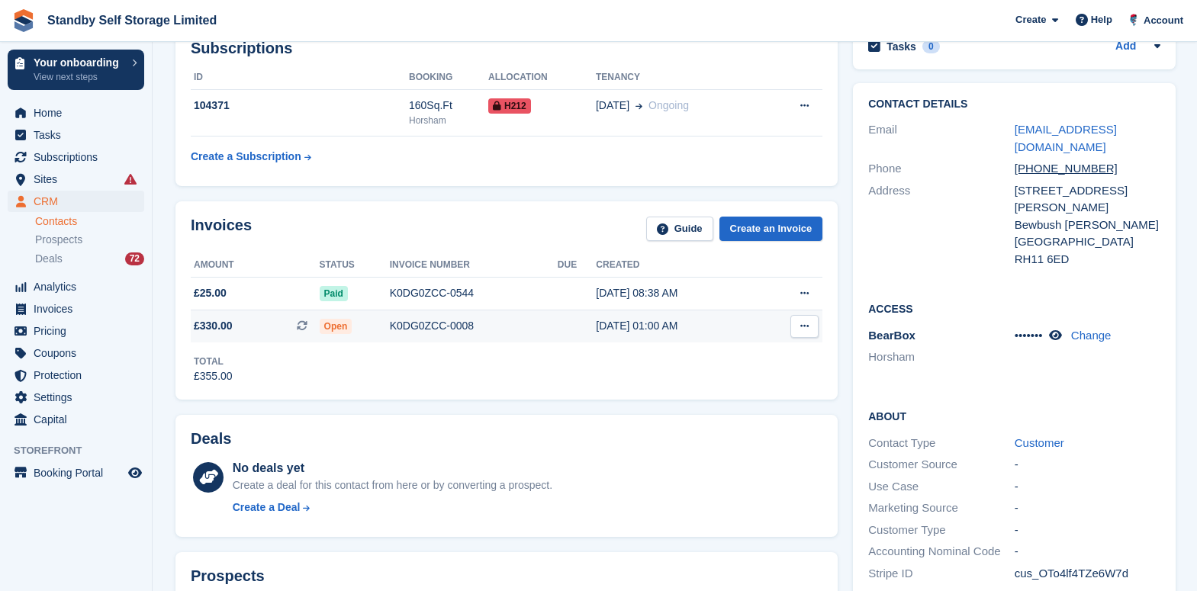
click at [442, 320] on div "K0DG0ZCC-0008" at bounding box center [474, 326] width 168 height 16
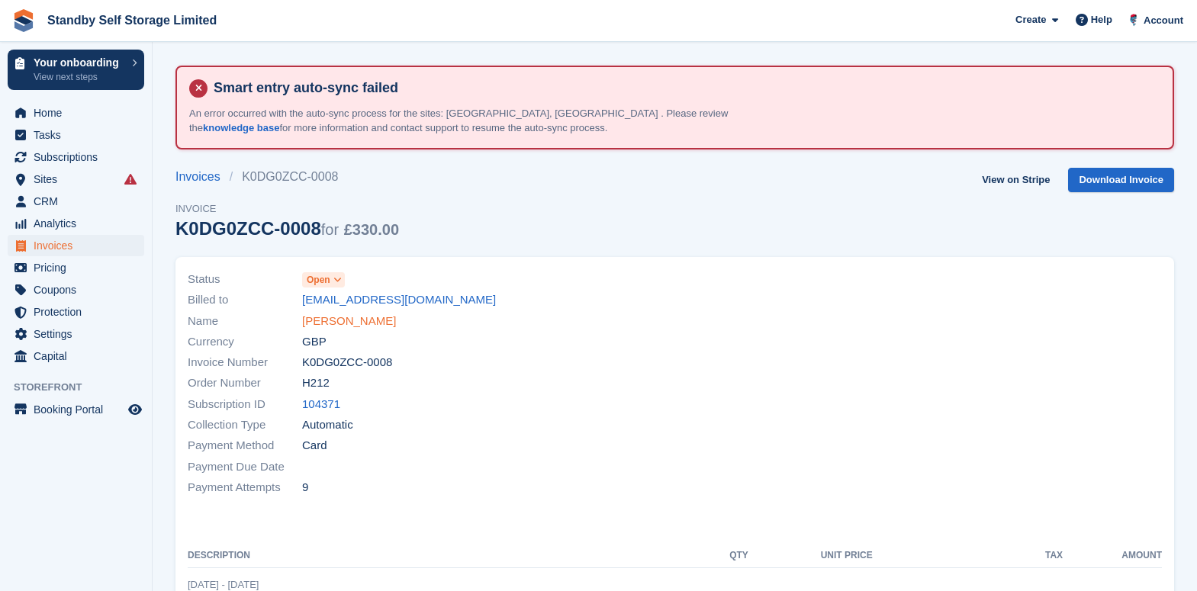
click at [346, 320] on link "[PERSON_NAME]" at bounding box center [349, 322] width 94 height 18
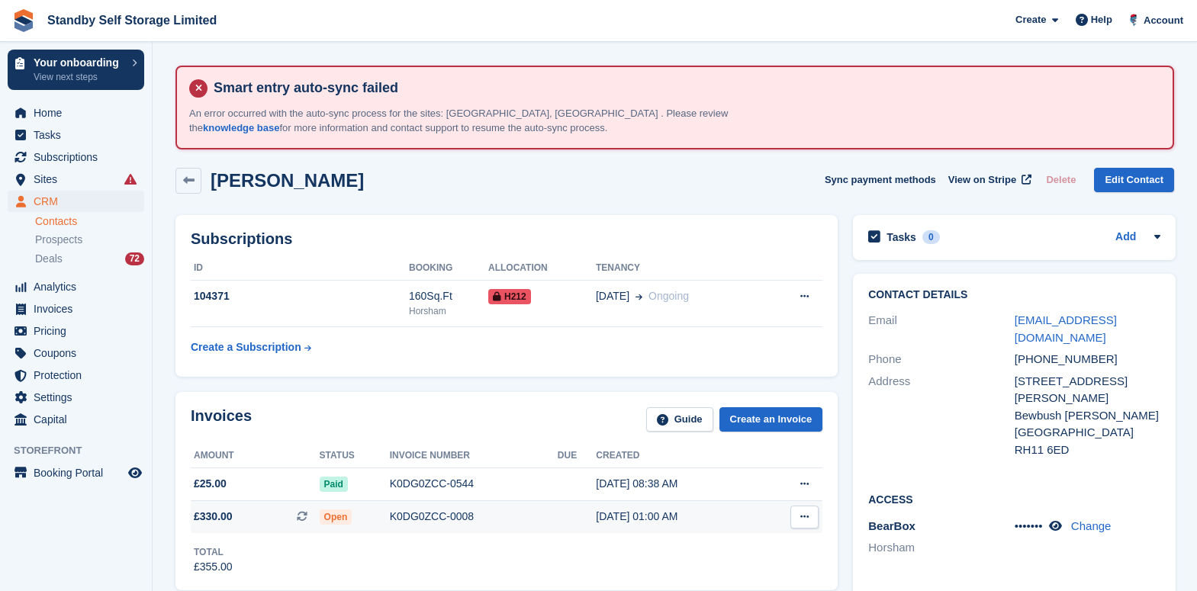
click at [410, 515] on div "K0DG0ZCC-0008" at bounding box center [474, 517] width 168 height 16
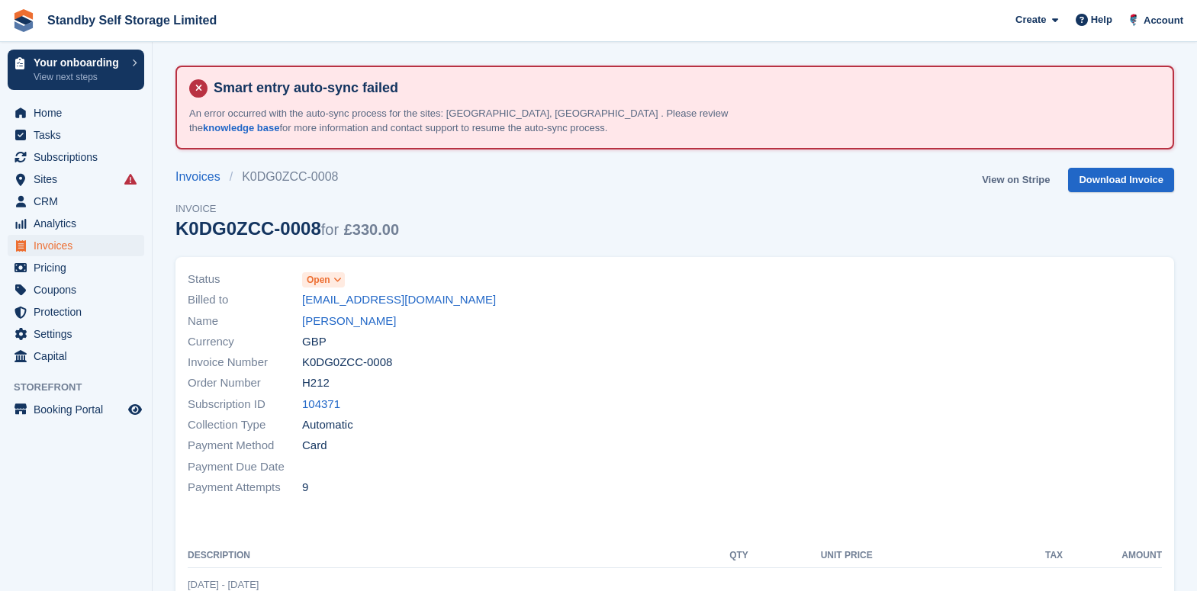
click at [1046, 184] on link "View on Stripe" at bounding box center [1015, 180] width 80 height 25
click at [343, 324] on link "[PERSON_NAME]" at bounding box center [349, 322] width 94 height 18
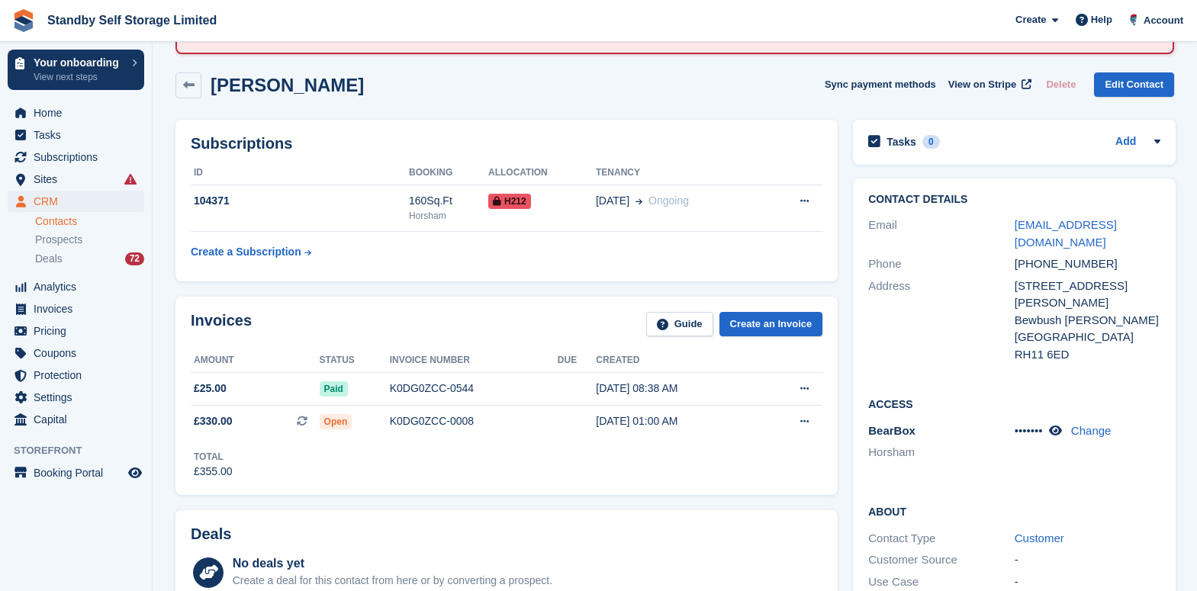
scroll to position [286, 0]
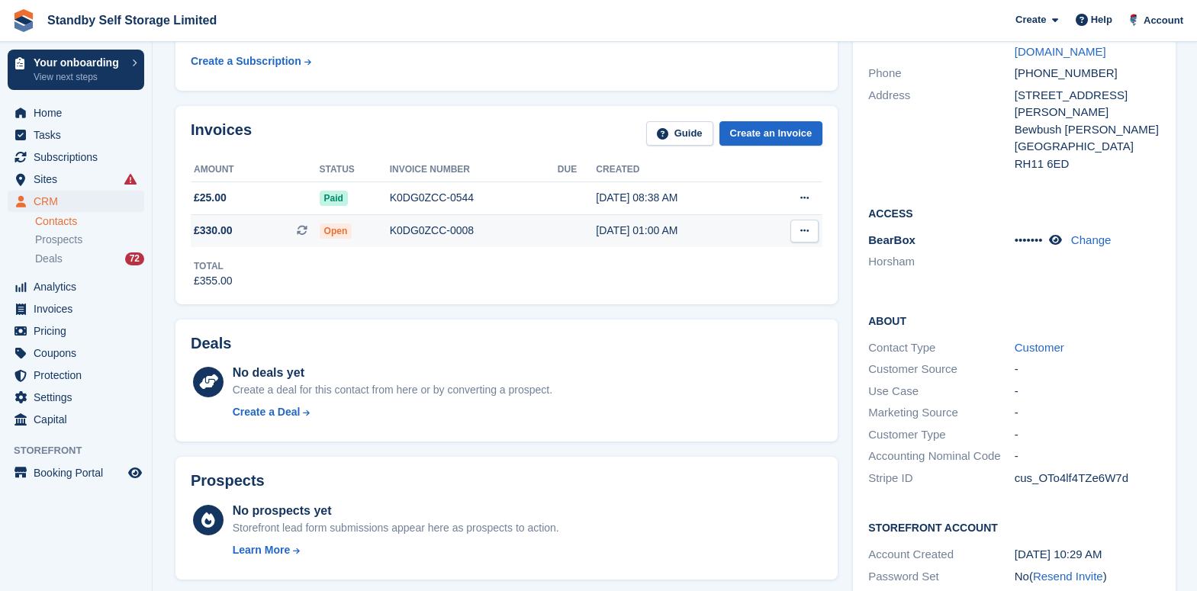
click at [807, 233] on icon at bounding box center [804, 231] width 8 height 10
click at [721, 313] on p "View Subscription" at bounding box center [745, 318] width 133 height 20
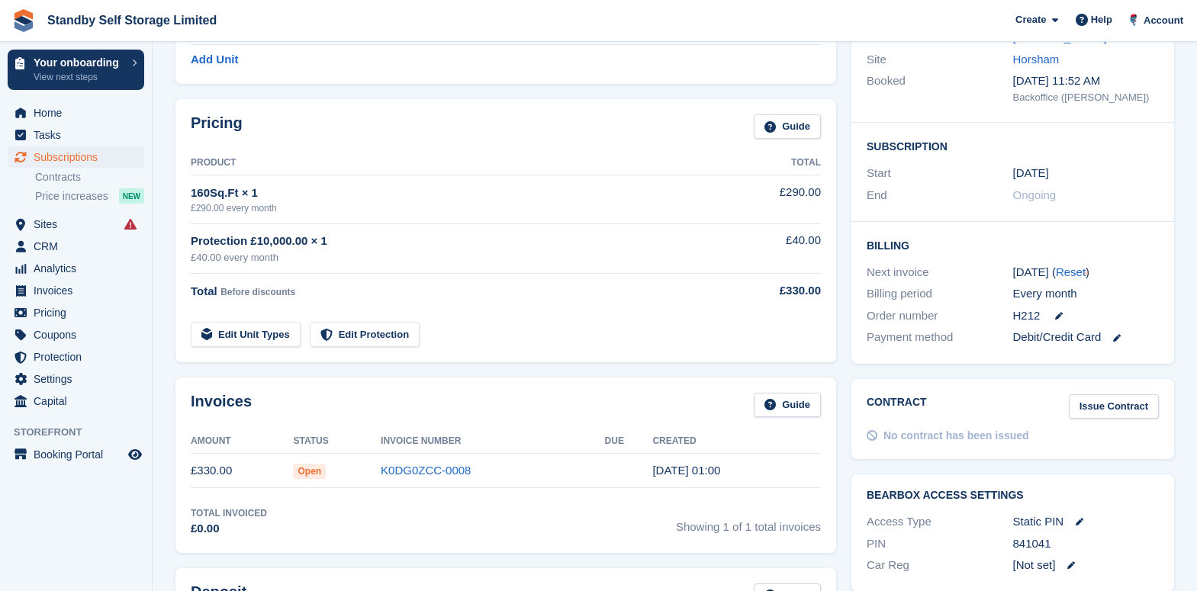
scroll to position [381, 0]
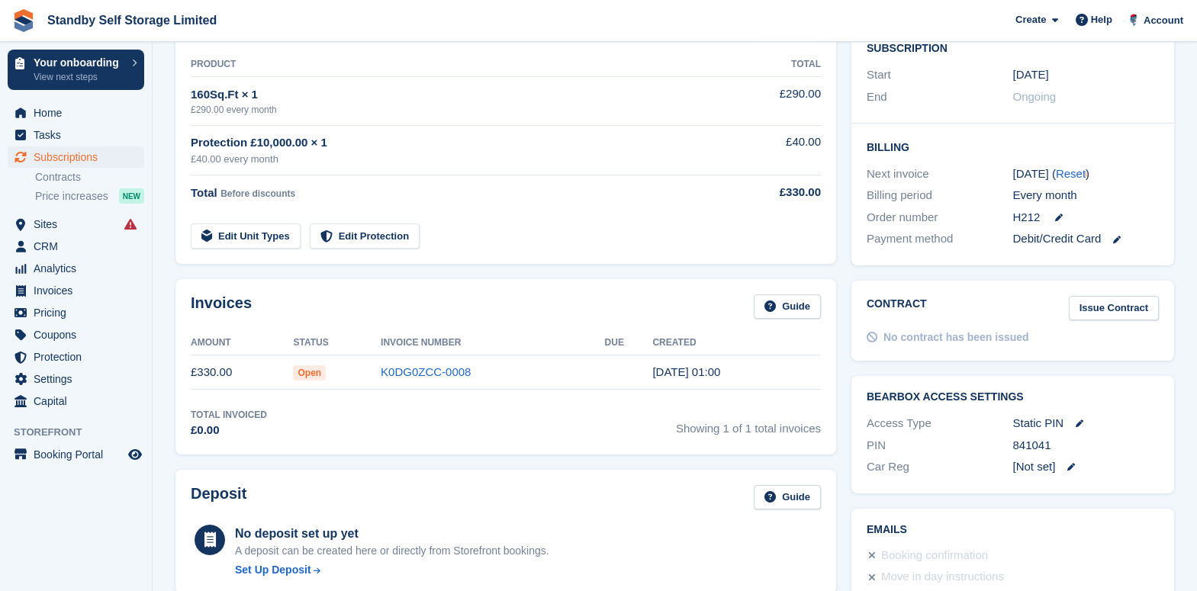
click at [453, 376] on link "K0DG0ZCC-0008" at bounding box center [426, 371] width 90 height 13
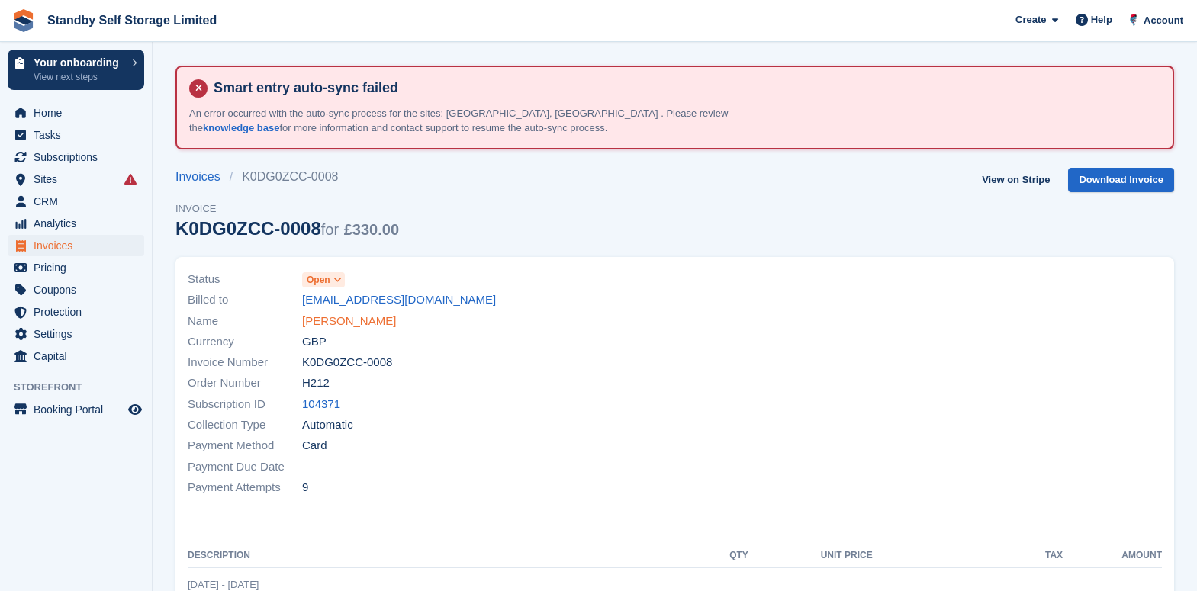
click at [326, 326] on link "[PERSON_NAME]" at bounding box center [349, 322] width 94 height 18
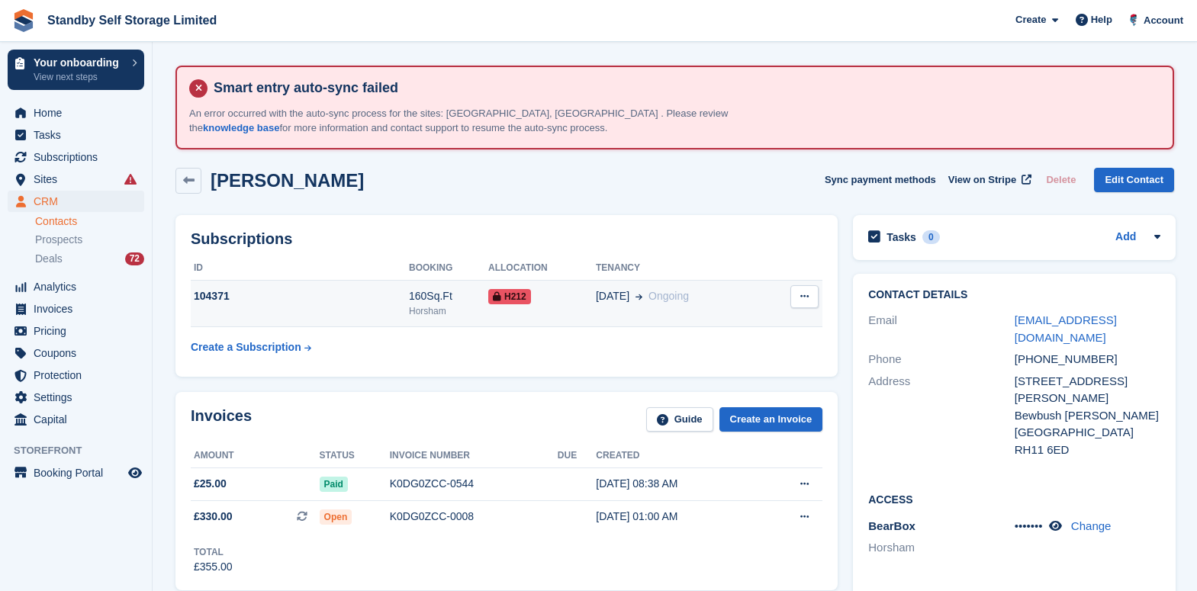
click at [416, 304] on div "Horsham" at bounding box center [448, 311] width 79 height 14
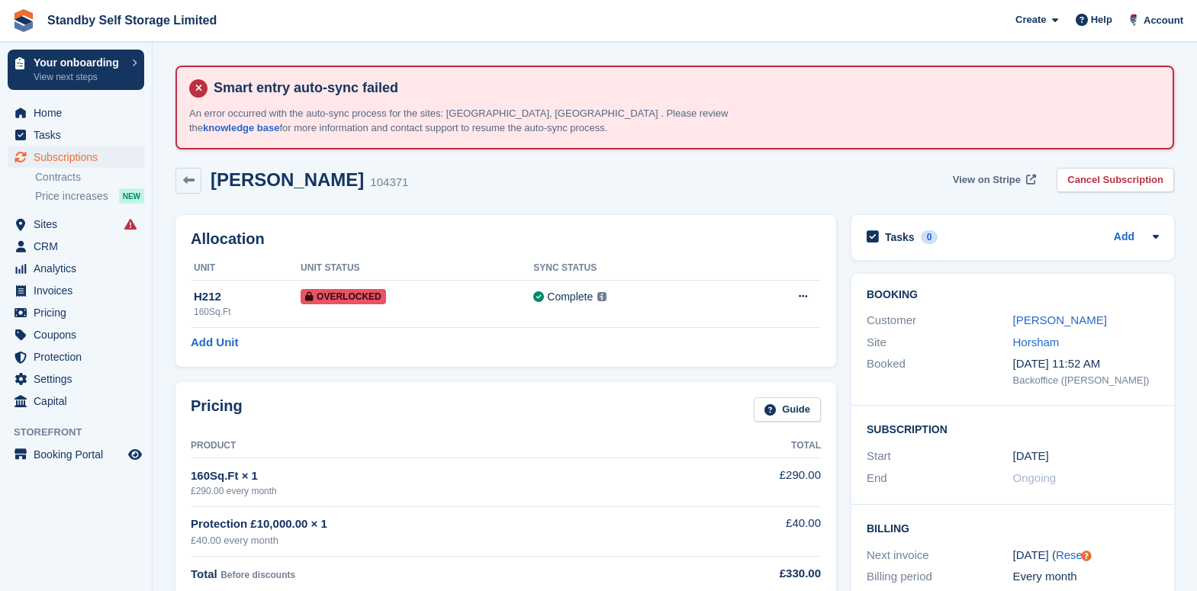
click at [984, 175] on span "View on Stripe" at bounding box center [987, 179] width 68 height 15
